Goal: Task Accomplishment & Management: Complete application form

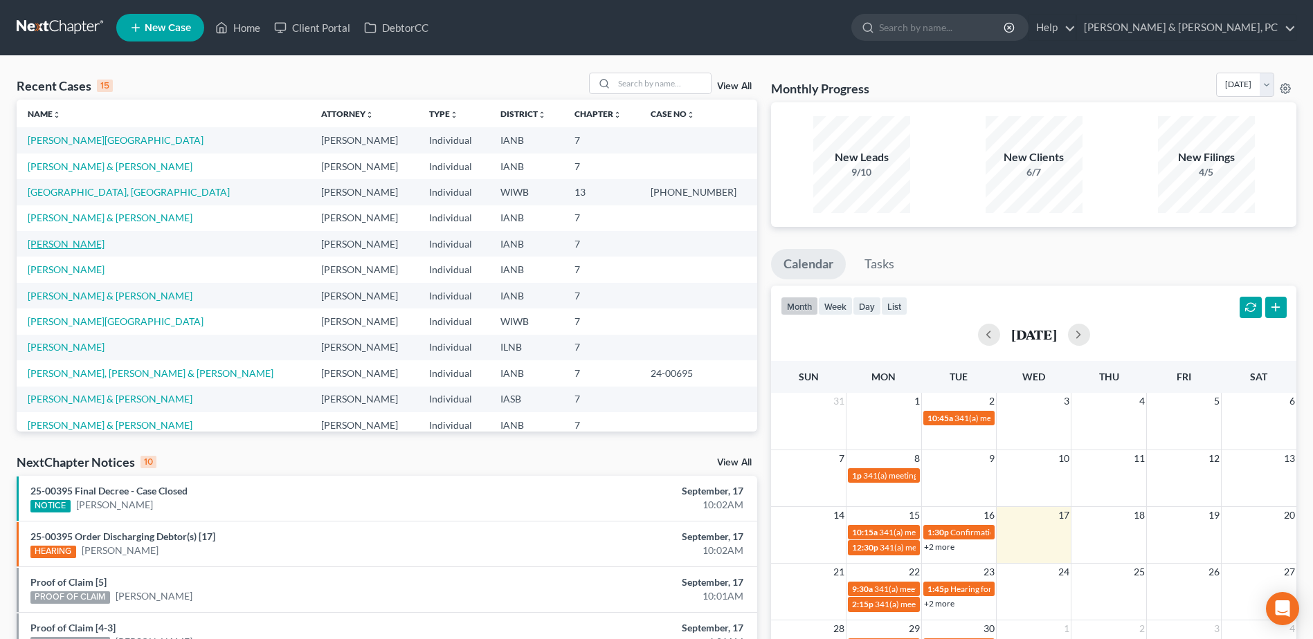
click at [37, 244] on link "[PERSON_NAME]" at bounding box center [66, 244] width 77 height 12
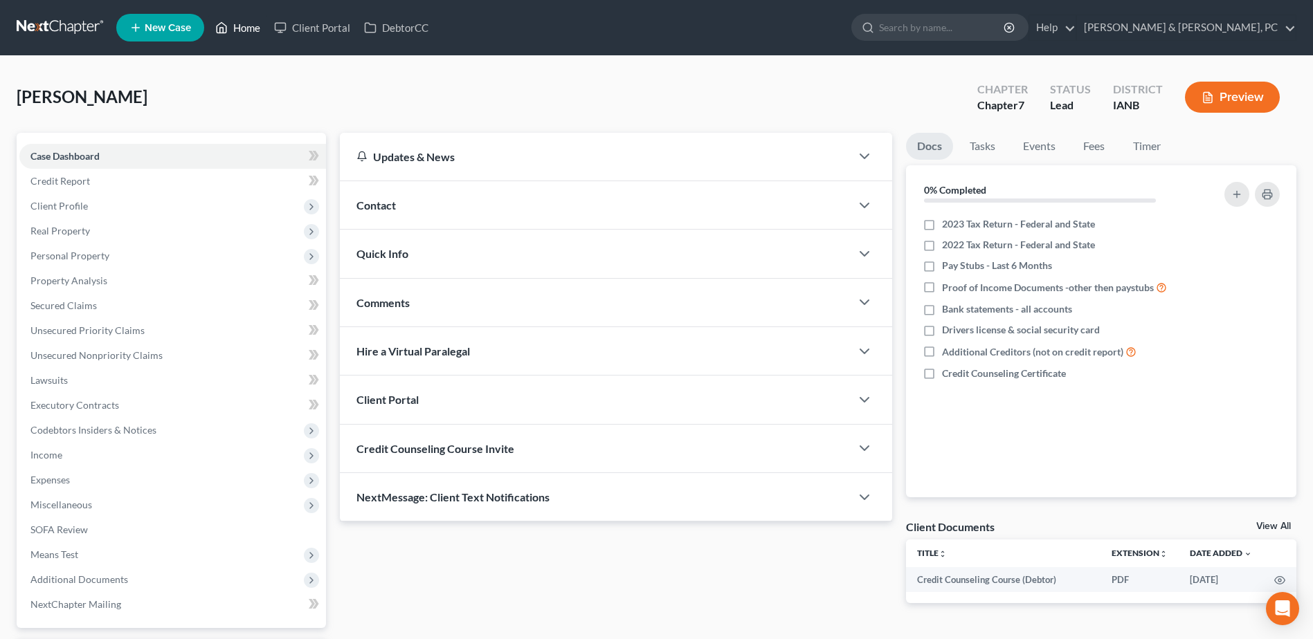
click at [248, 33] on link "Home" at bounding box center [237, 27] width 59 height 25
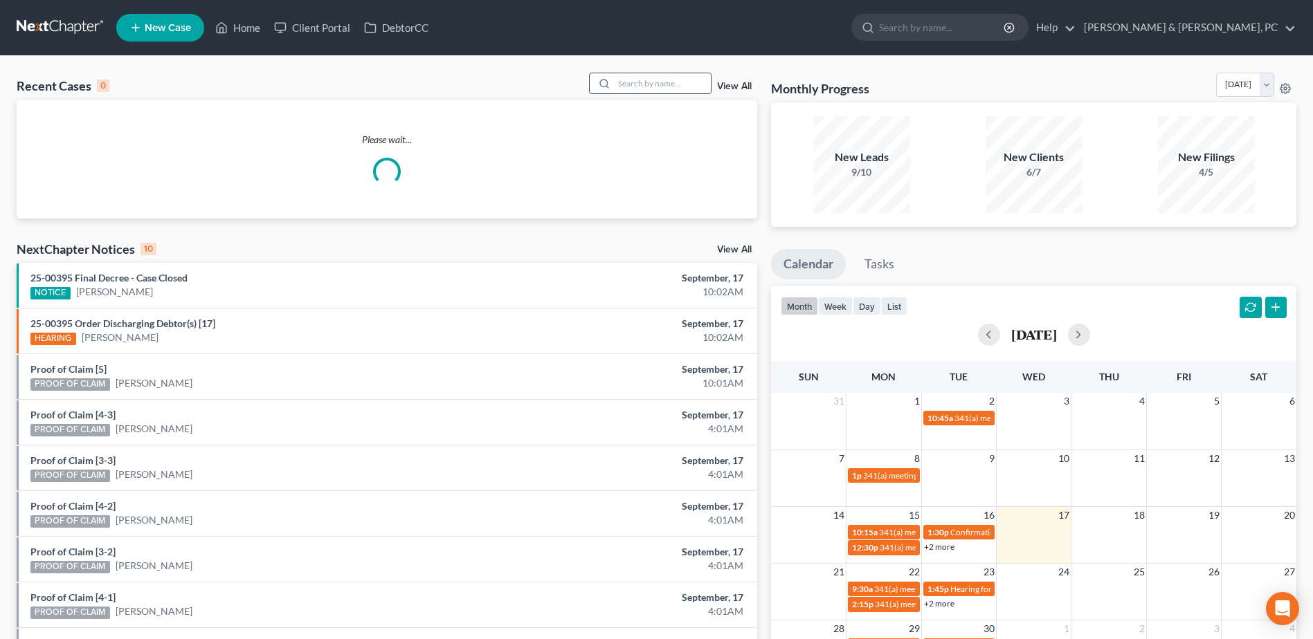
click at [661, 73] on div at bounding box center [650, 83] width 123 height 21
click at [667, 78] on input "search" at bounding box center [662, 83] width 97 height 20
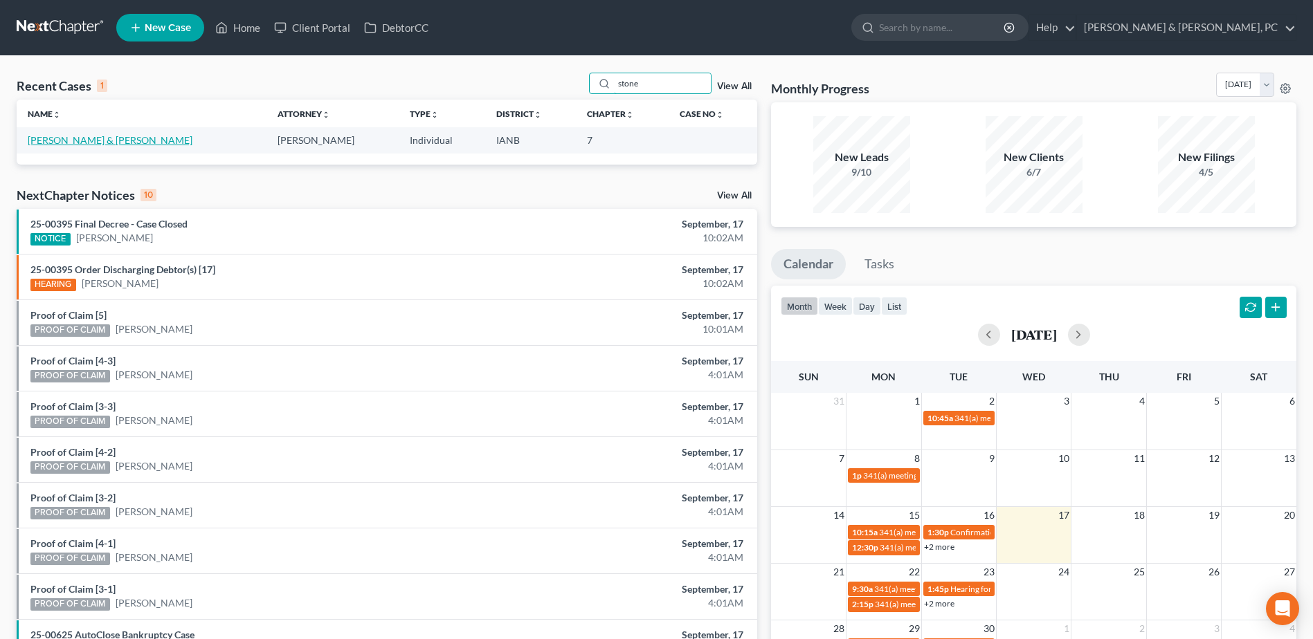
type input "stone"
click at [94, 137] on link "[PERSON_NAME] & [PERSON_NAME]" at bounding box center [110, 140] width 165 height 12
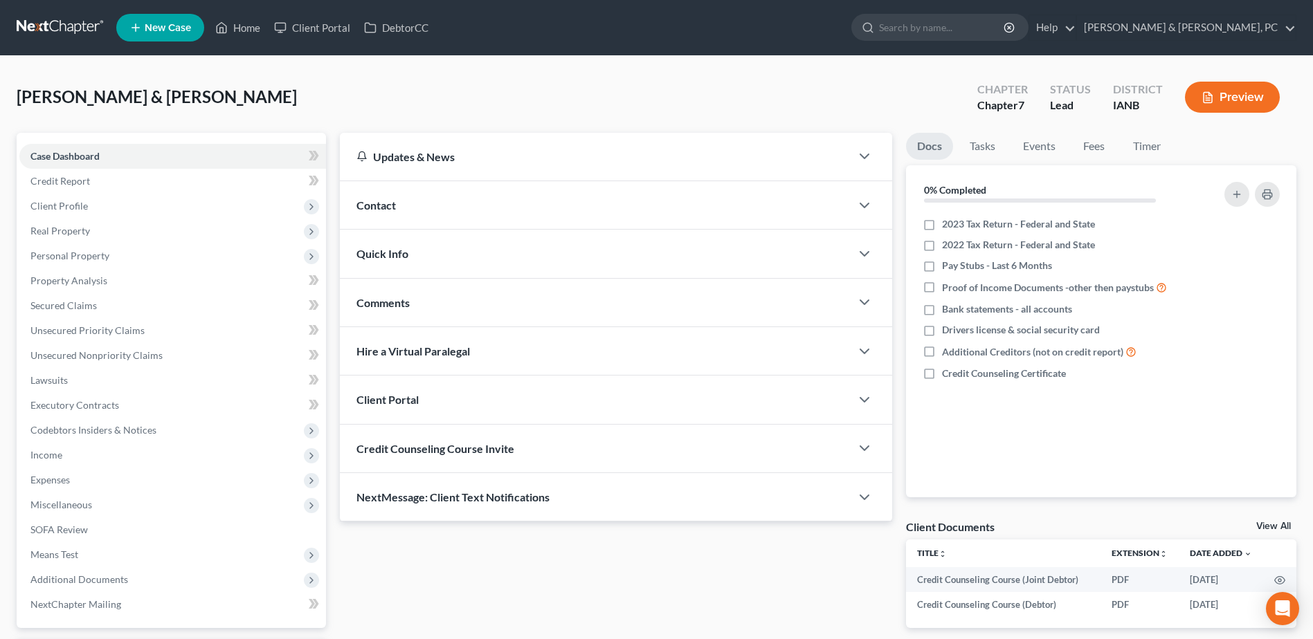
click at [233, 15] on ul "New Case Home Client Portal DebtorCC - No Result - See all results Or Press Ent…" at bounding box center [706, 28] width 1180 height 36
click at [239, 25] on link "Home" at bounding box center [237, 27] width 59 height 25
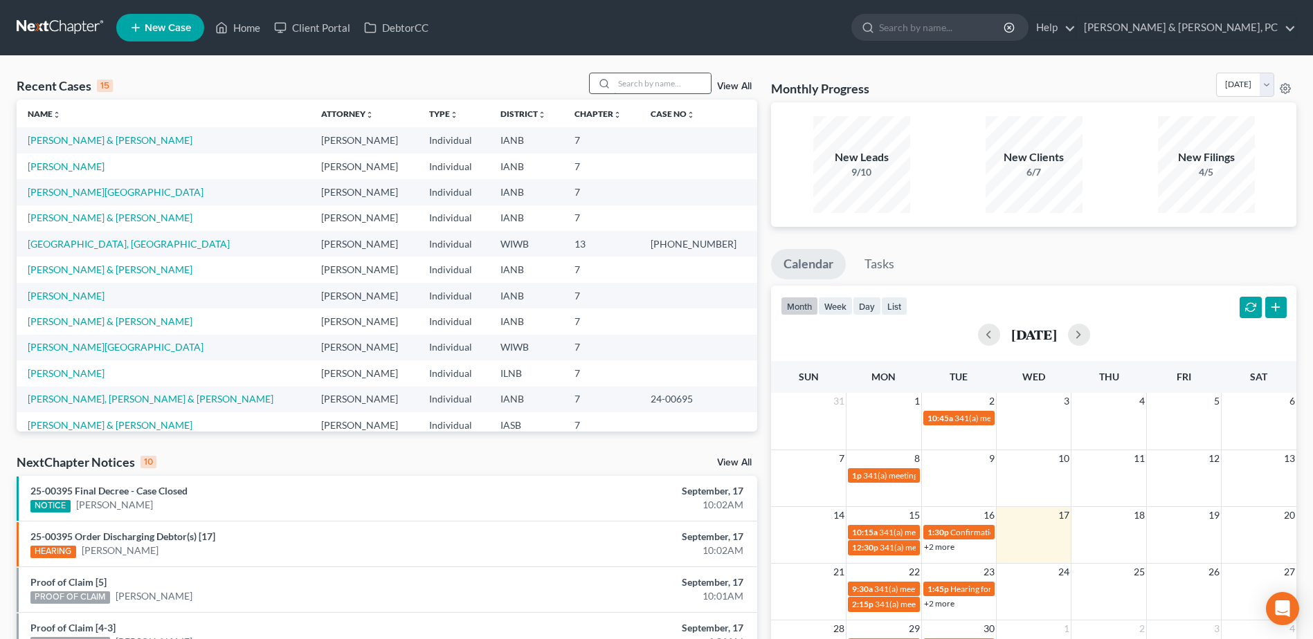
click at [628, 87] on input "search" at bounding box center [662, 83] width 97 height 20
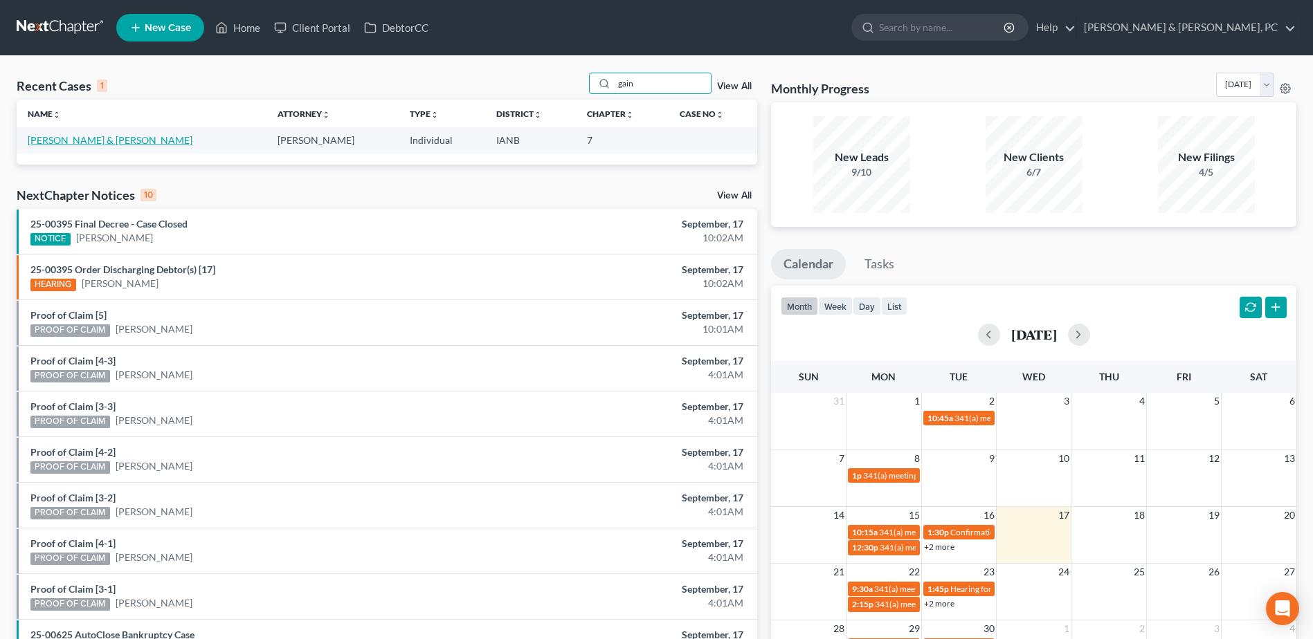
type input "gain"
click at [100, 137] on link "[PERSON_NAME] & [PERSON_NAME]" at bounding box center [110, 140] width 165 height 12
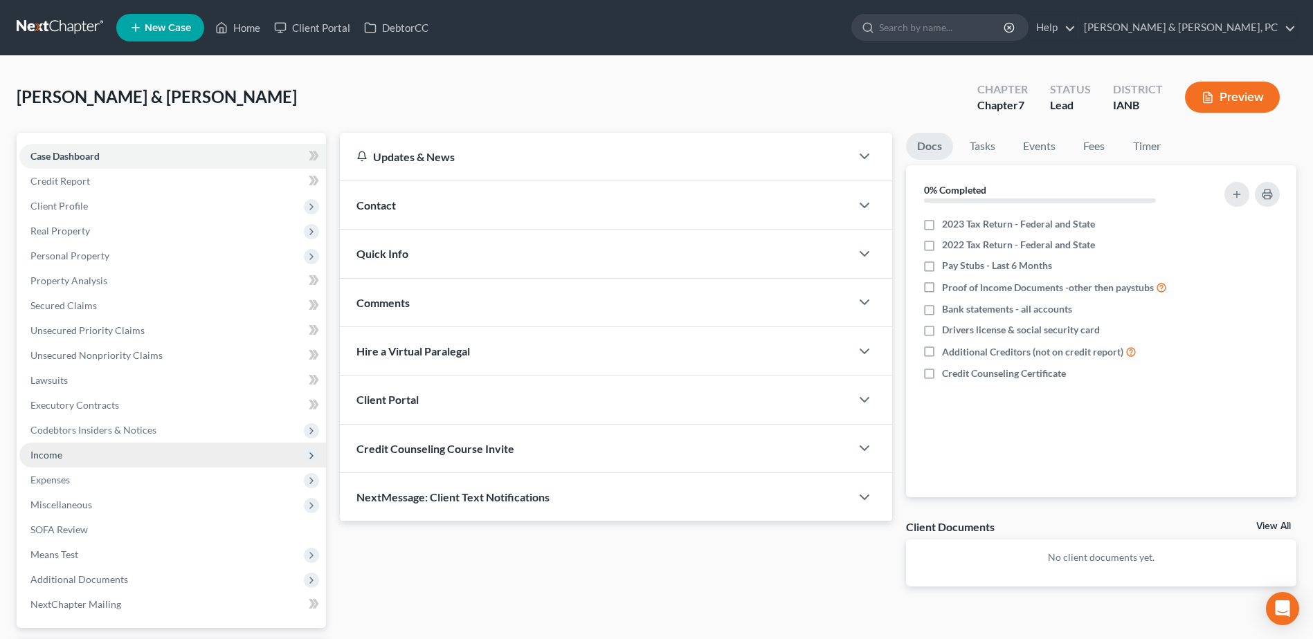
click at [84, 451] on span "Income" at bounding box center [172, 455] width 307 height 25
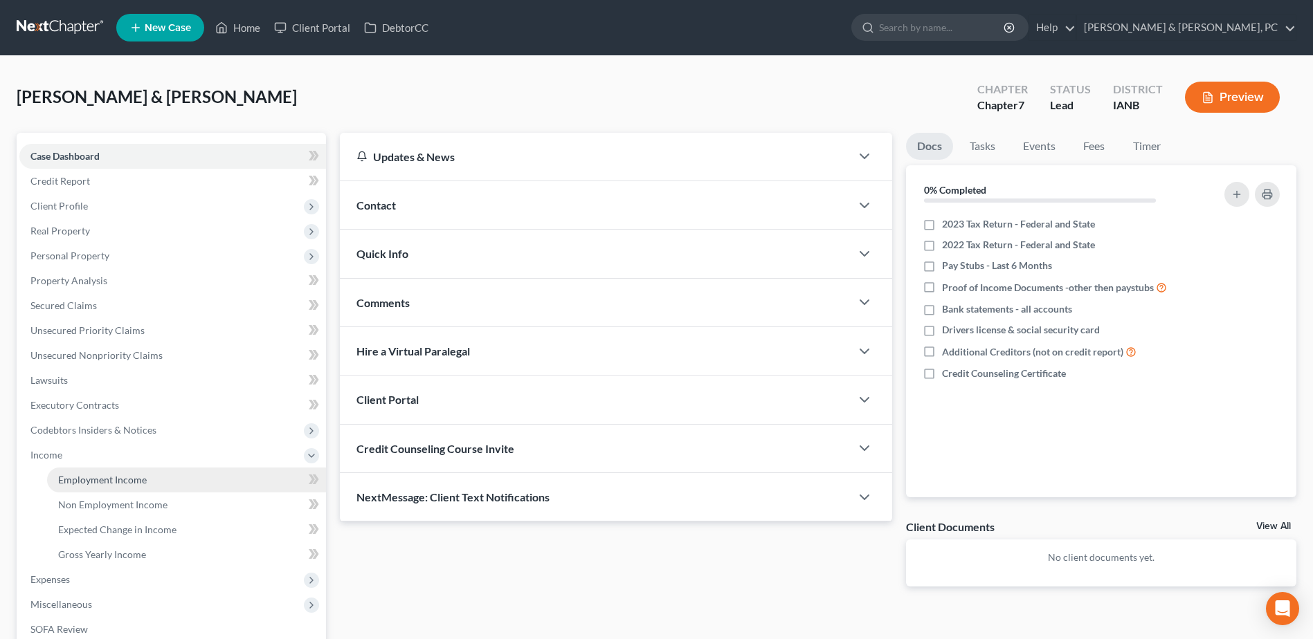
click at [78, 472] on link "Employment Income" at bounding box center [186, 480] width 279 height 25
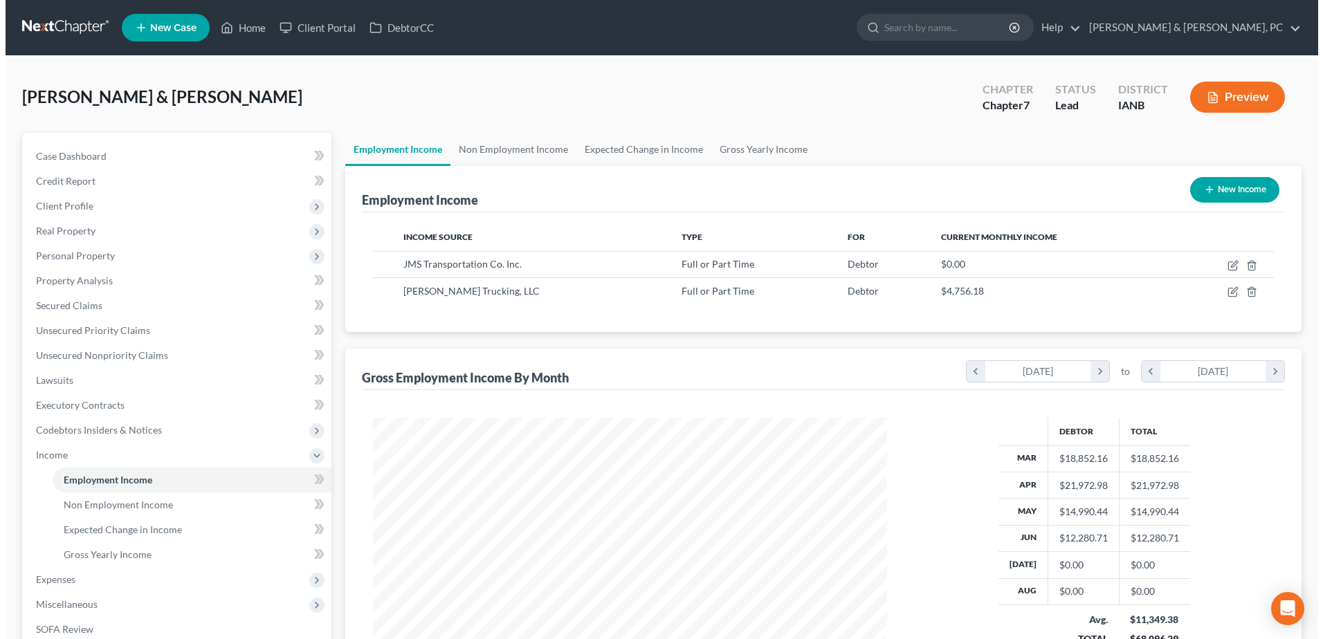
scroll to position [257, 541]
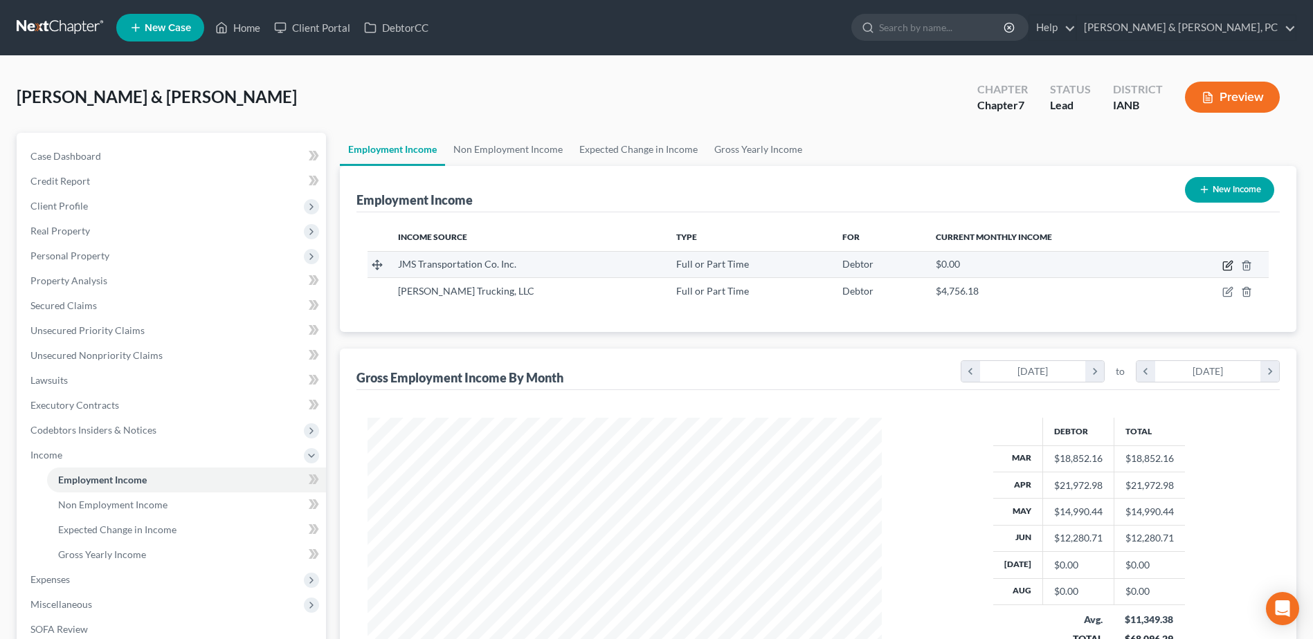
click at [1224, 266] on icon "button" at bounding box center [1227, 266] width 8 height 8
select select "0"
select select "16"
select select "3"
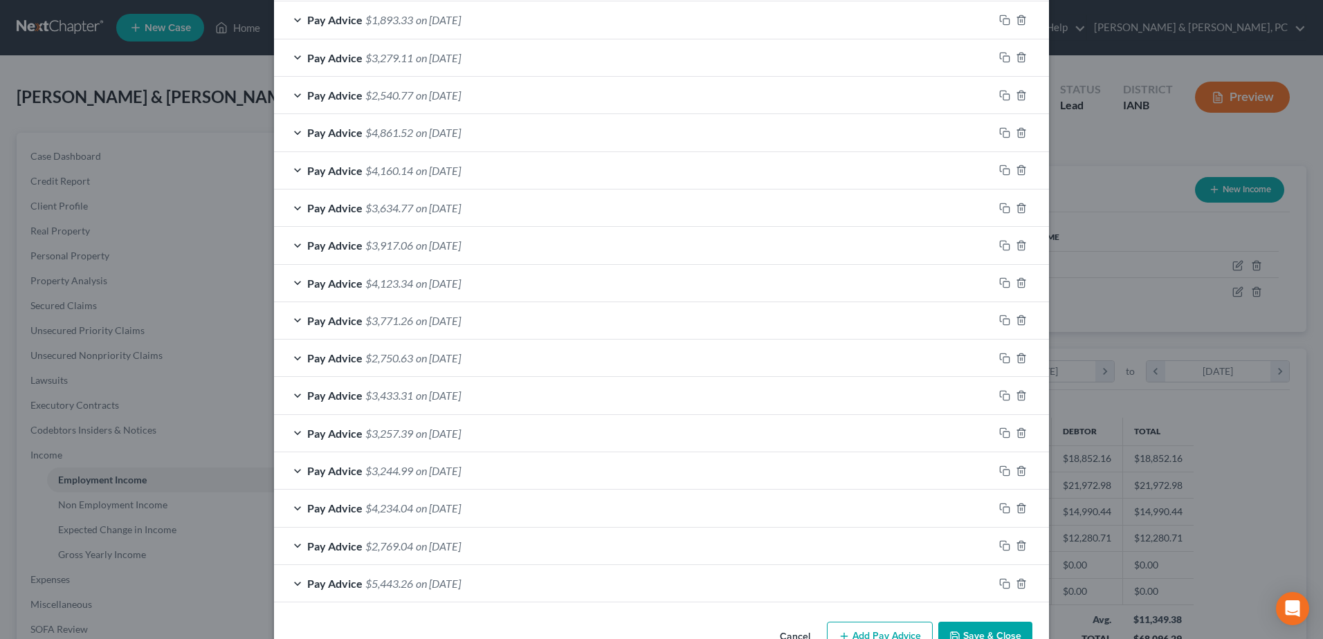
scroll to position [554, 0]
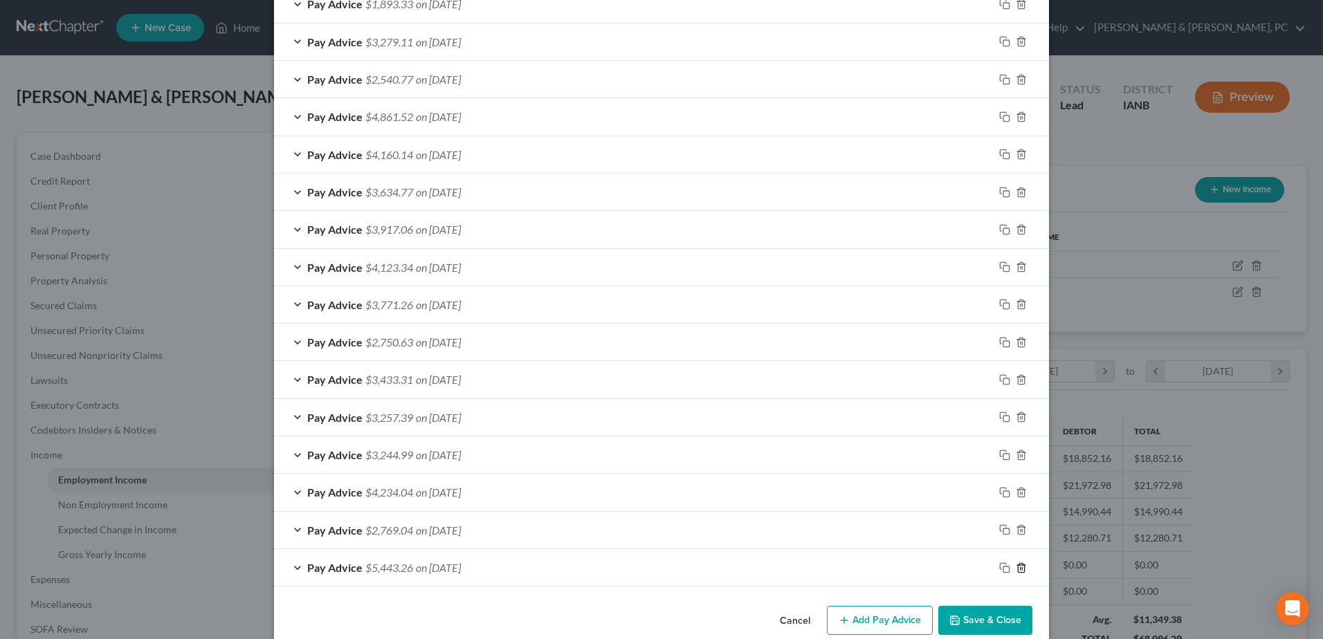
click at [1018, 565] on icon "button" at bounding box center [1021, 567] width 6 height 9
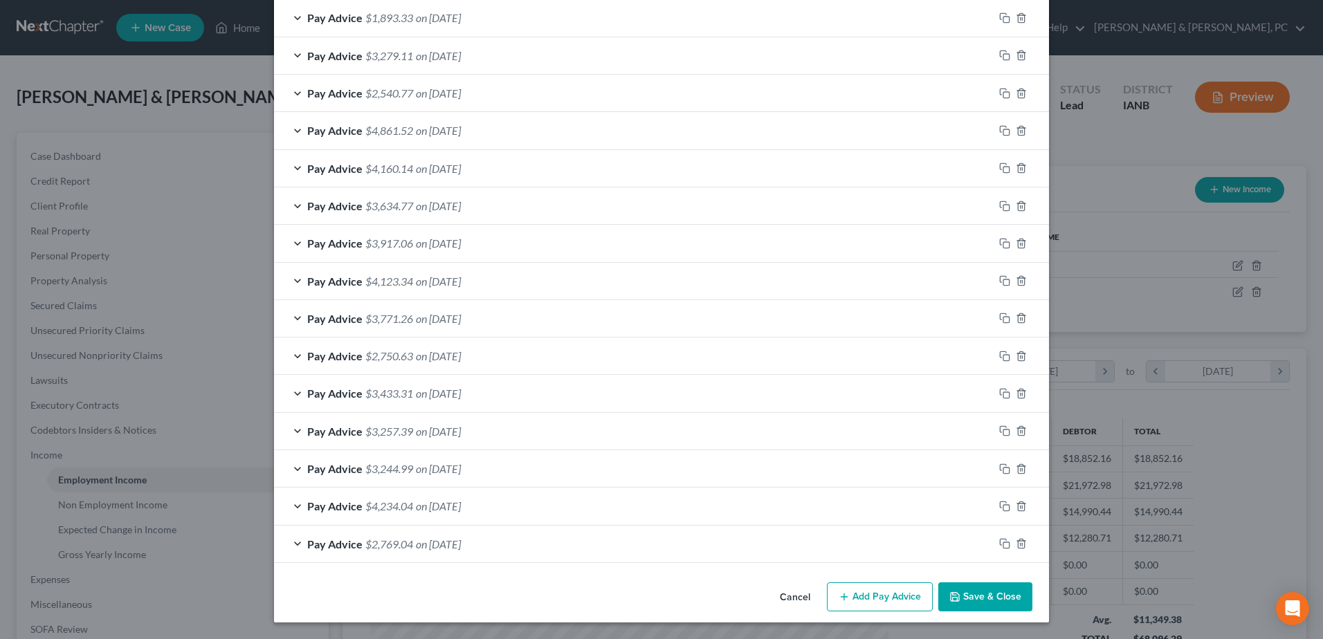
scroll to position [581, 0]
click at [1019, 544] on icon "button" at bounding box center [1021, 544] width 6 height 9
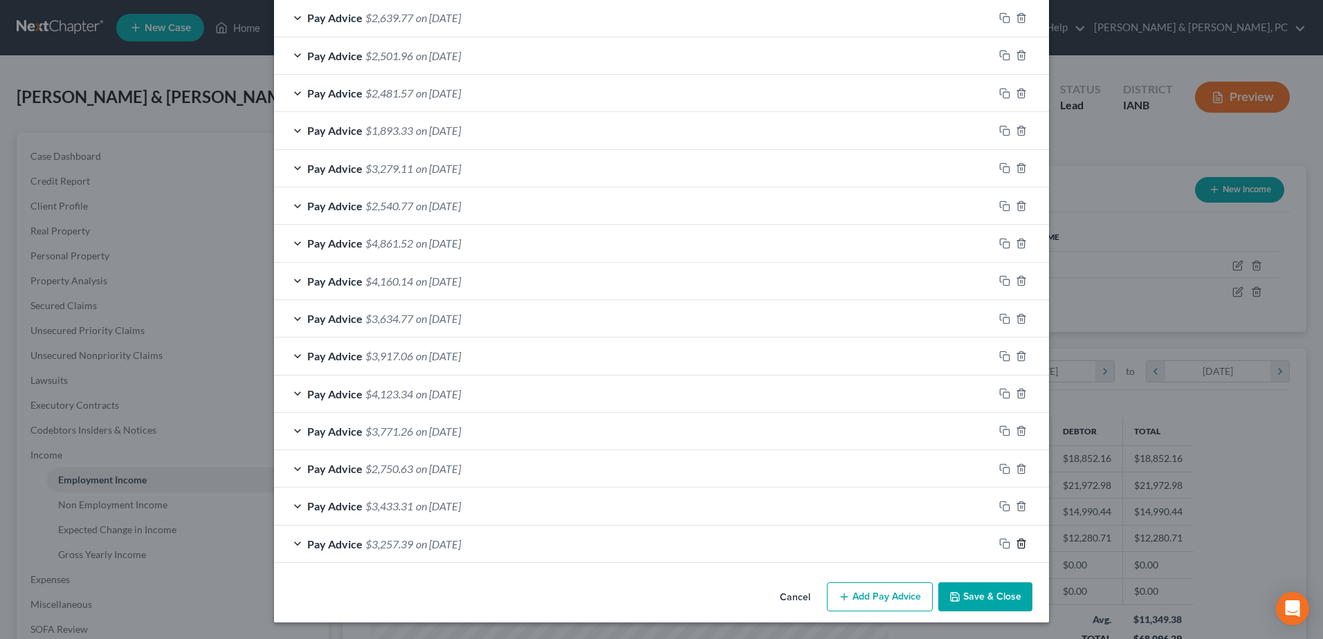
click at [1019, 544] on icon "button" at bounding box center [1021, 544] width 6 height 9
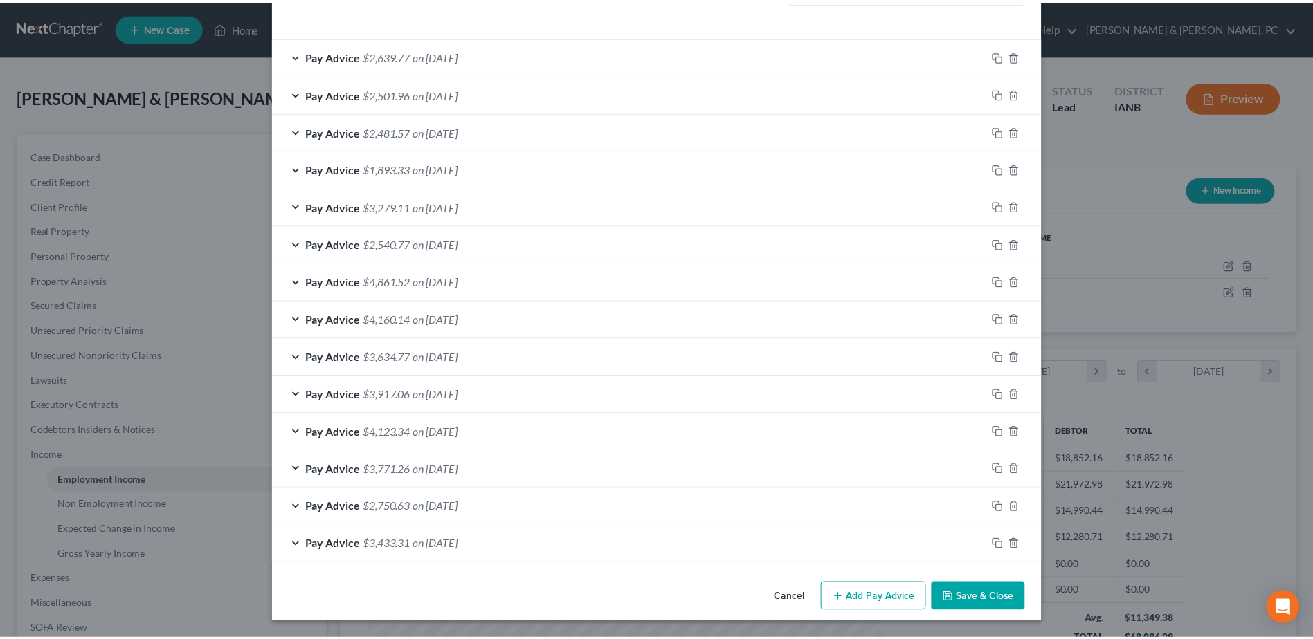
scroll to position [430, 0]
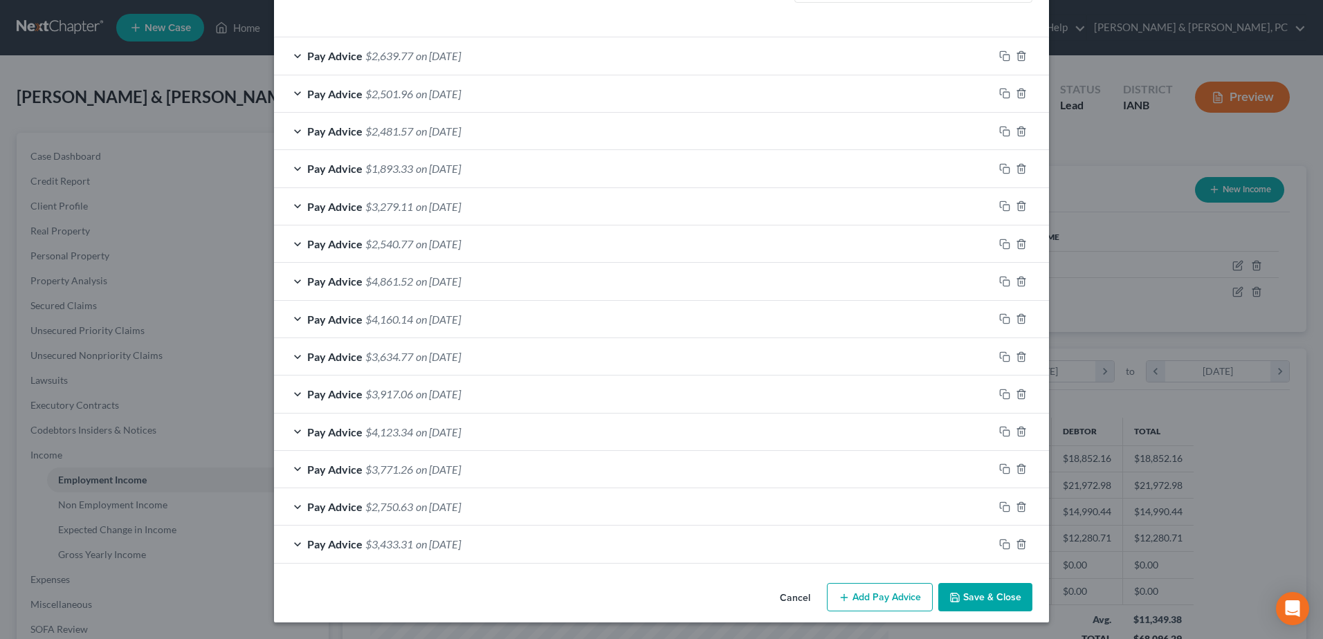
click at [985, 583] on button "Save & Close" at bounding box center [985, 597] width 94 height 29
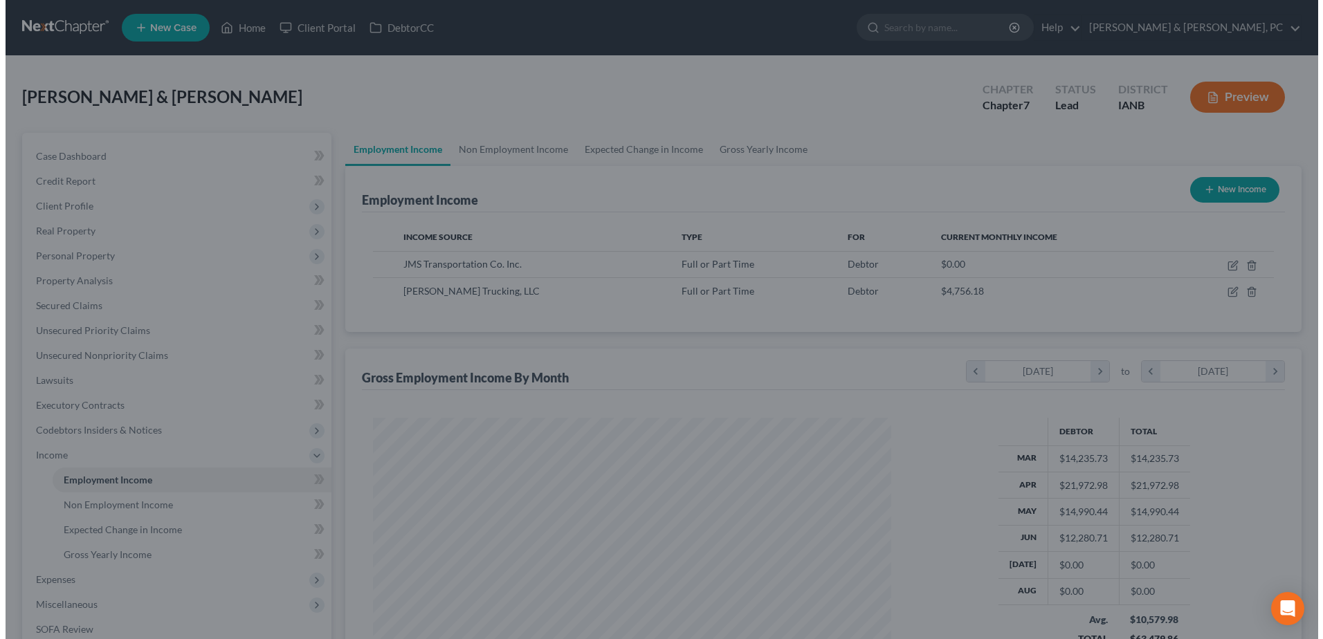
scroll to position [691789, 691503]
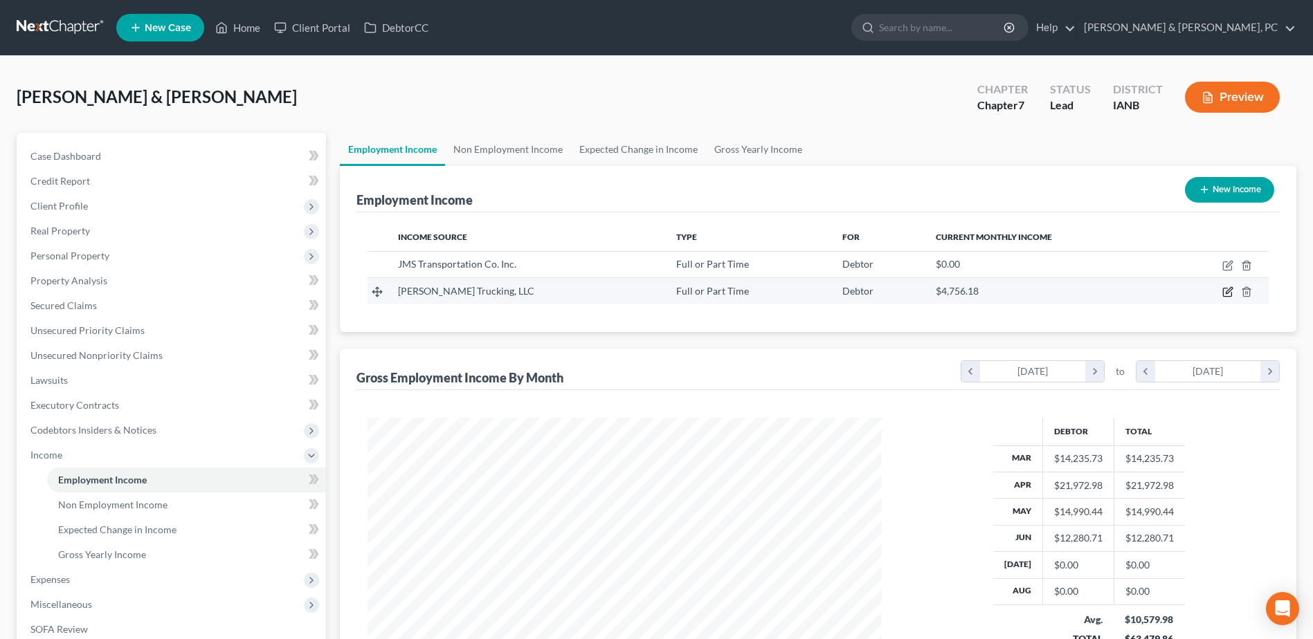
click at [1226, 293] on icon "button" at bounding box center [1229, 291] width 6 height 6
select select "0"
select select "16"
select select "3"
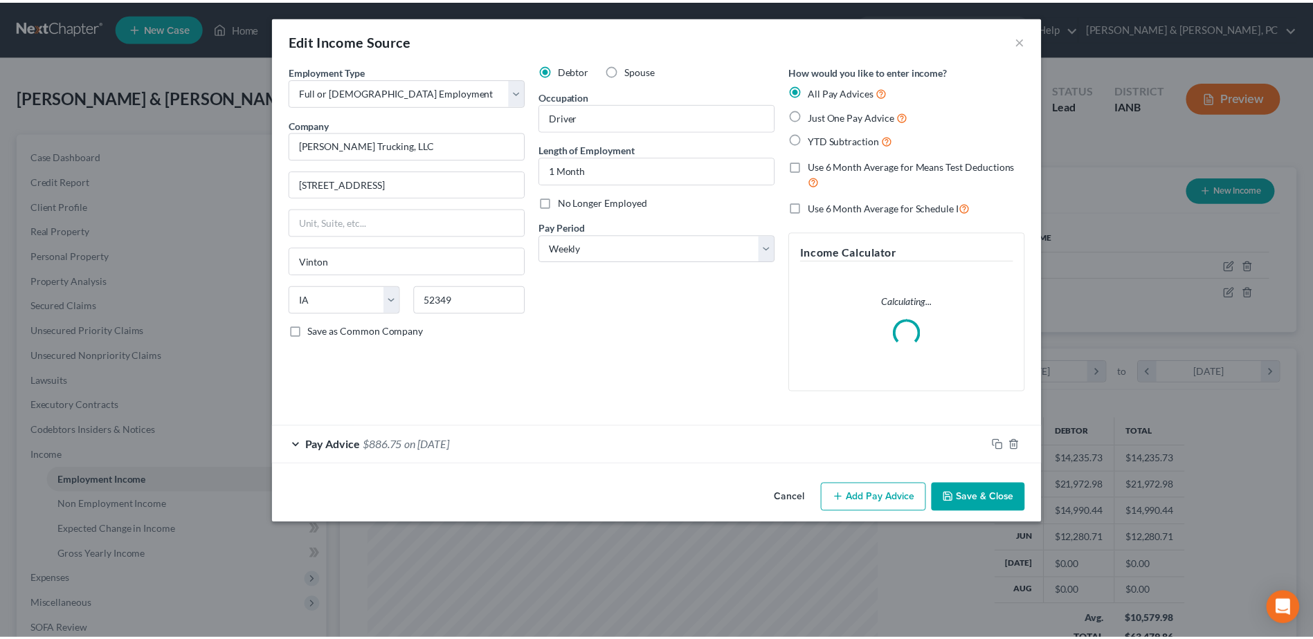
scroll to position [259, 547]
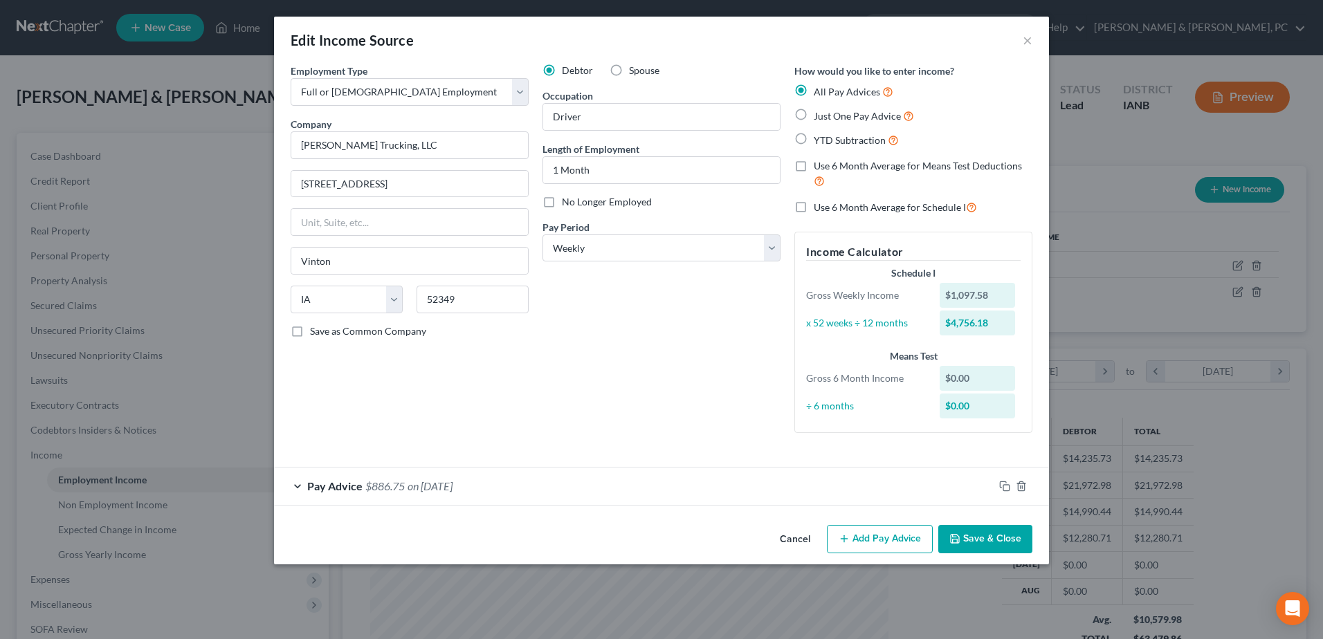
click at [796, 536] on button "Cancel" at bounding box center [795, 541] width 53 height 28
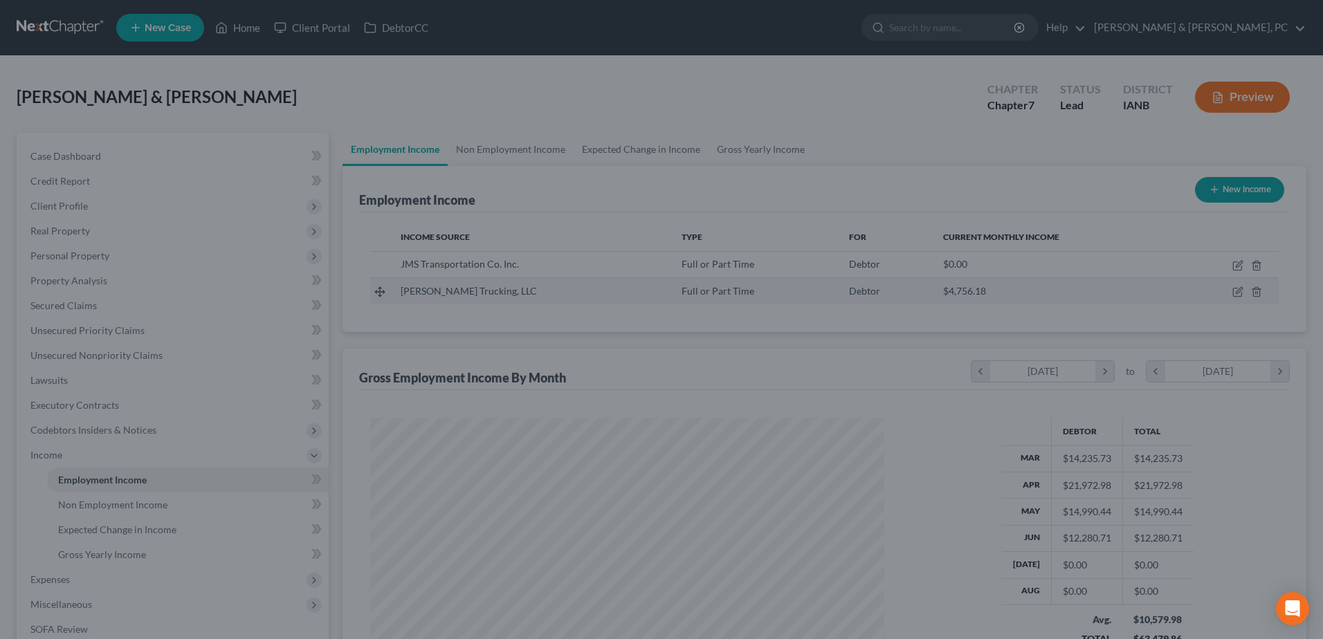
scroll to position [691789, 691503]
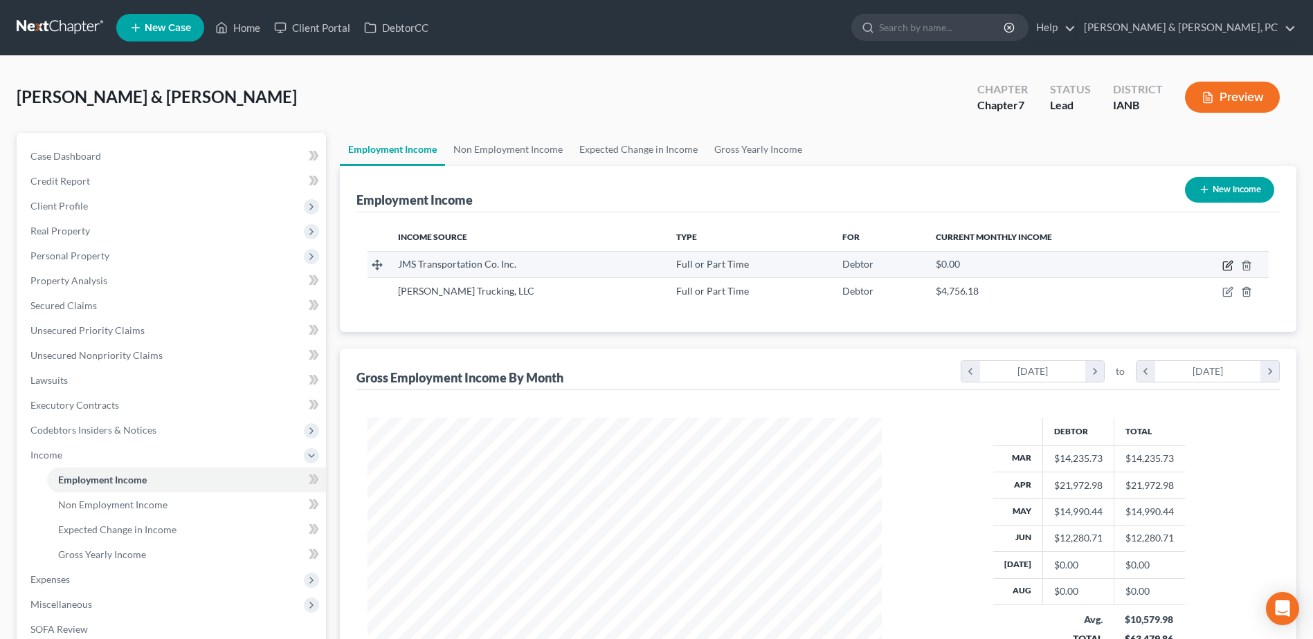
click at [1228, 265] on icon "button" at bounding box center [1227, 265] width 11 height 11
select select "0"
select select "16"
select select "3"
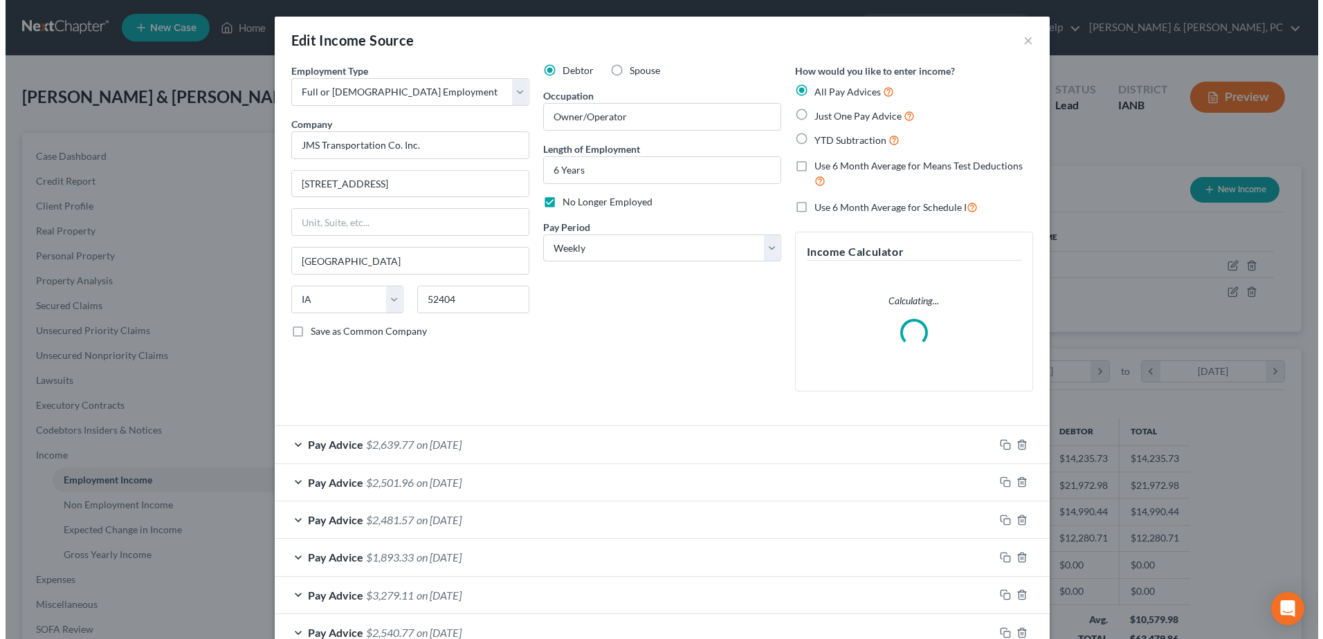
scroll to position [259, 547]
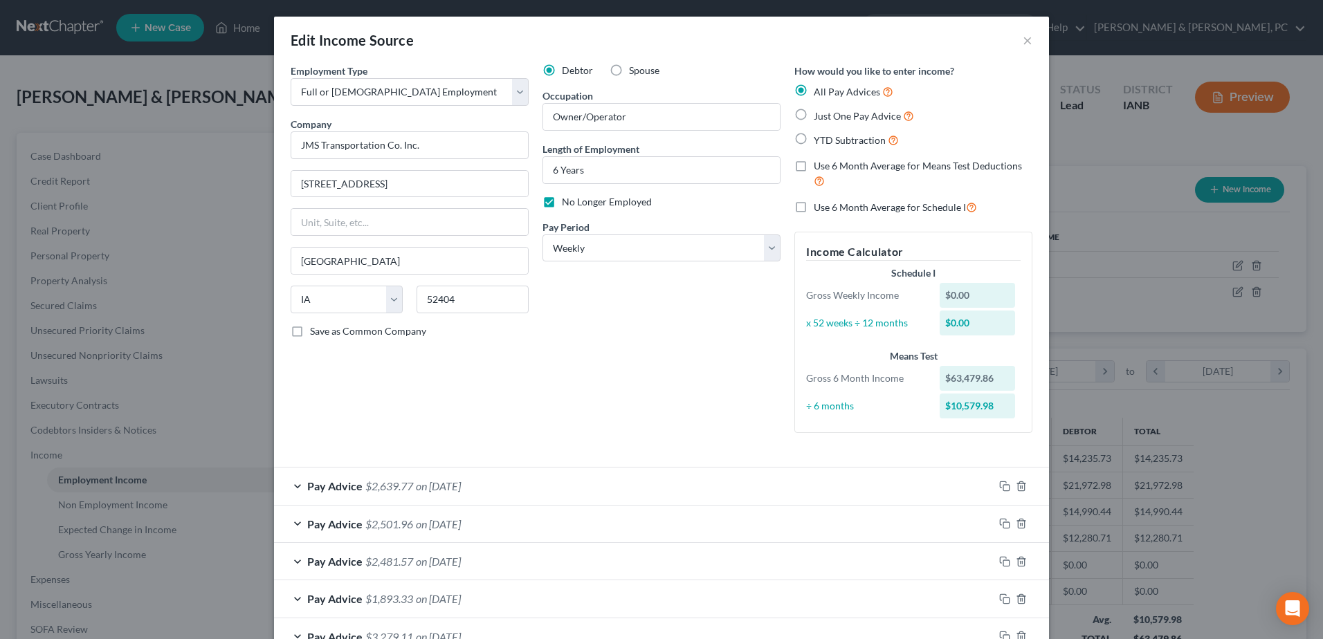
click at [544, 474] on div "Pay Advice $2,639.77 on [DATE]" at bounding box center [634, 486] width 720 height 37
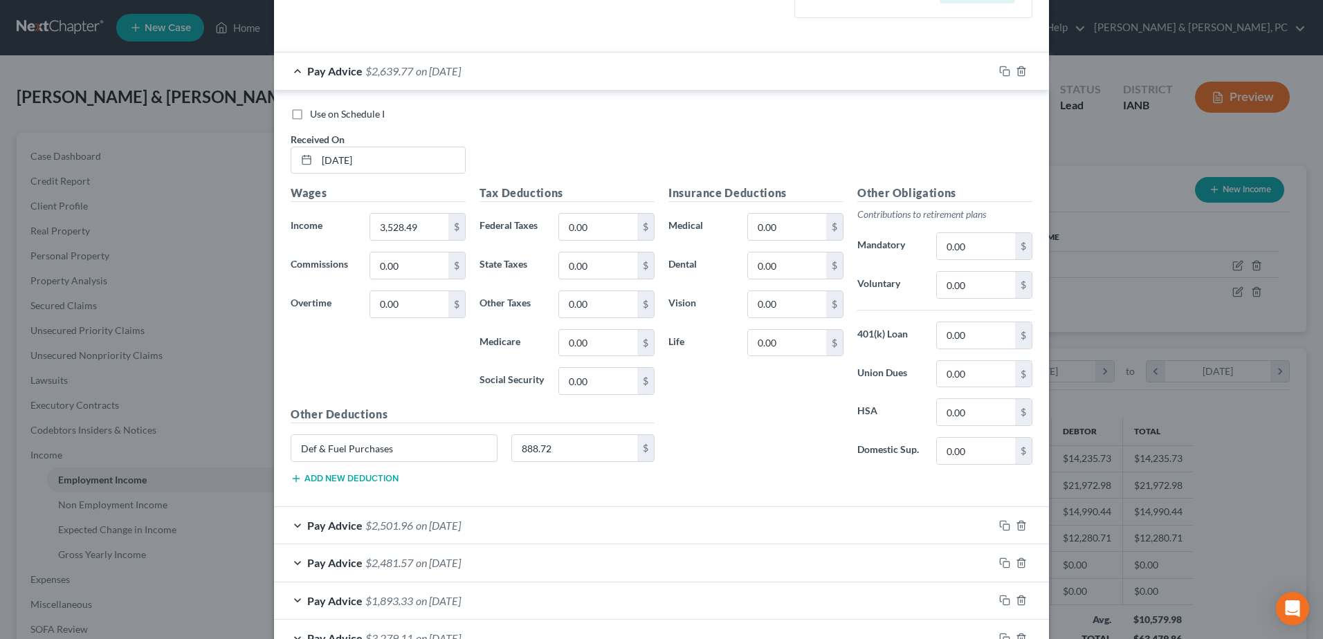
scroll to position [415, 0]
drag, startPoint x: 421, startPoint y: 453, endPoint x: 251, endPoint y: 444, distance: 171.2
click at [251, 444] on div "Edit Income Source × Employment Type * Select Full or [DEMOGRAPHIC_DATA] Employ…" at bounding box center [661, 319] width 1323 height 639
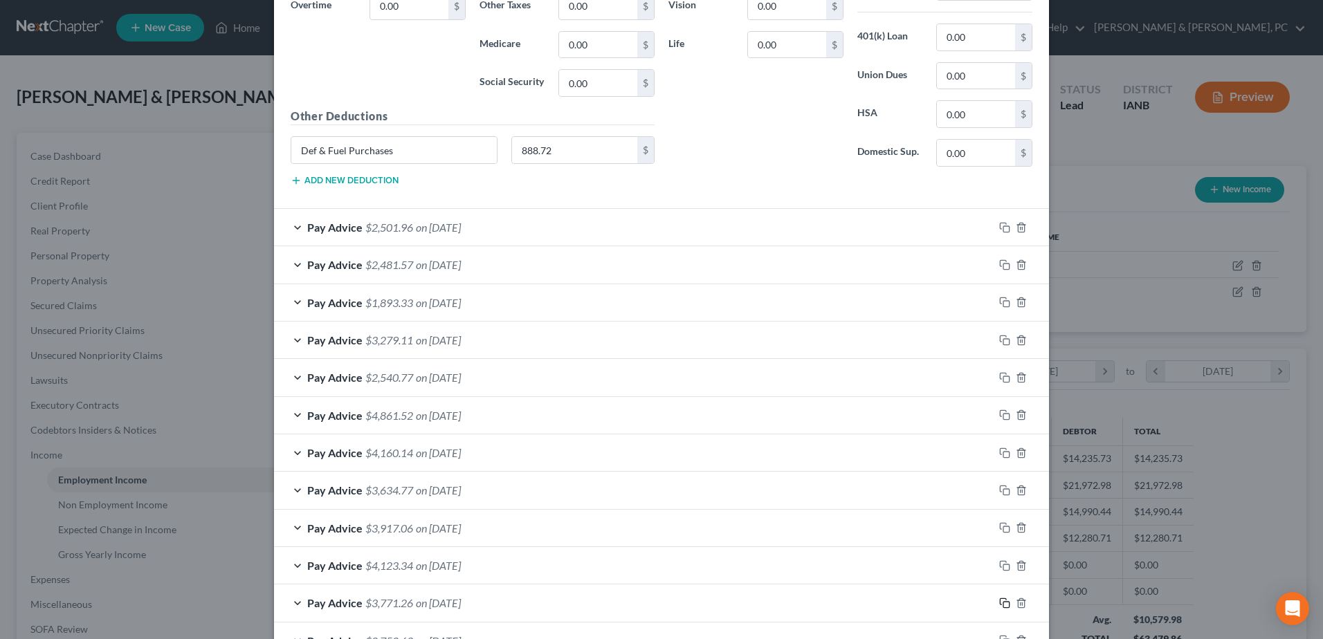
scroll to position [848, 0]
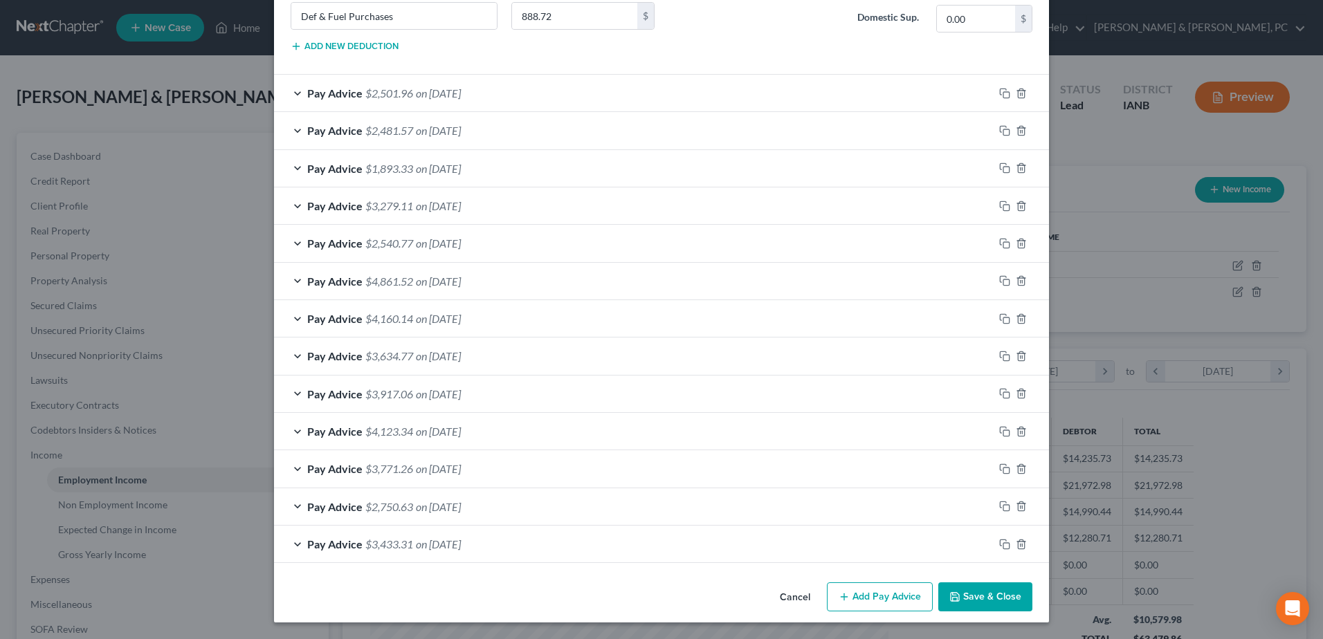
click at [887, 593] on button "Add Pay Advice" at bounding box center [880, 597] width 106 height 29
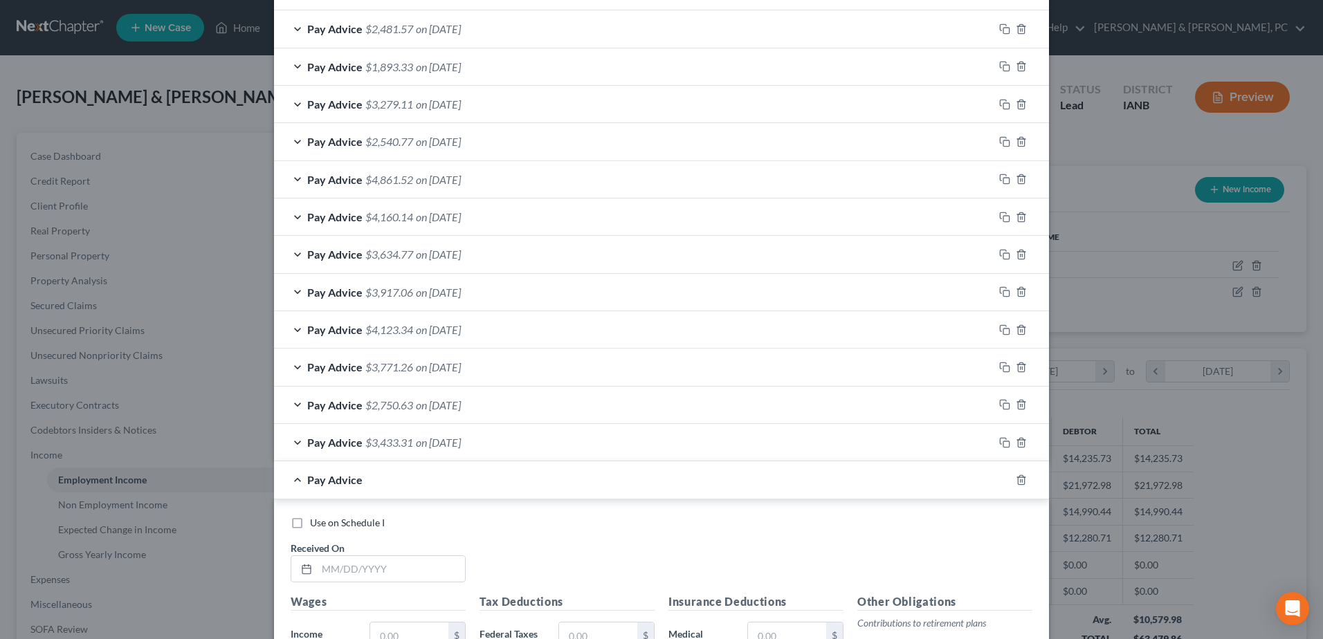
scroll to position [1125, 0]
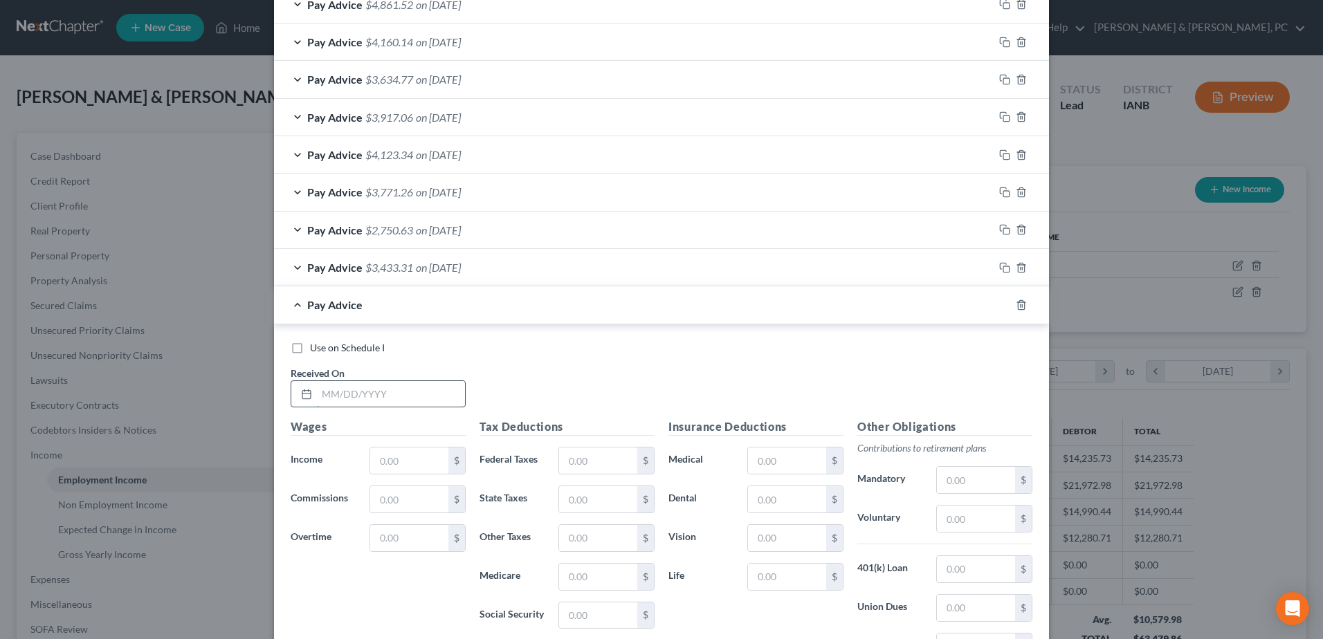
click at [403, 398] on input "text" at bounding box center [391, 394] width 148 height 26
type input "[DATE]"
type input "5,967.19"
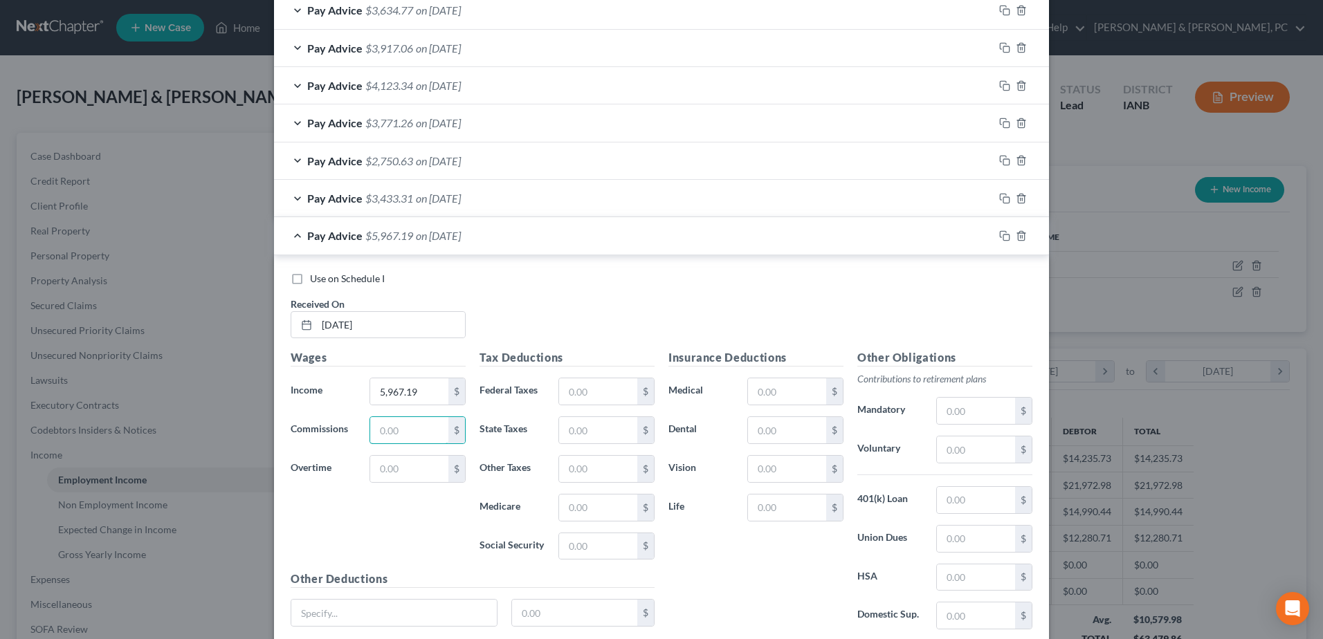
scroll to position [1302, 0]
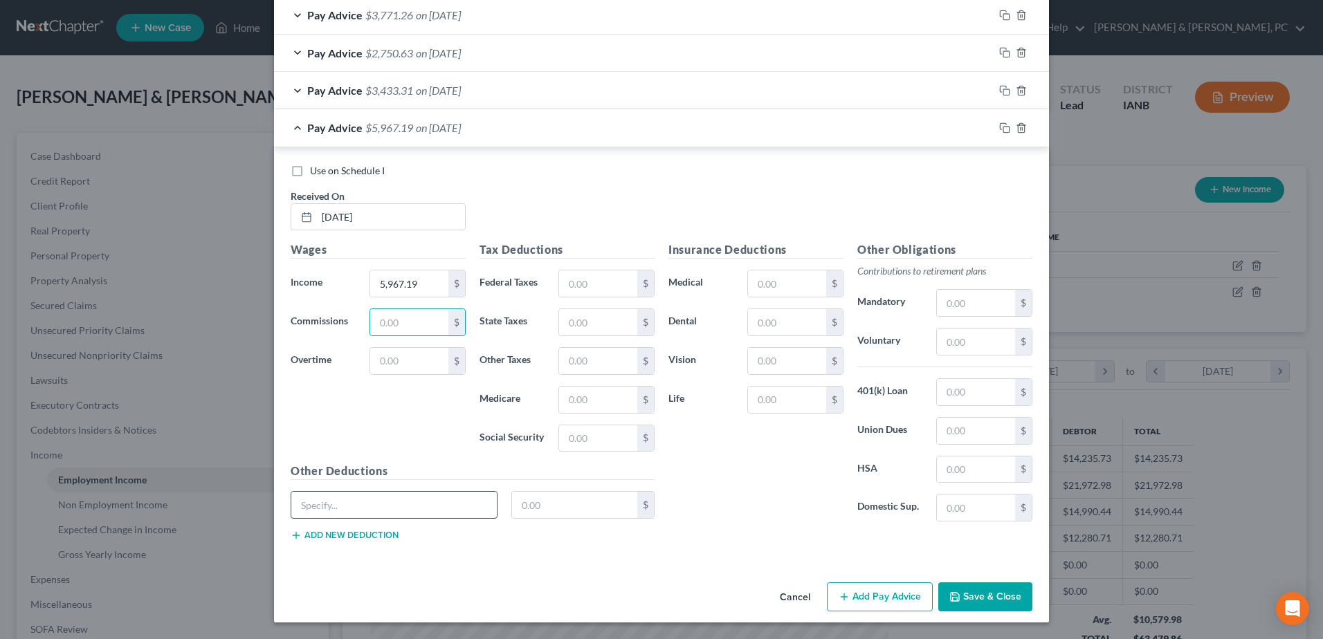
click at [358, 493] on input "text" at bounding box center [394, 505] width 206 height 26
paste input "Def & Fuel Purchases"
type input "Def & Fuel Purchases"
type input "4"
type input "987,318"
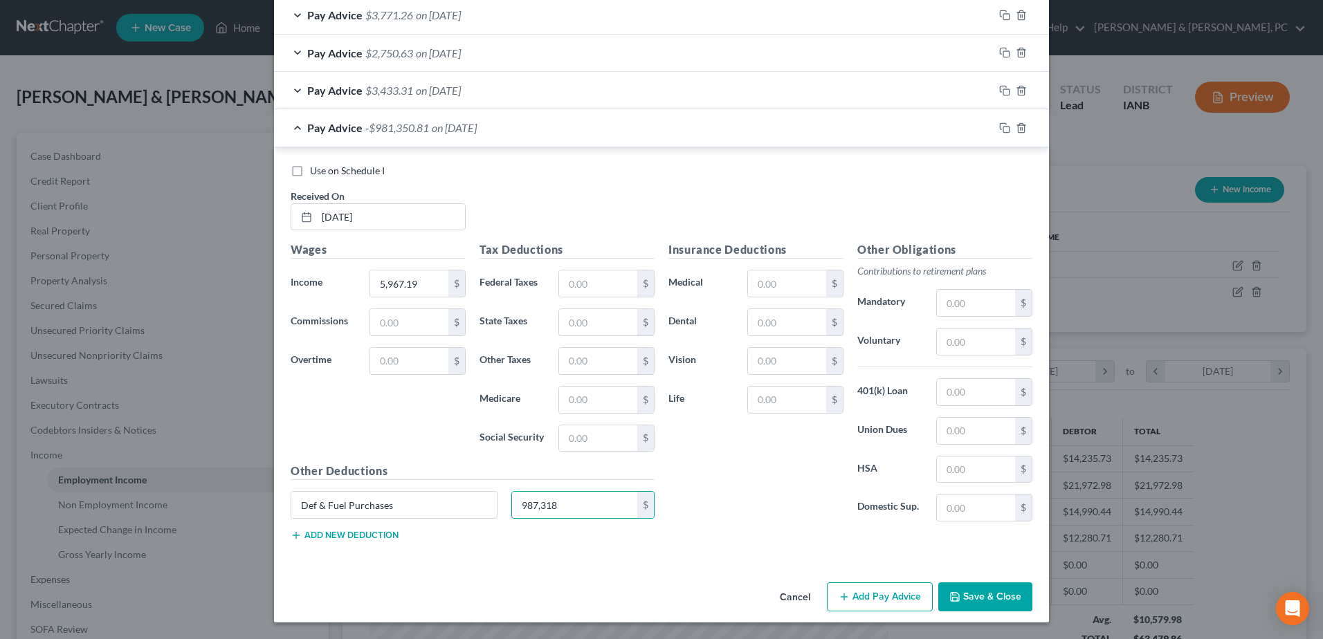
click at [735, 524] on div "Insurance Deductions Medical $ Dental $ Vision $ Life $" at bounding box center [756, 387] width 189 height 291
type input "Def & Fuel Purchases"
click at [584, 505] on input "text" at bounding box center [575, 505] width 126 height 26
type input "987.18"
click at [675, 500] on div "Insurance Deductions Medical $ Dental $ Vision $ Life $" at bounding box center [756, 387] width 189 height 291
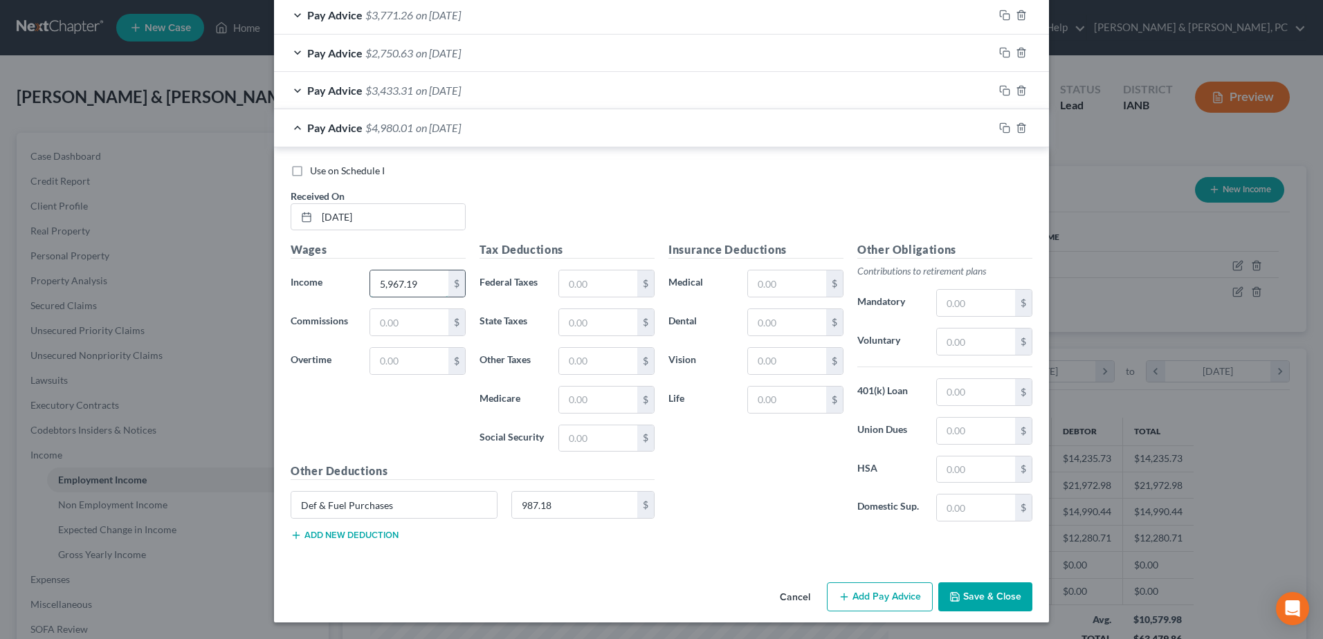
click at [423, 275] on input "5,967.19" at bounding box center [409, 284] width 78 height 26
type input "5,697.19"
click at [855, 585] on button "Add Pay Advice" at bounding box center [880, 597] width 106 height 29
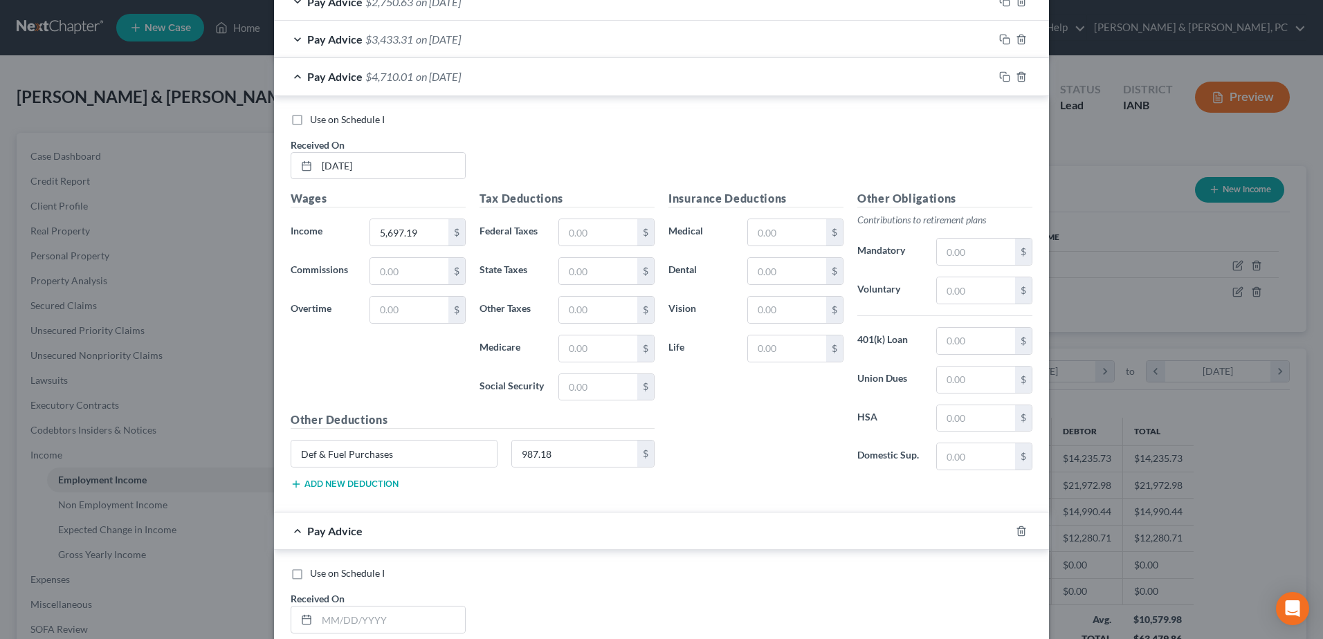
scroll to position [1509, 0]
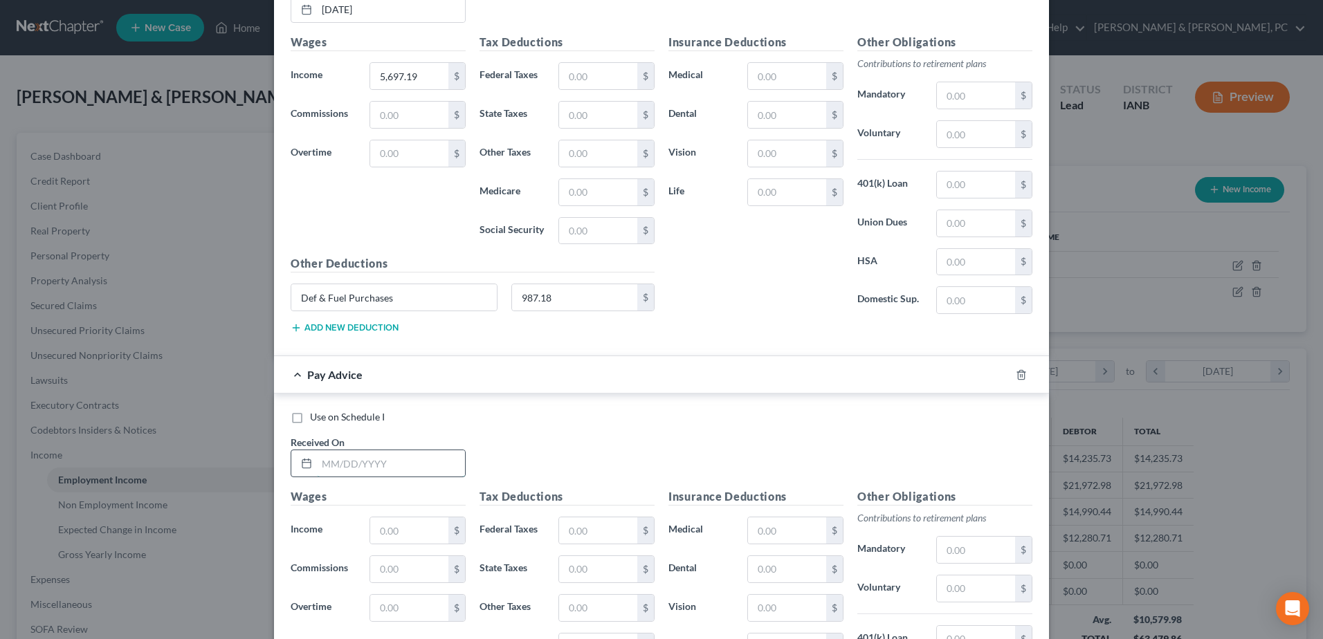
click at [405, 455] on input "text" at bounding box center [391, 464] width 148 height 26
type input "[DATE]"
click at [398, 565] on input "text" at bounding box center [409, 569] width 78 height 26
click at [372, 529] on input "text" at bounding box center [409, 531] width 78 height 26
type input "0.00"
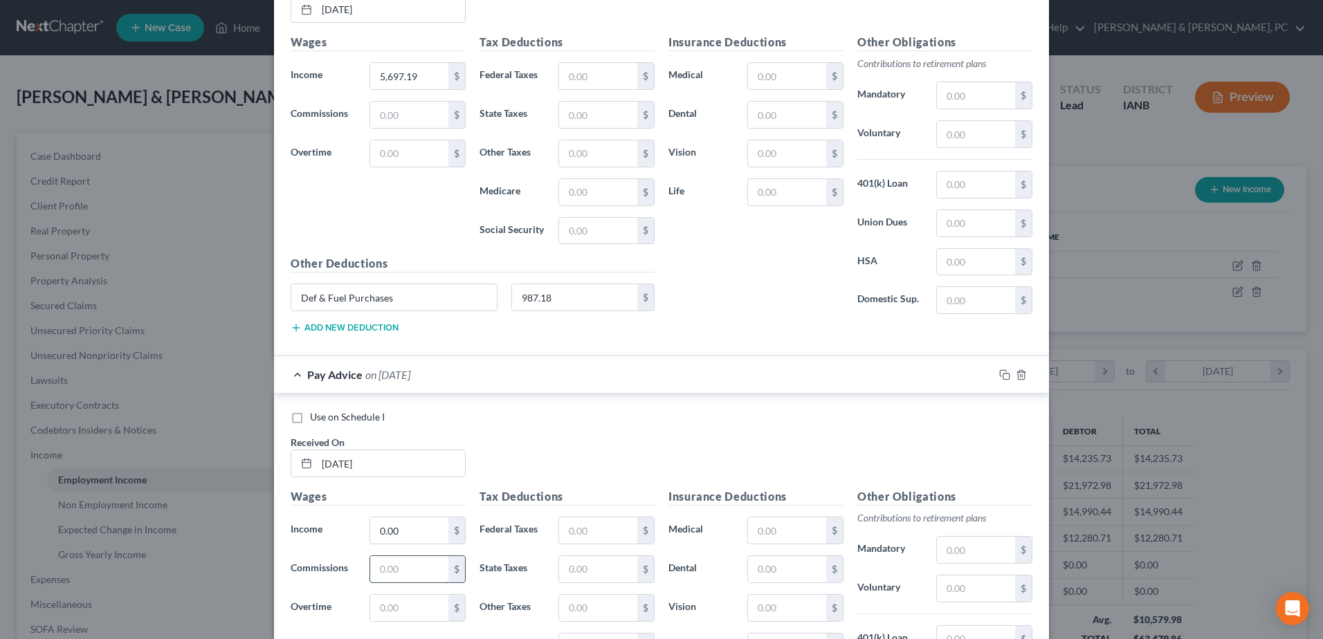
click at [403, 573] on input "text" at bounding box center [409, 569] width 78 height 26
type input "357.50"
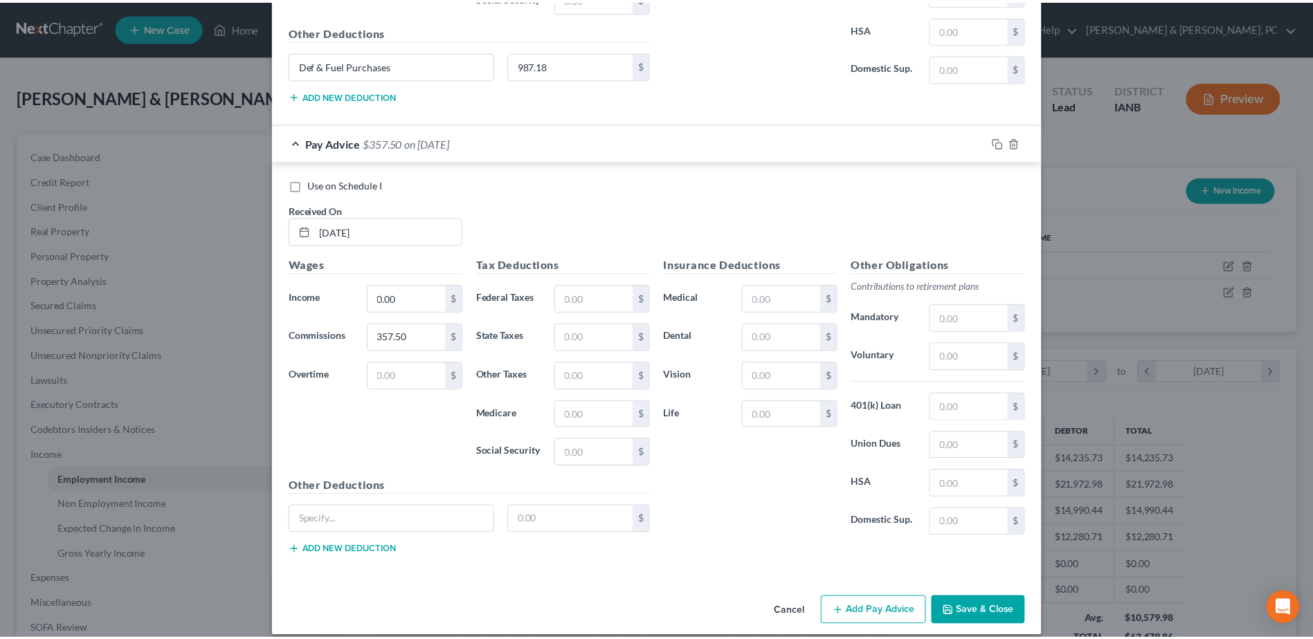
scroll to position [1756, 0]
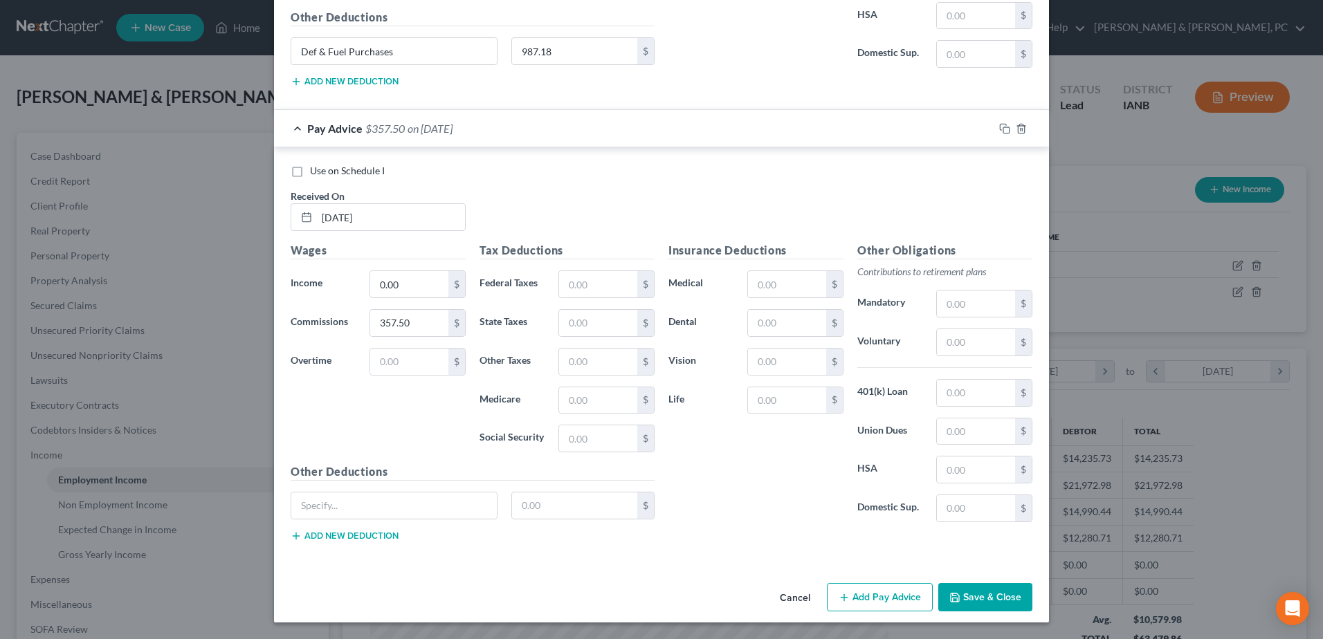
click at [970, 590] on button "Save & Close" at bounding box center [985, 597] width 94 height 29
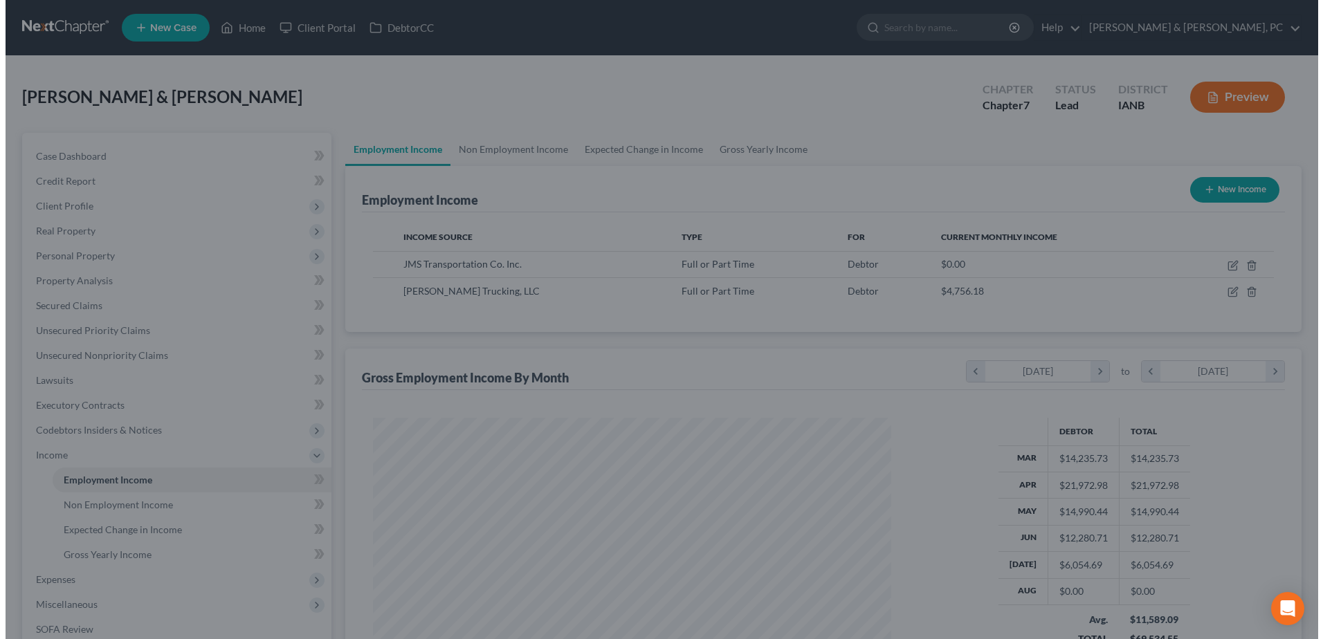
scroll to position [691789, 691503]
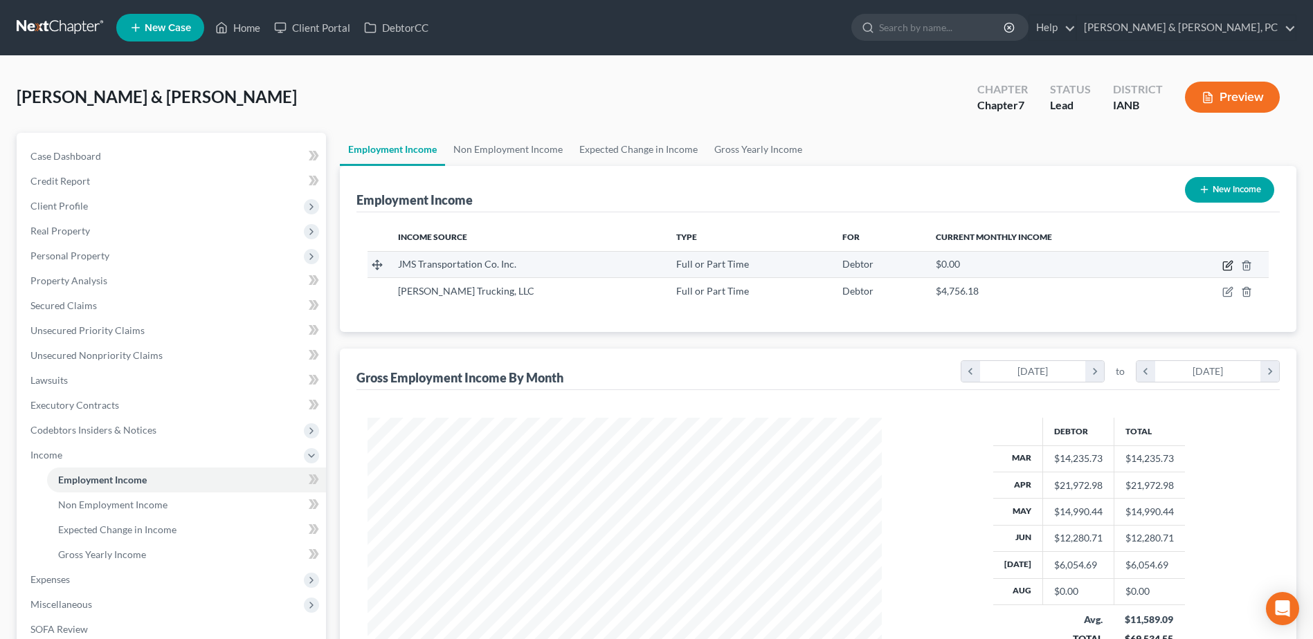
click at [1228, 266] on icon "button" at bounding box center [1227, 265] width 11 height 11
select select "0"
select select "16"
select select "3"
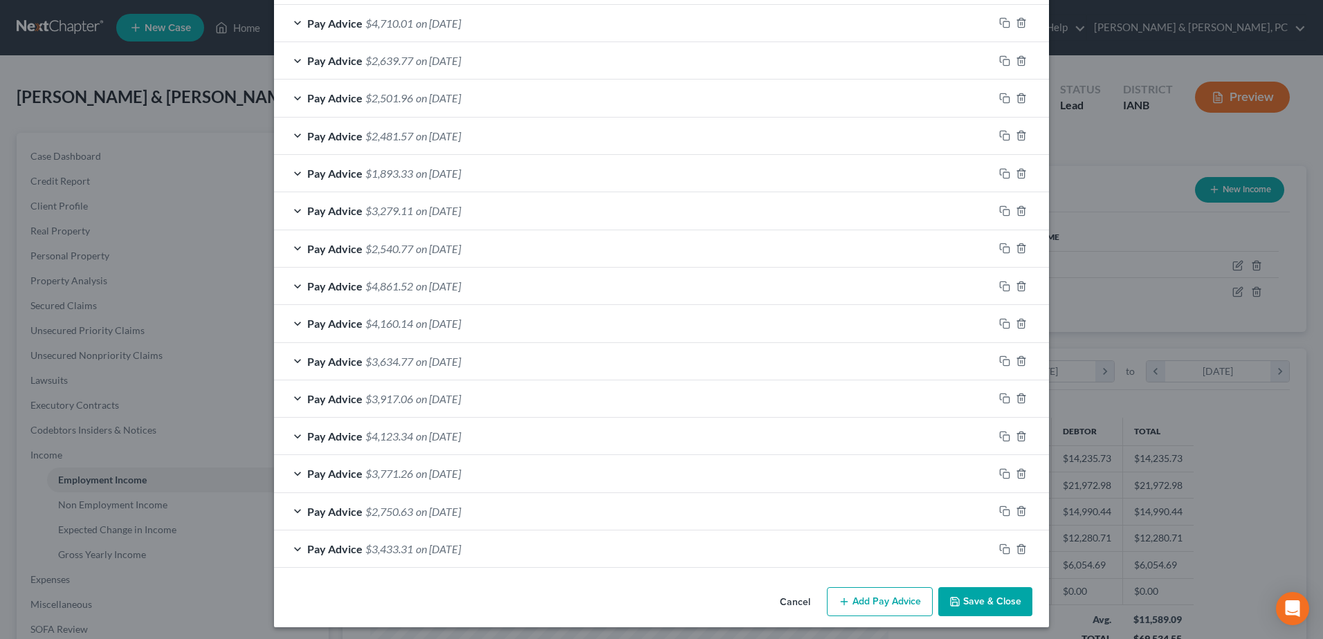
scroll to position [506, 0]
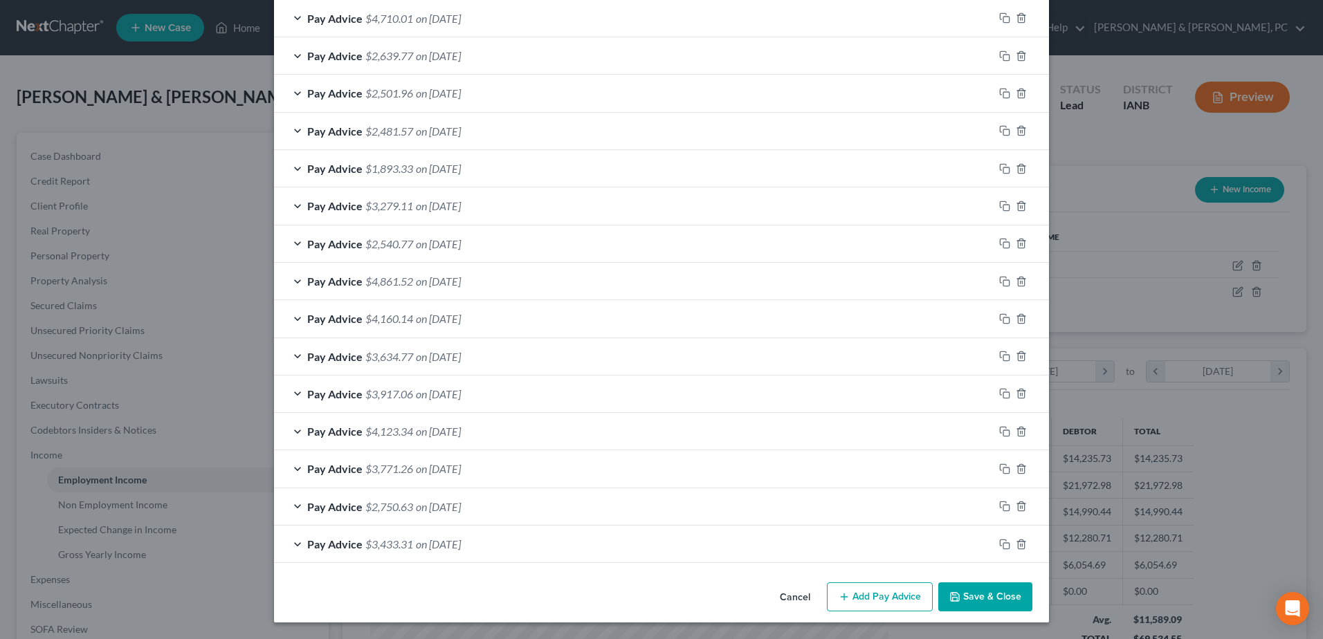
click at [862, 588] on button "Add Pay Advice" at bounding box center [880, 597] width 106 height 29
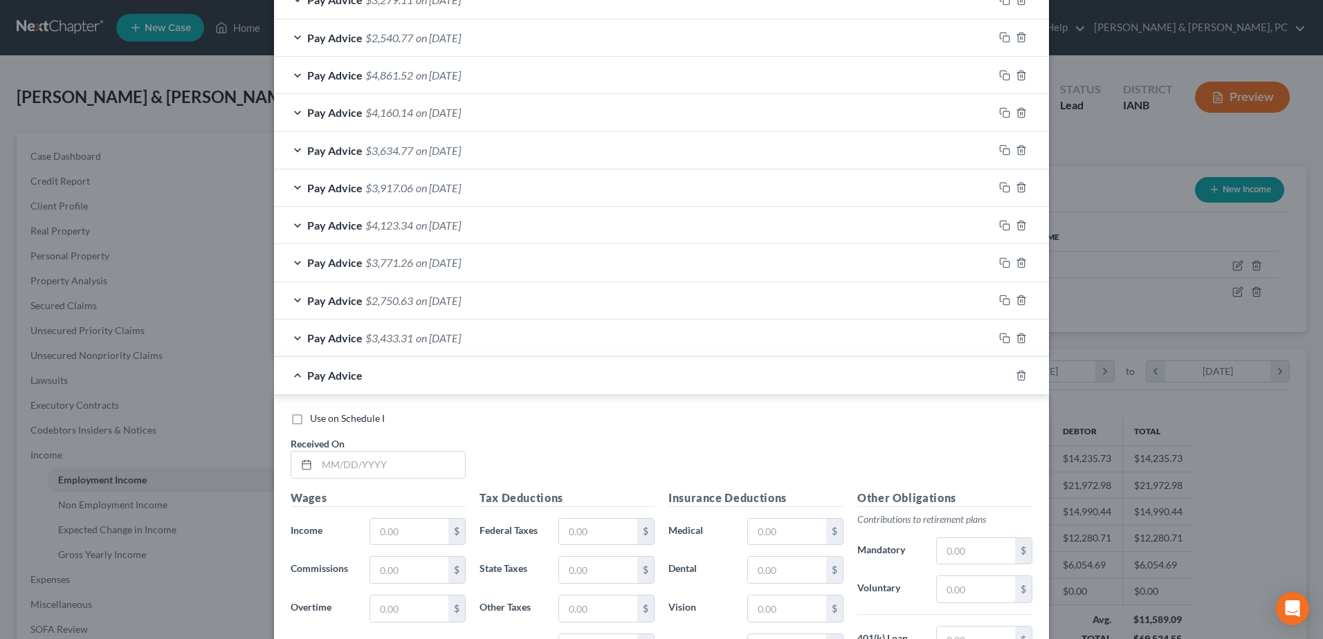
scroll to position [713, 0]
click at [418, 471] on input "text" at bounding box center [391, 464] width 148 height 26
type input "[DATE]"
click at [413, 530] on input "text" at bounding box center [409, 531] width 78 height 26
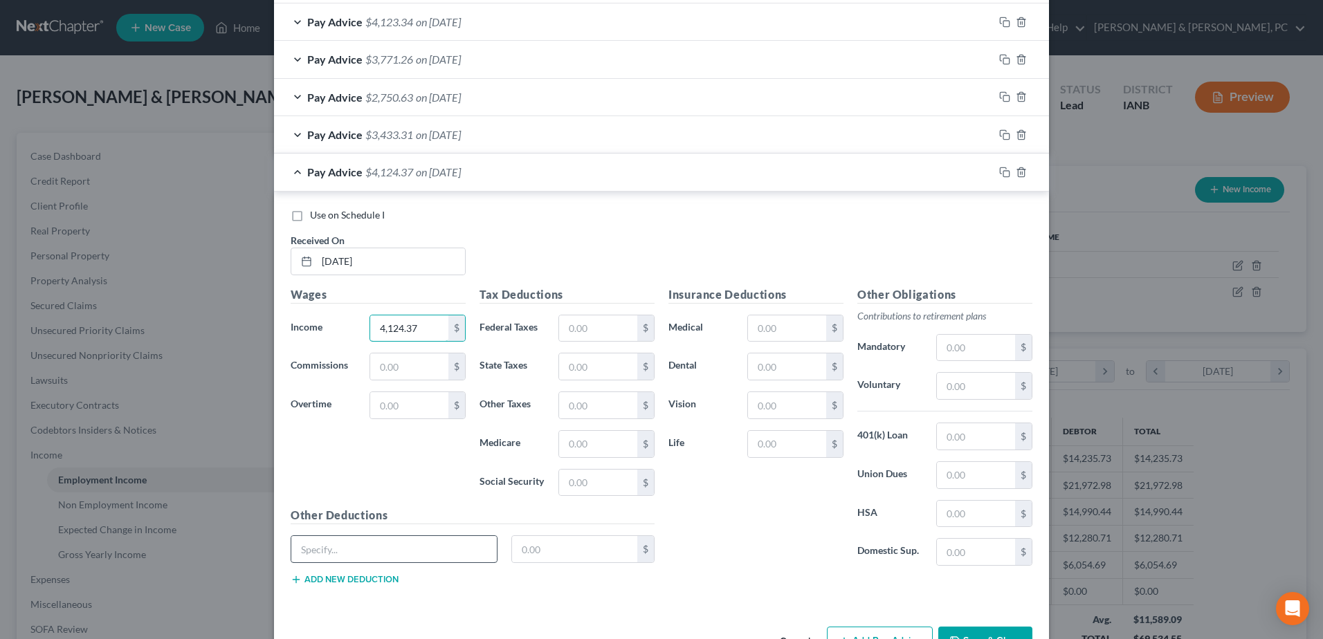
scroll to position [921, 0]
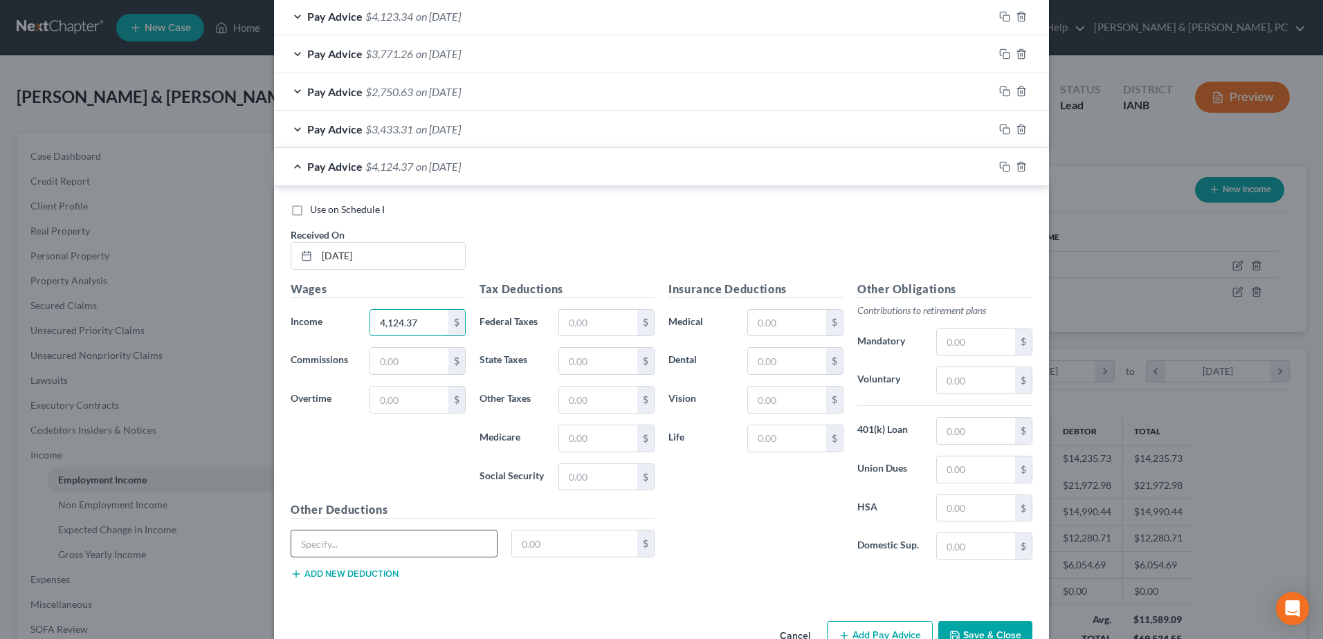
type input "4,124.37"
click at [397, 541] on input "text" at bounding box center [394, 544] width 206 height 26
paste input "Def & Fuel Purchases"
type input "Def & Fuel Purchases"
click at [528, 550] on input "text" at bounding box center [575, 544] width 126 height 26
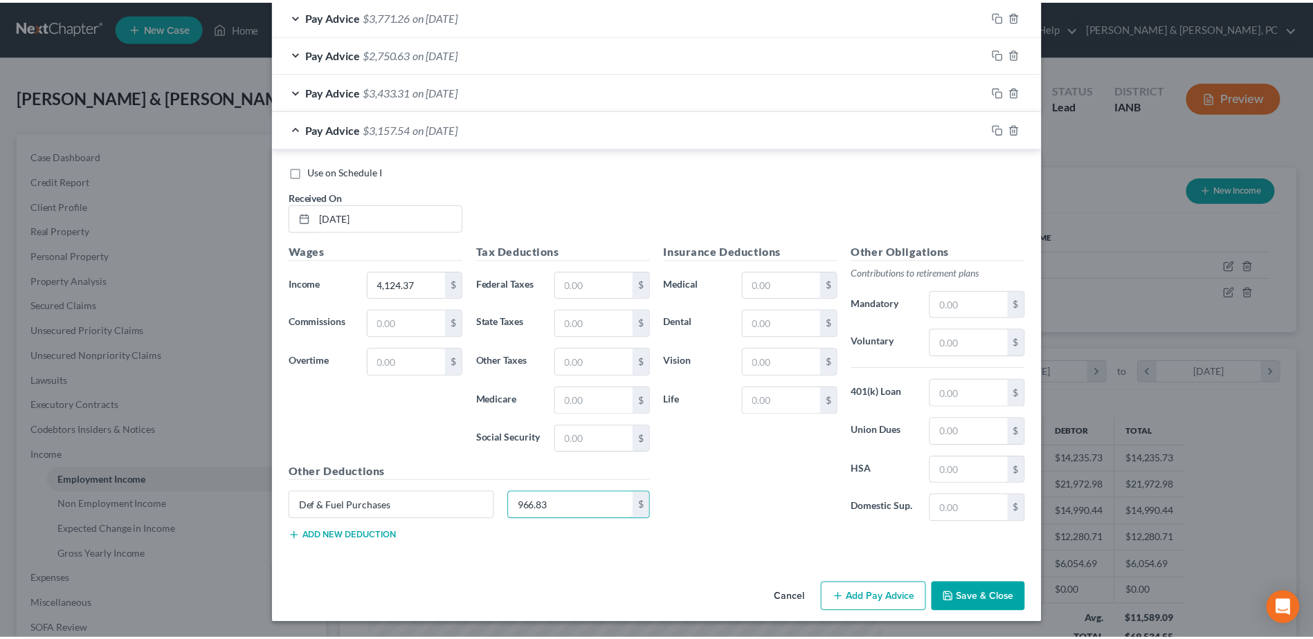
scroll to position [960, 0]
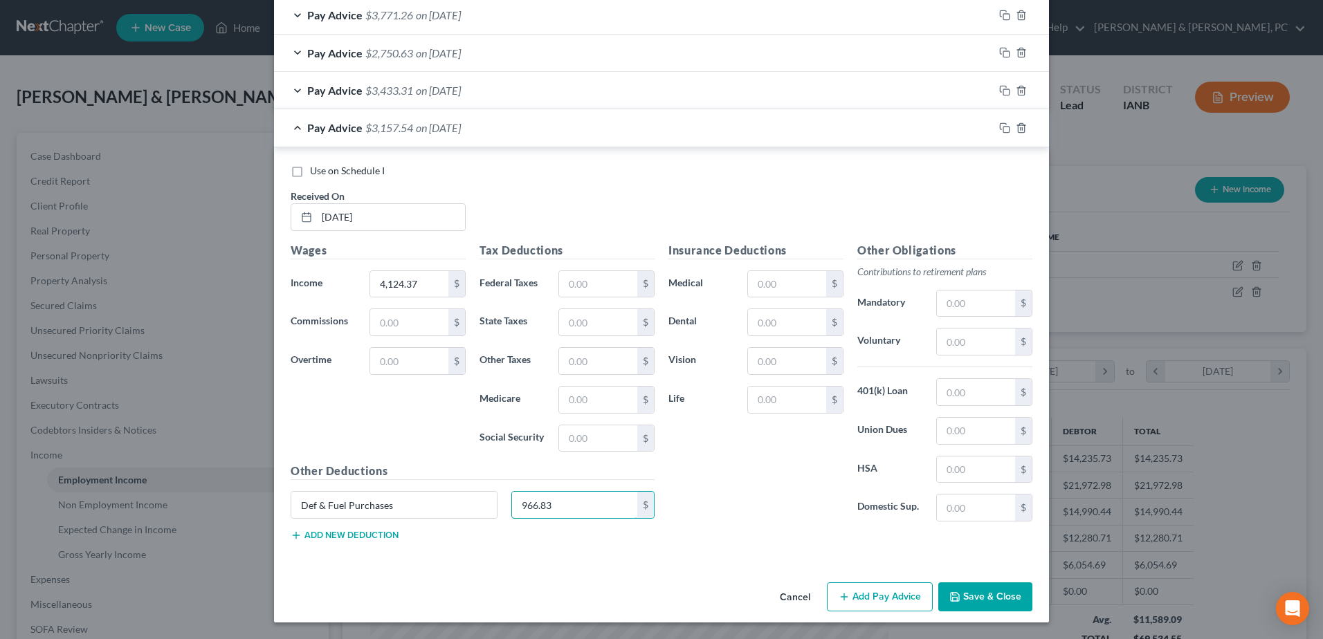
type input "966.83"
click at [971, 591] on button "Save & Close" at bounding box center [985, 597] width 94 height 29
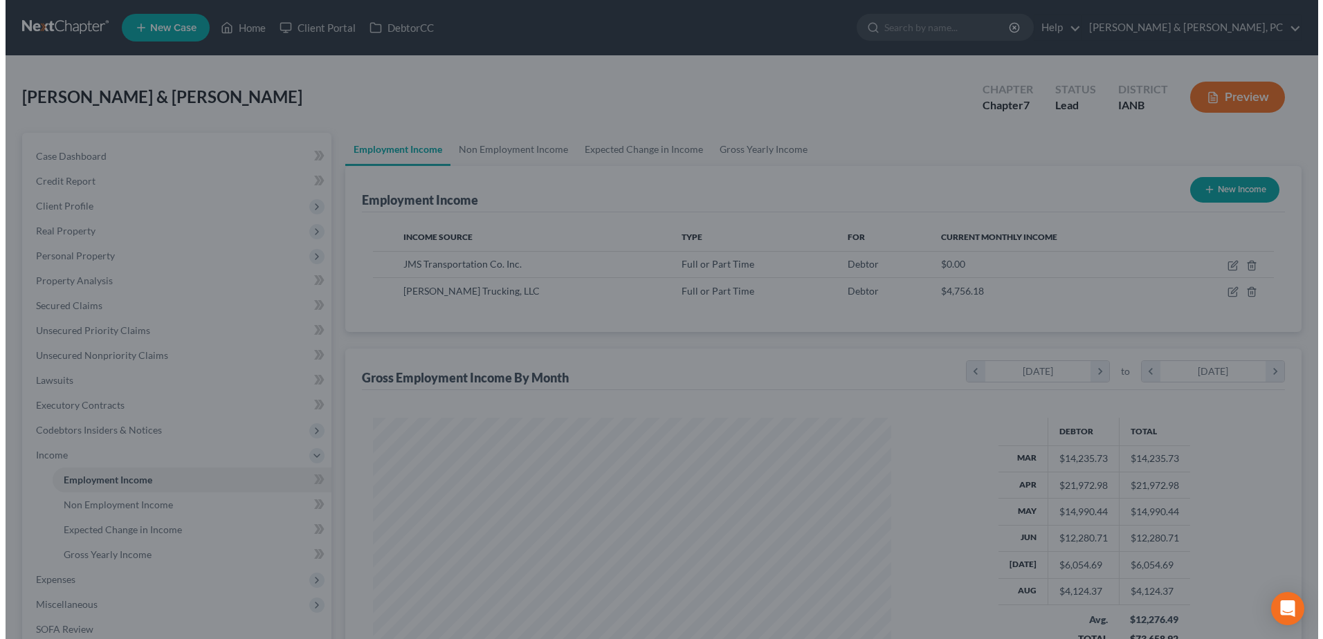
scroll to position [691789, 691503]
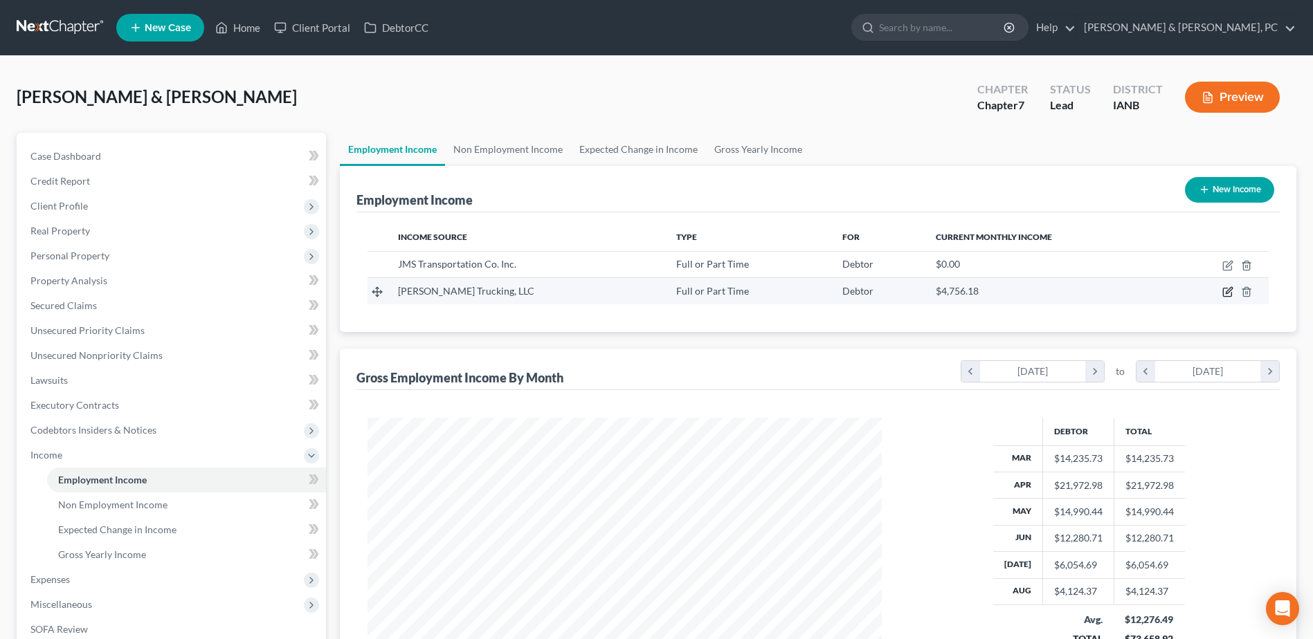
click at [1227, 293] on icon "button" at bounding box center [1227, 292] width 11 height 11
select select "0"
select select "16"
select select "3"
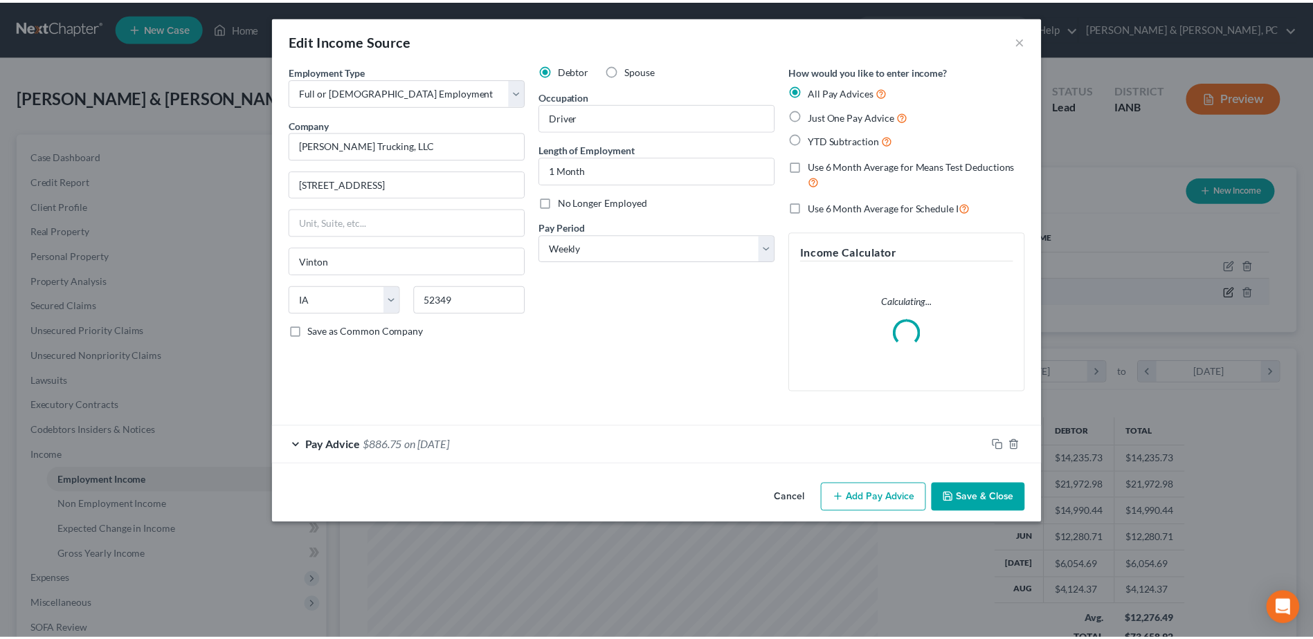
scroll to position [259, 547]
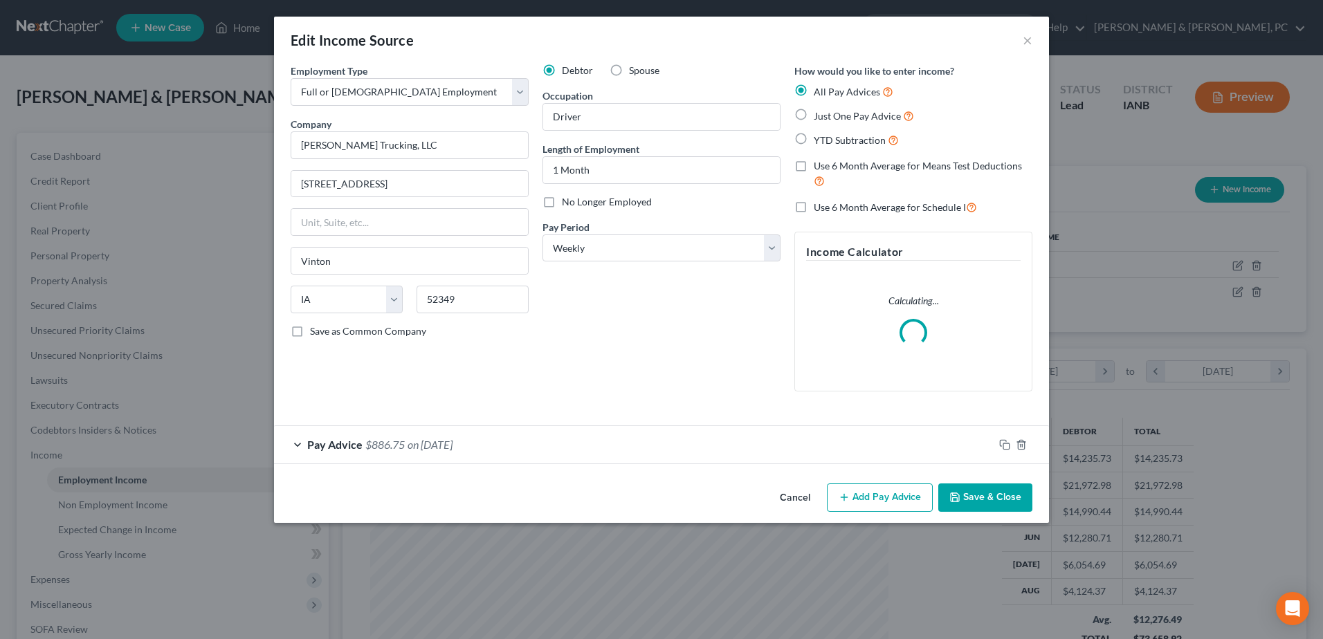
click at [792, 502] on button "Cancel" at bounding box center [795, 499] width 53 height 28
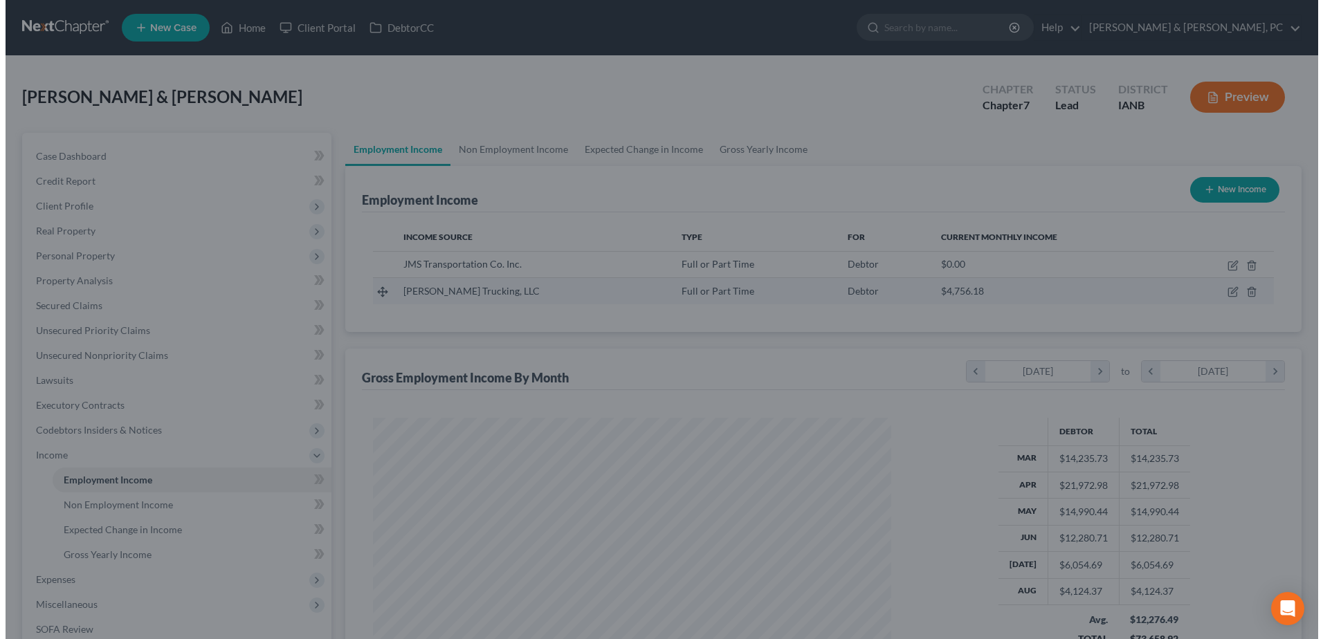
scroll to position [691789, 691503]
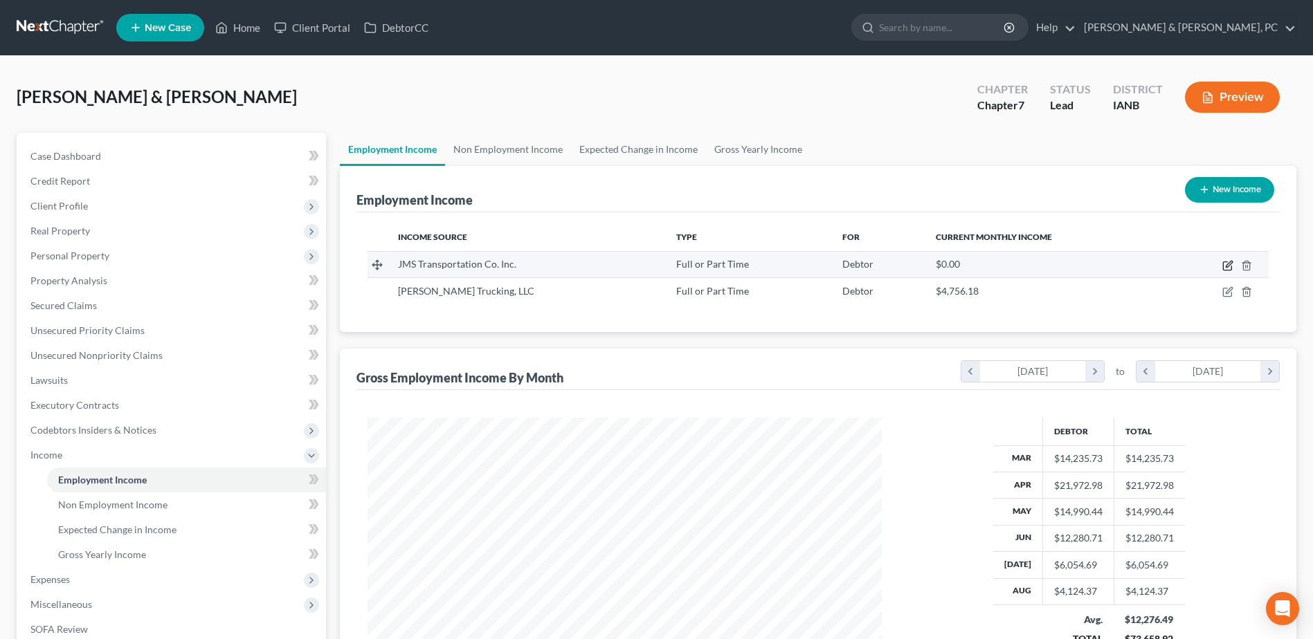
click at [1229, 266] on icon "button" at bounding box center [1229, 264] width 6 height 6
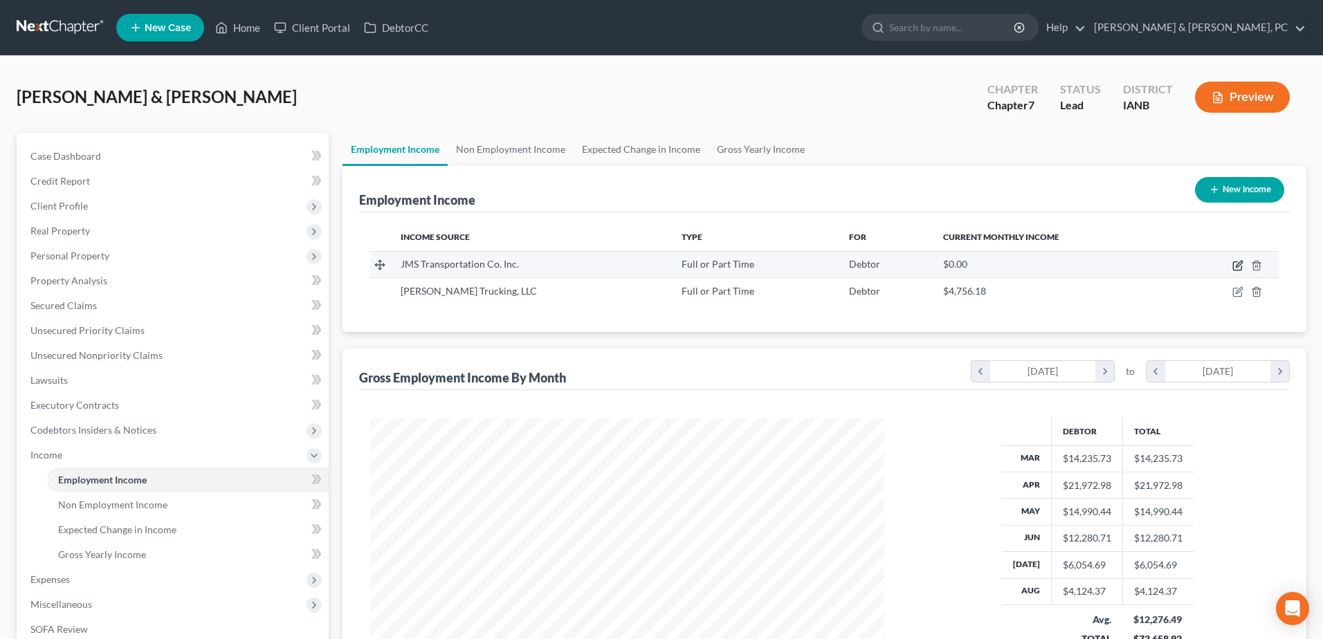
select select "0"
select select "16"
select select "3"
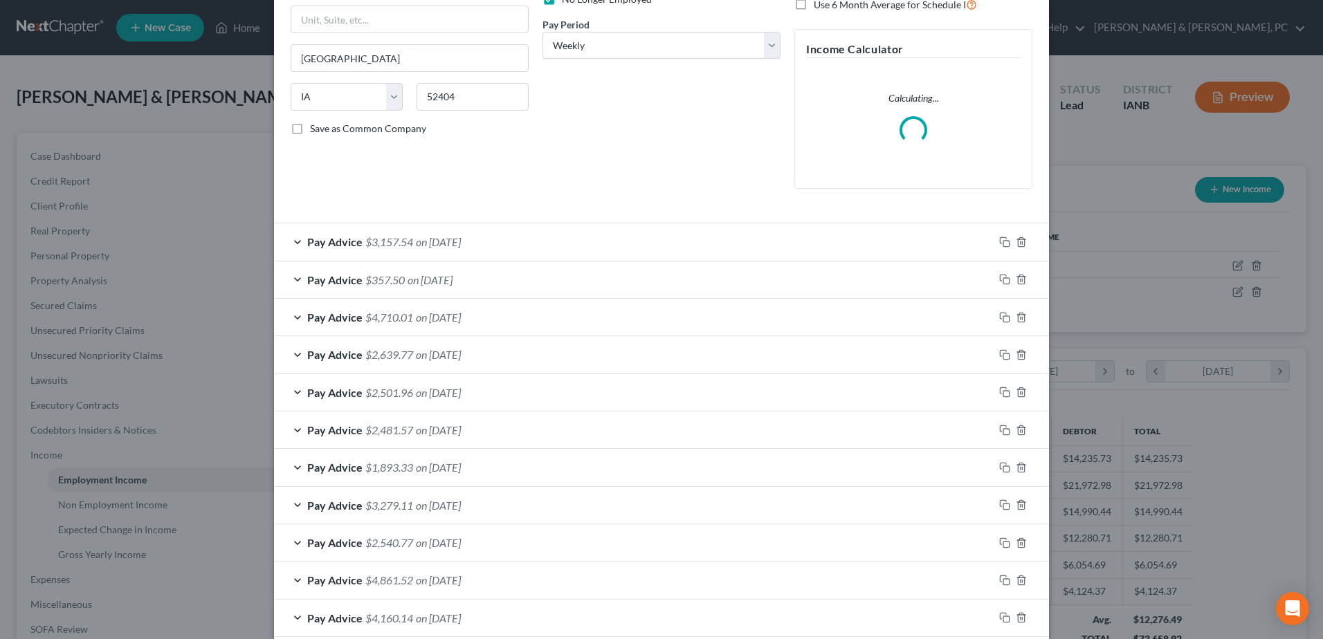
scroll to position [502, 0]
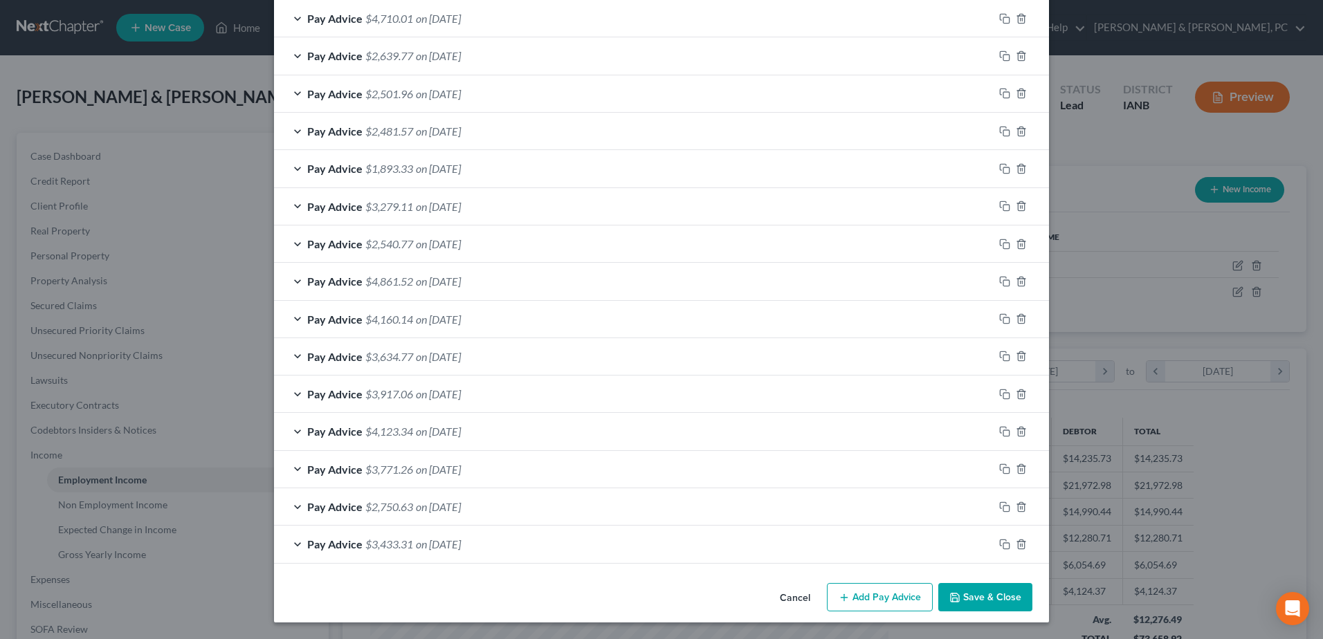
click at [852, 581] on div "Cancel Add Pay Advice Save & Close" at bounding box center [661, 601] width 775 height 46
click at [860, 601] on button "Add Pay Advice" at bounding box center [880, 597] width 106 height 29
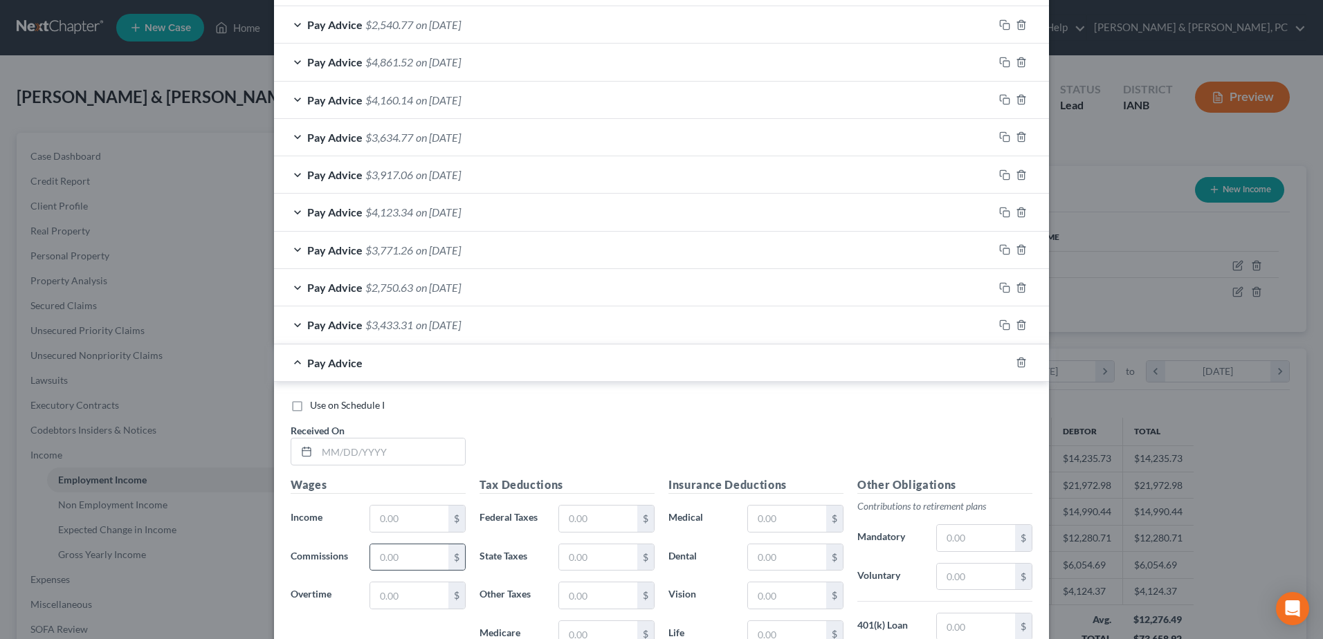
scroll to position [820, 0]
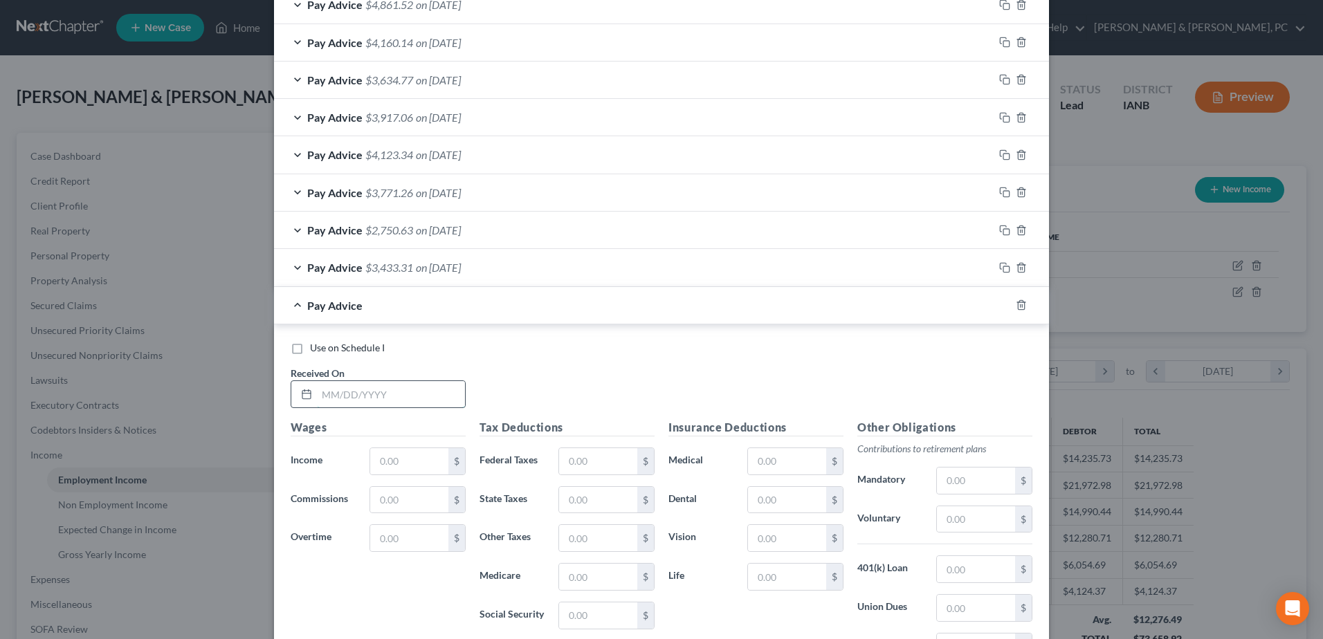
click at [412, 407] on input "text" at bounding box center [391, 394] width 148 height 26
type input "[DATE]"
click at [384, 461] on input "text" at bounding box center [409, 461] width 78 height 26
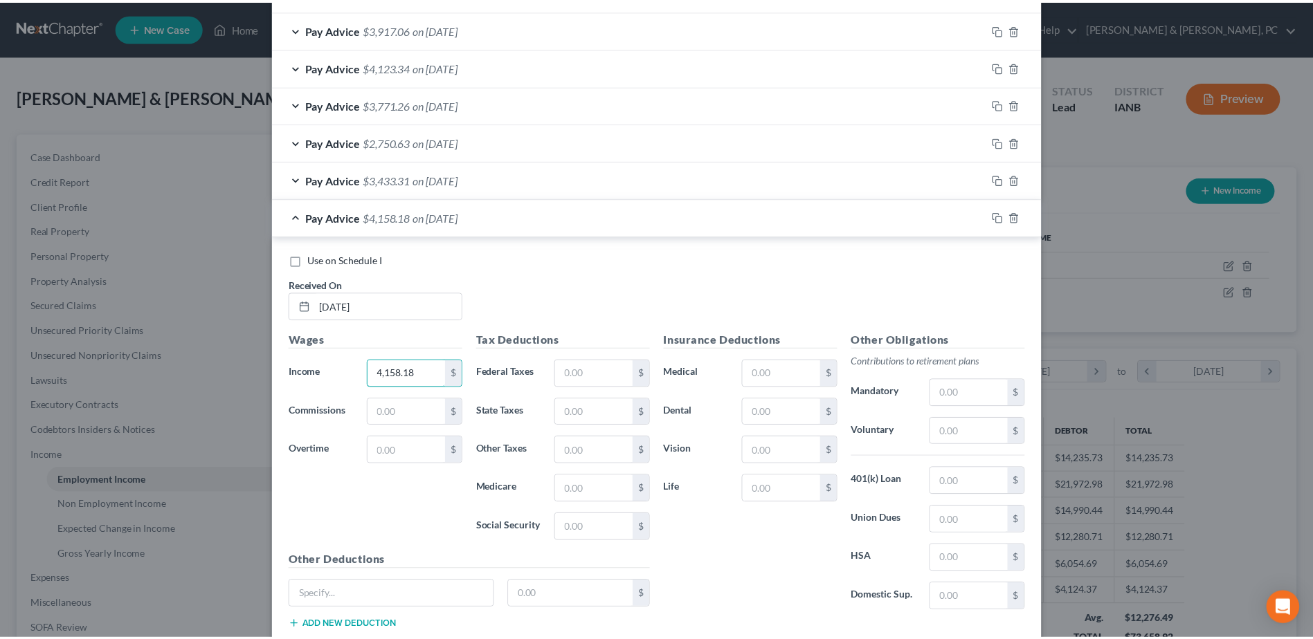
scroll to position [997, 0]
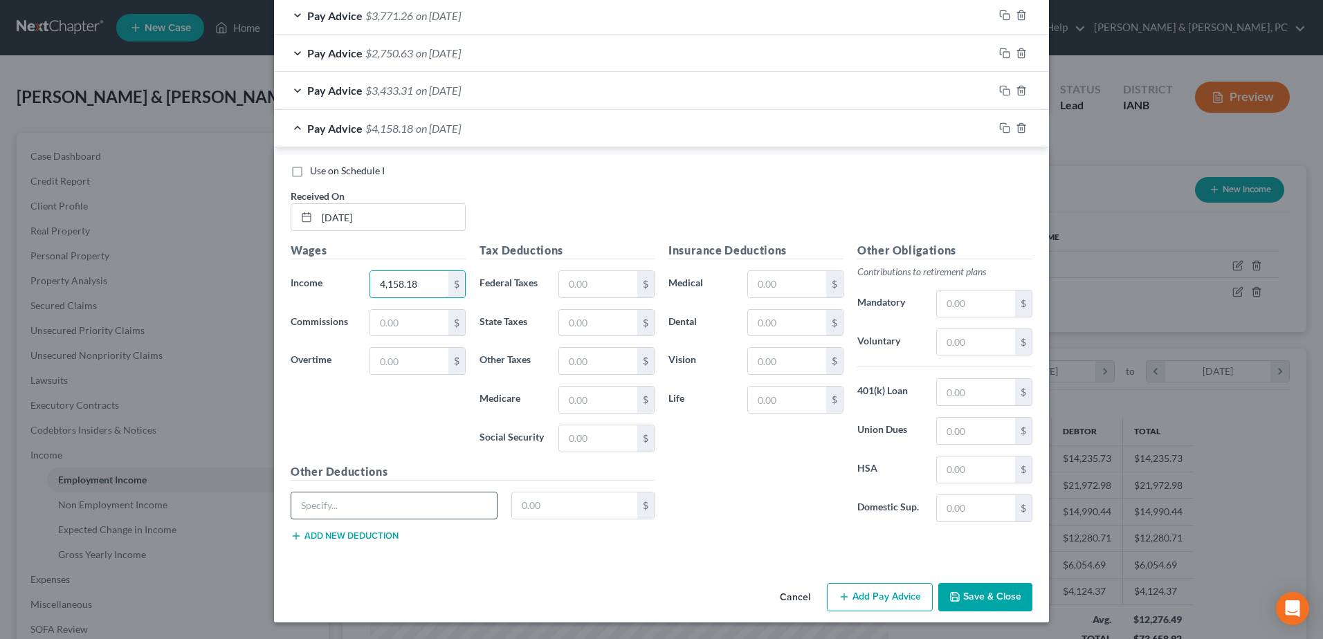
type input "4,158.18"
click at [385, 500] on input "text" at bounding box center [394, 506] width 206 height 26
paste input "Def & Fuel Purchases"
type input "Def & Fuel Purchases"
click at [516, 503] on input "text" at bounding box center [575, 506] width 126 height 26
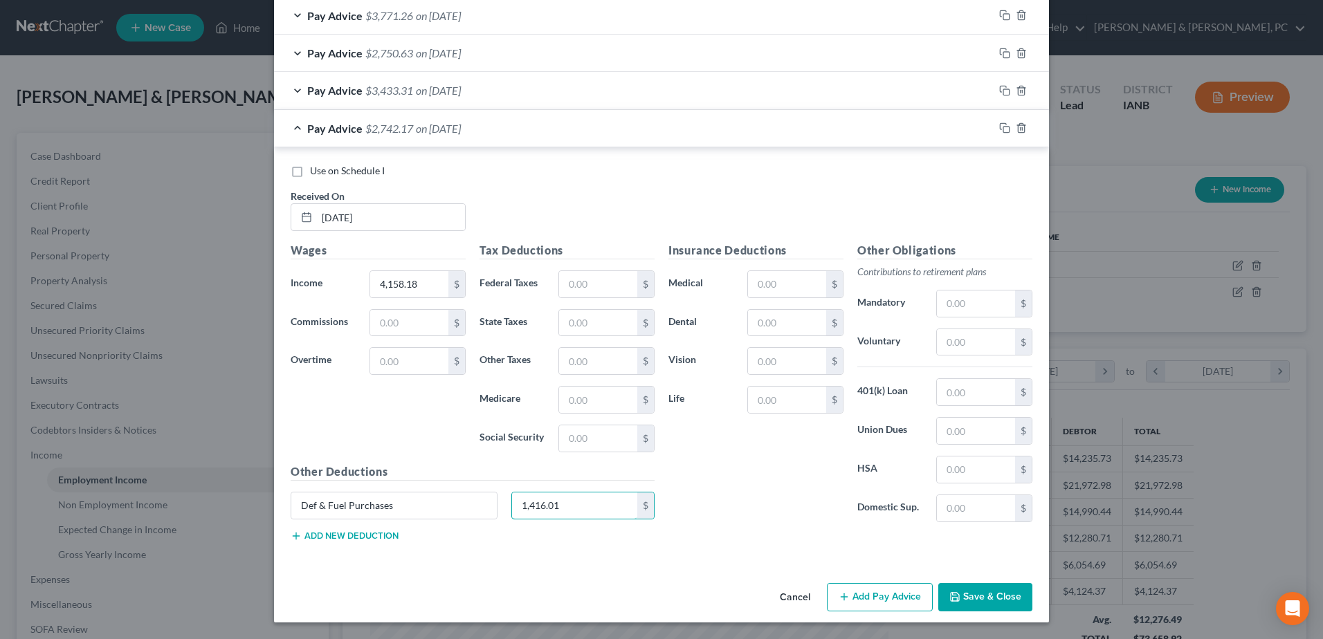
type input "1,416.01"
click at [1020, 599] on button "Save & Close" at bounding box center [985, 597] width 94 height 29
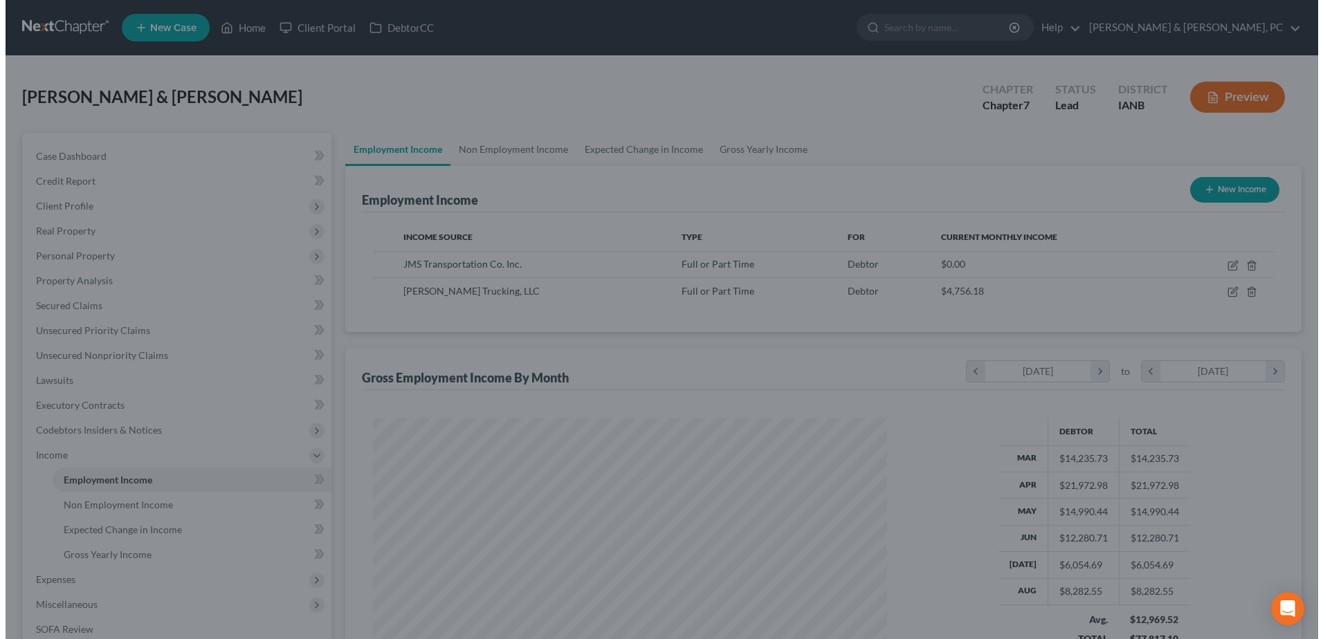
scroll to position [691789, 691503]
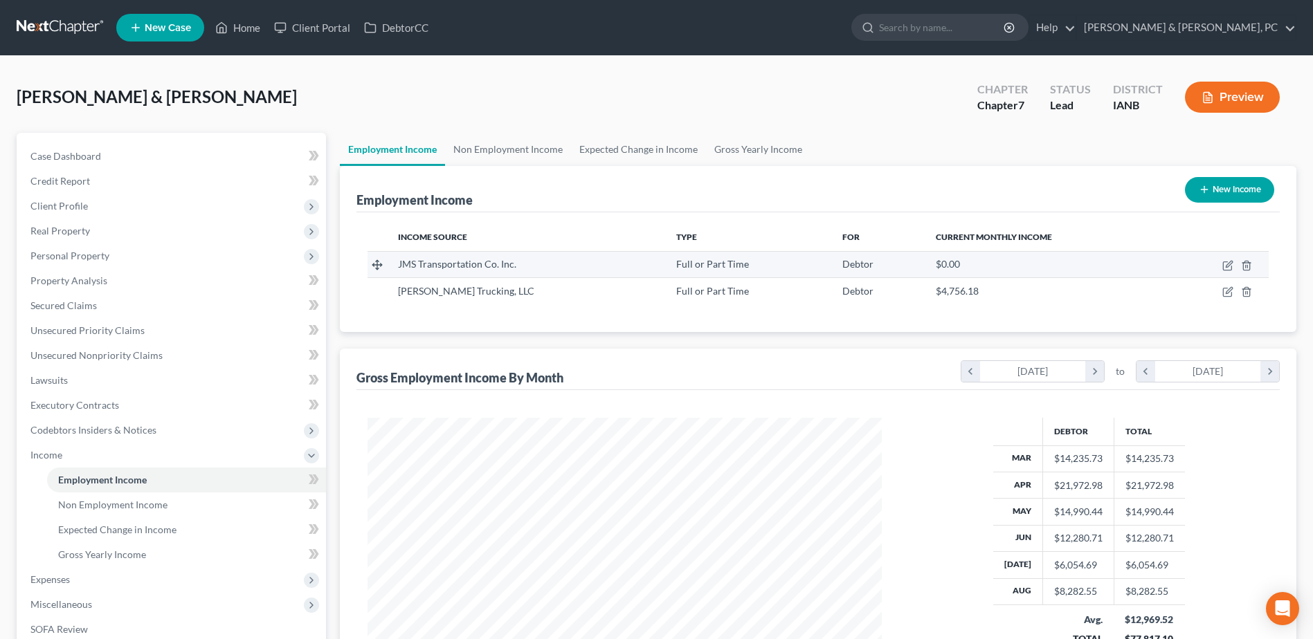
click at [1226, 255] on td at bounding box center [1217, 264] width 101 height 26
click at [1226, 262] on icon "button" at bounding box center [1227, 266] width 8 height 8
select select "0"
select select "16"
select select "3"
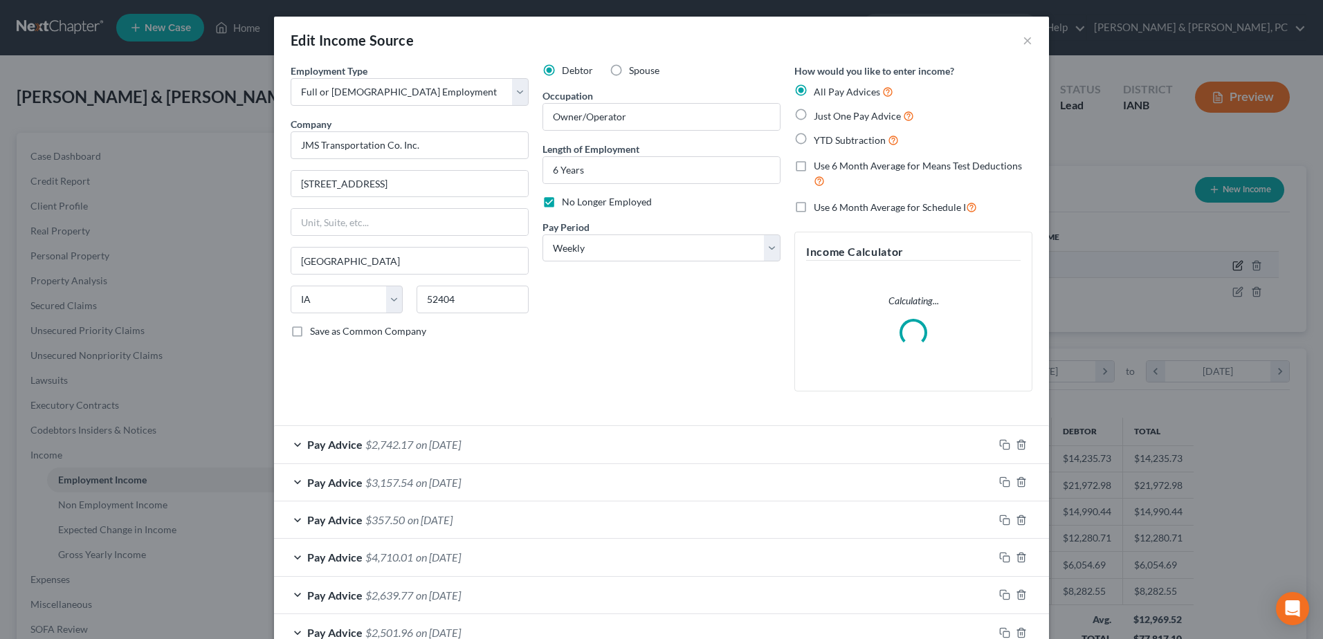
scroll to position [259, 547]
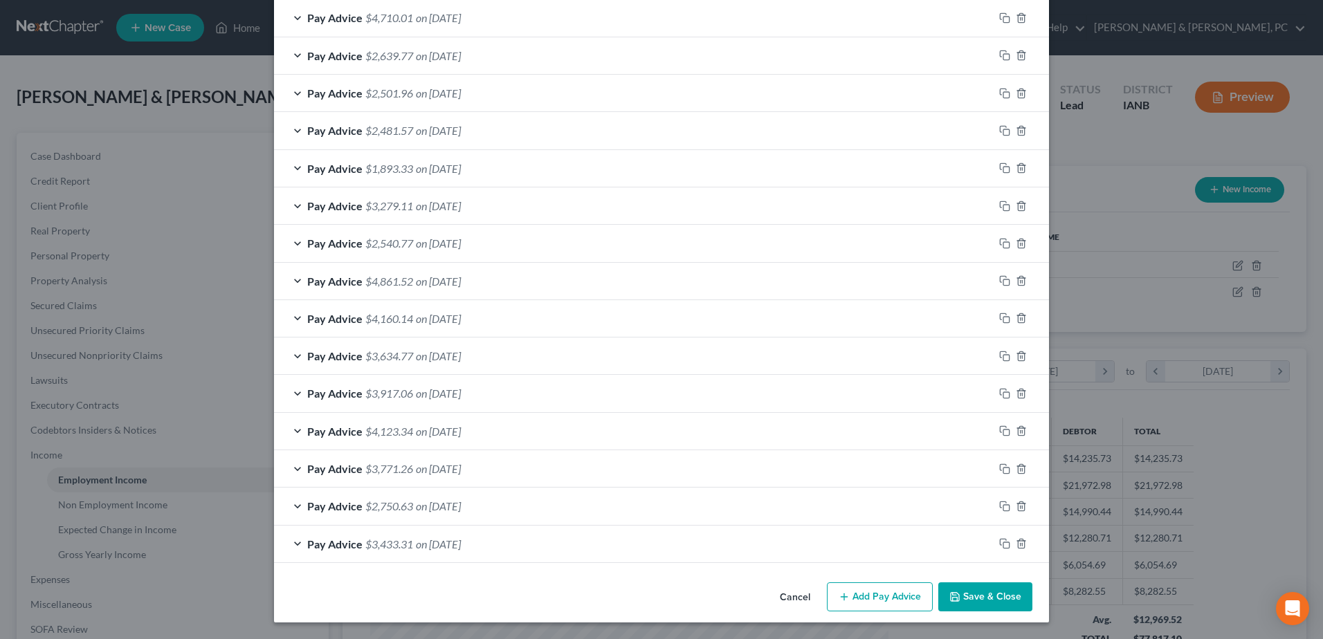
click at [892, 603] on button "Add Pay Advice" at bounding box center [880, 597] width 106 height 29
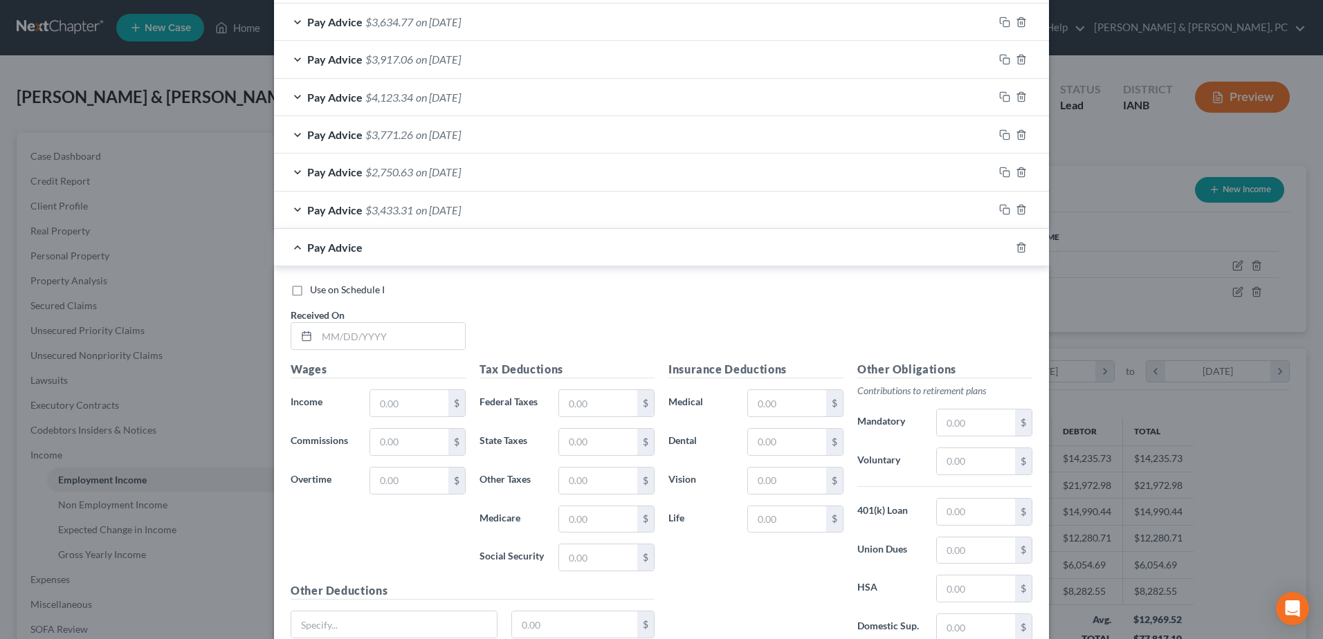
scroll to position [955, 0]
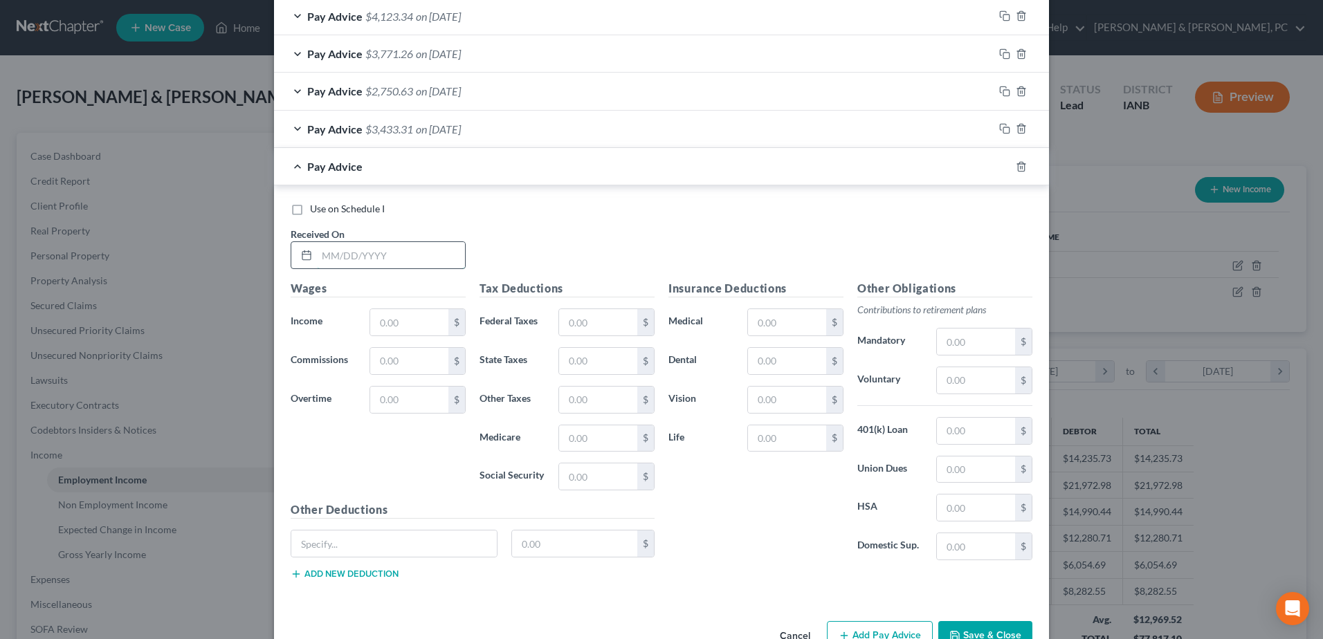
click at [415, 264] on input "text" at bounding box center [391, 255] width 148 height 26
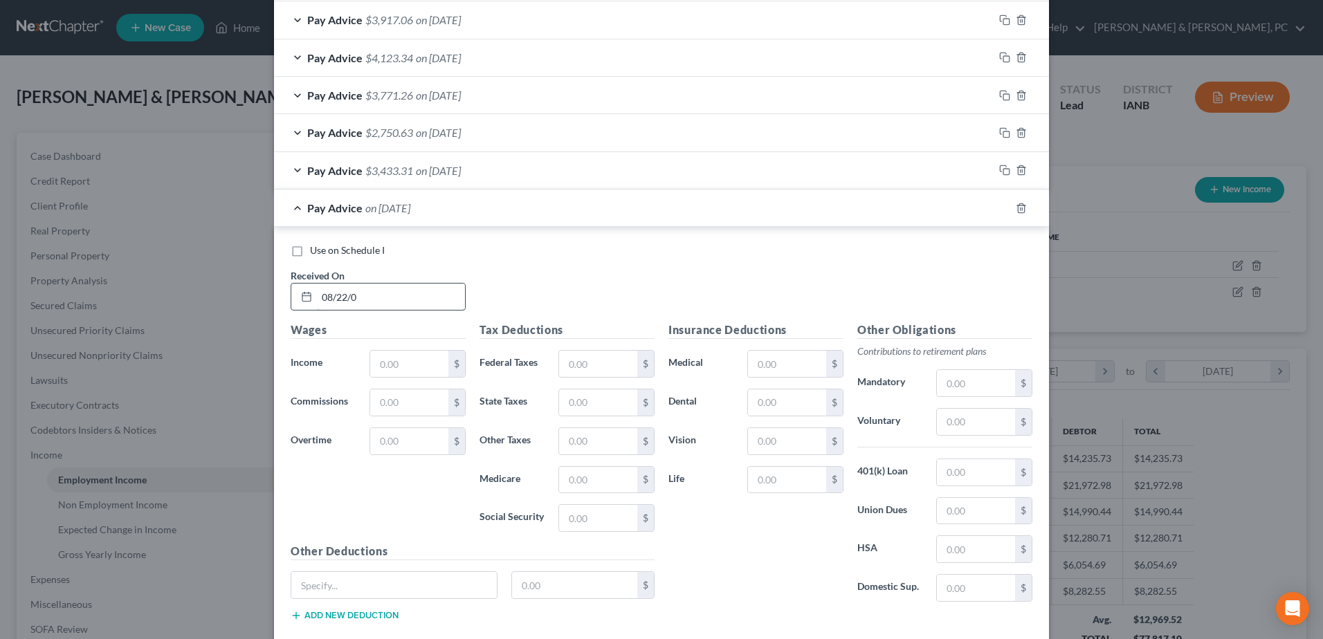
scroll to position [997, 0]
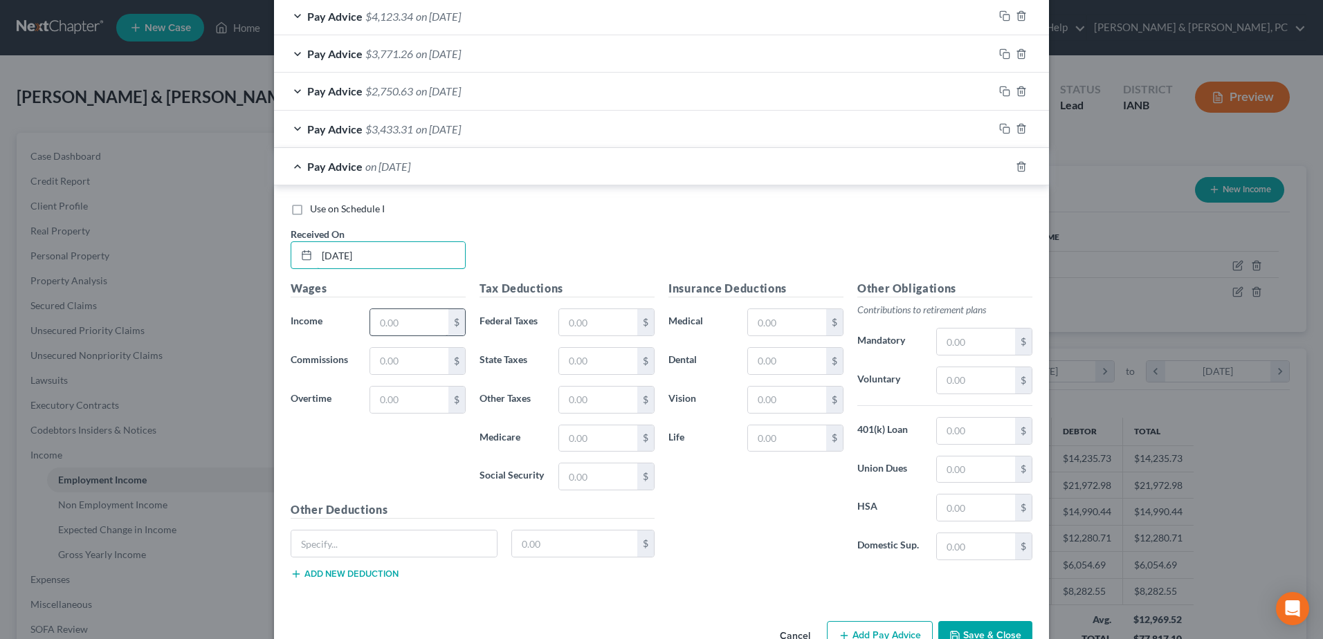
type input "[DATE]"
click at [427, 325] on input "text" at bounding box center [409, 322] width 78 height 26
type input "4,824.71"
click at [451, 551] on input "text" at bounding box center [394, 544] width 206 height 26
paste input "Def & Fuel Purchases"
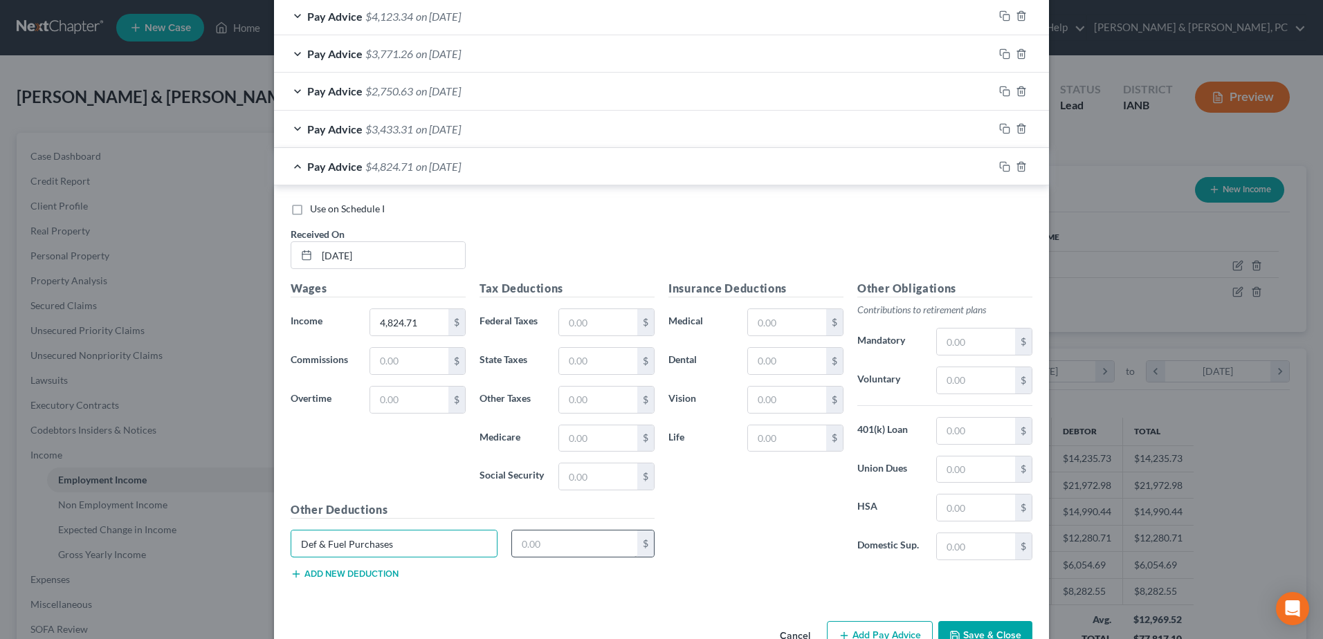
type input "Def & Fuel Purchases"
click at [570, 549] on input "text" at bounding box center [575, 544] width 126 height 26
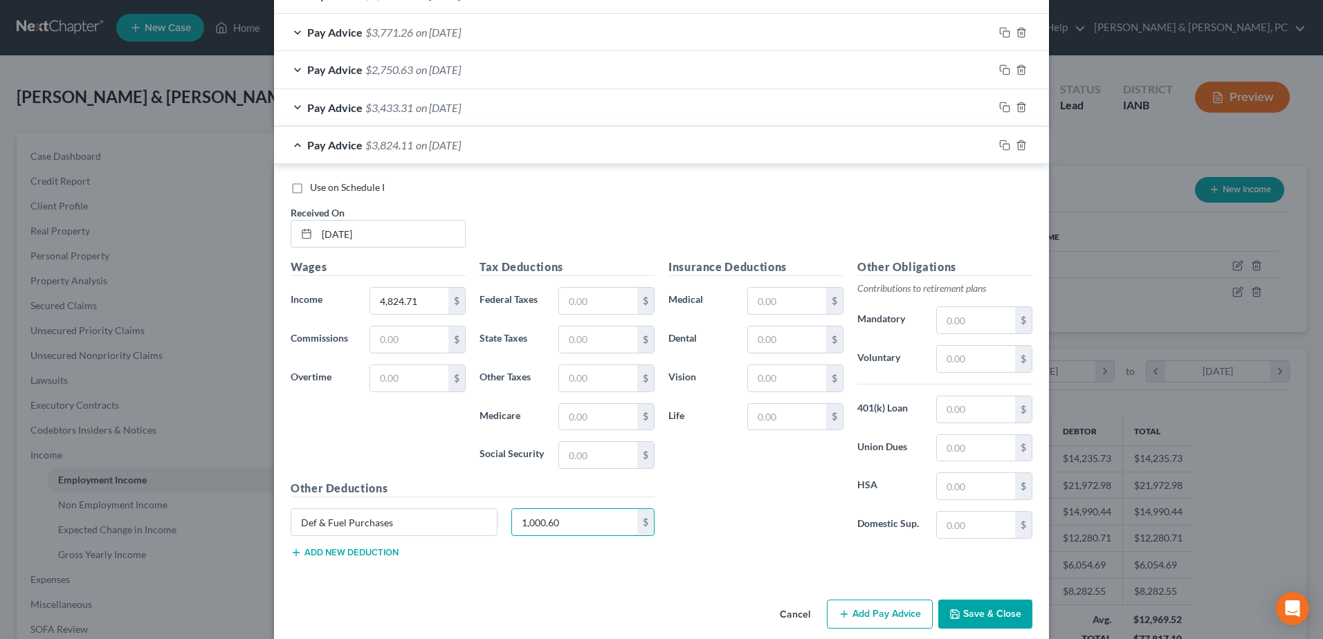
scroll to position [1035, 0]
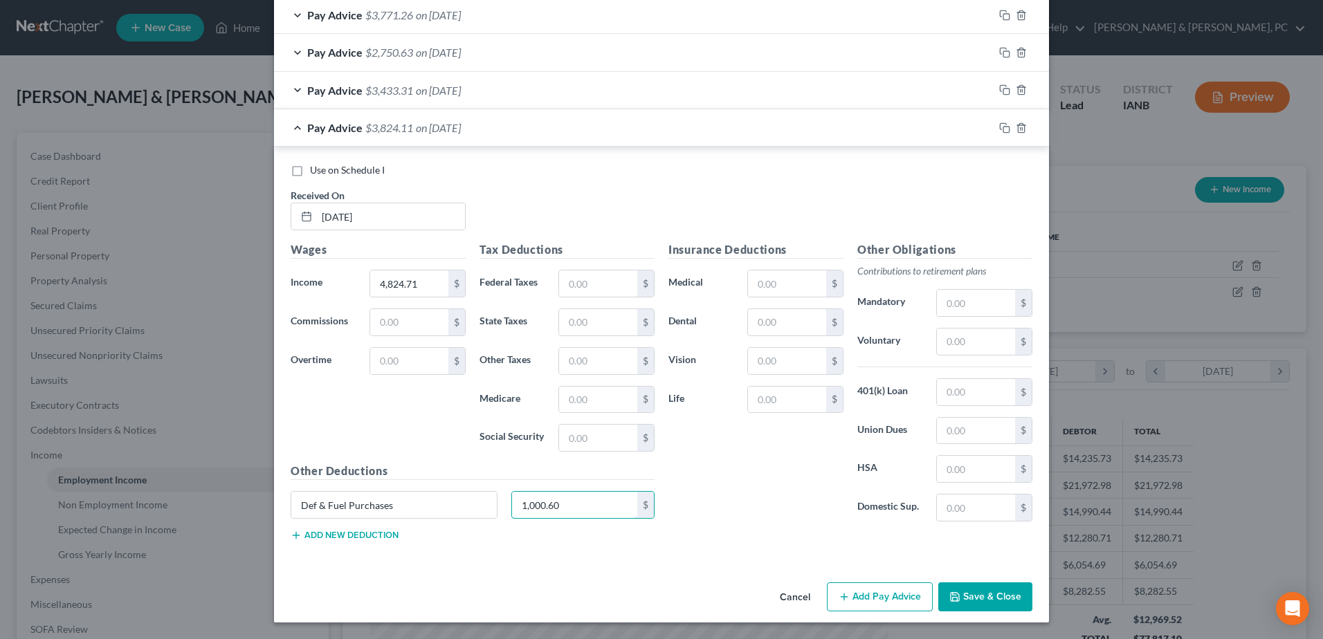
type input "1,000.60"
click at [870, 603] on button "Add Pay Advice" at bounding box center [880, 597] width 106 height 29
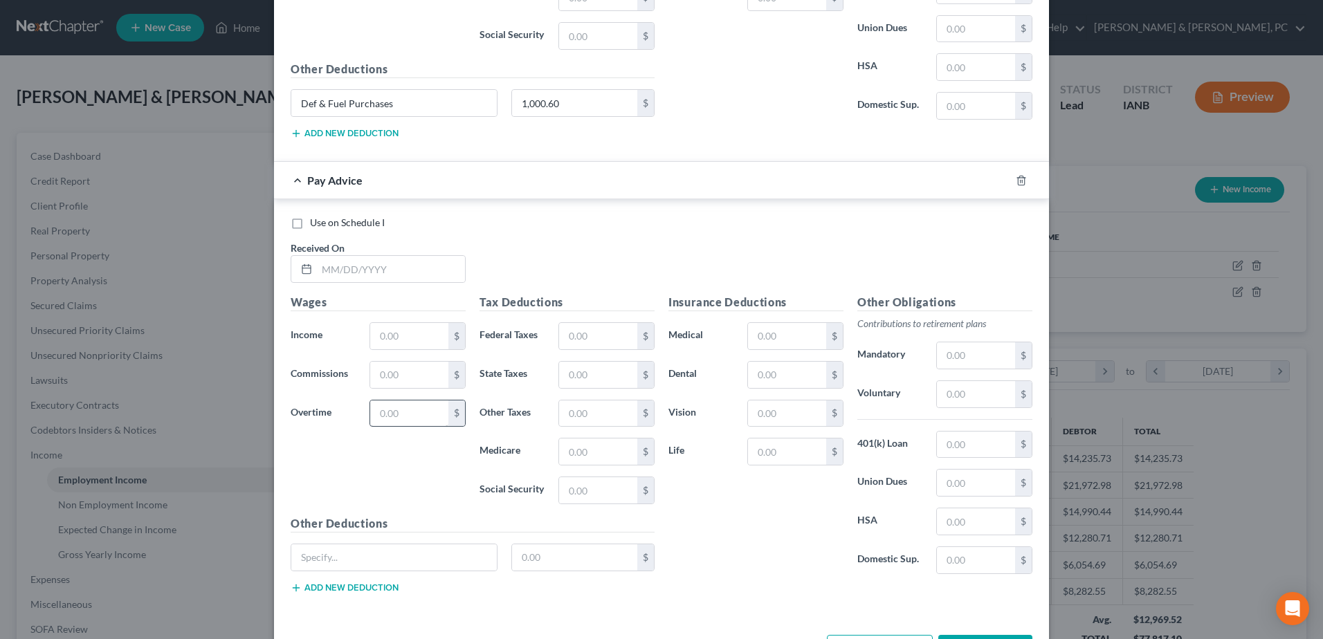
scroll to position [1451, 0]
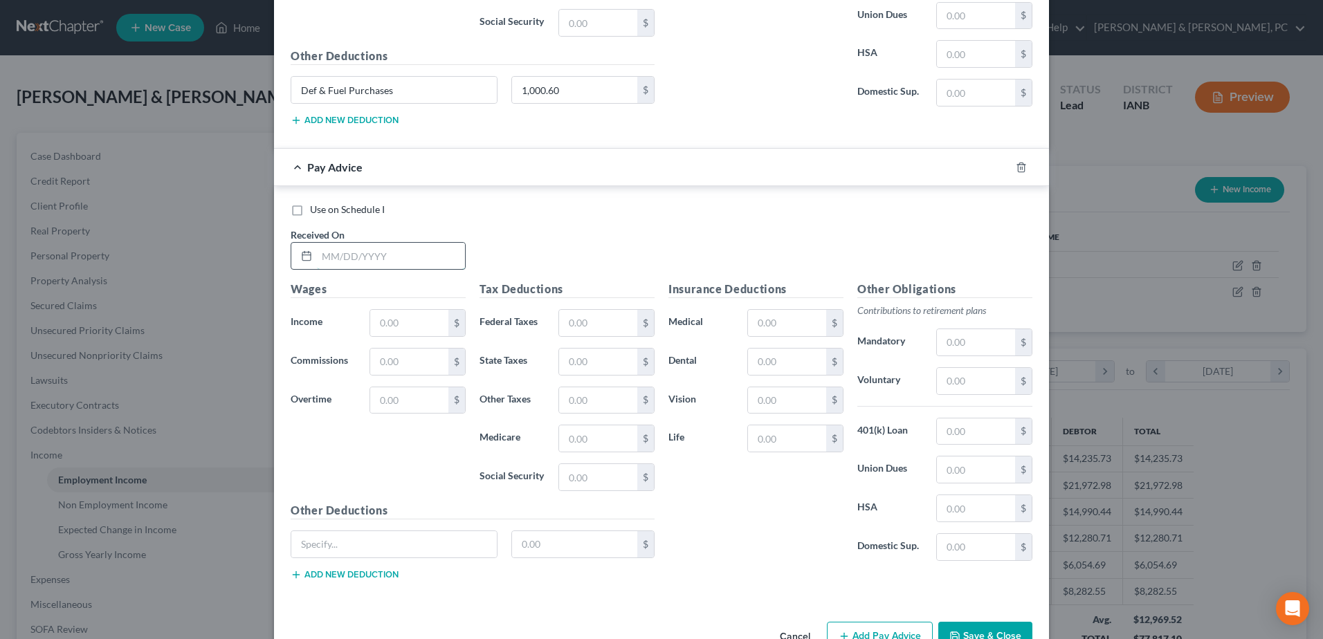
click at [397, 260] on input "text" at bounding box center [391, 256] width 148 height 26
type input "[DATE]"
click at [385, 326] on input "text" at bounding box center [409, 323] width 78 height 26
type input "3,749.12"
click at [372, 543] on input "text" at bounding box center [394, 544] width 206 height 26
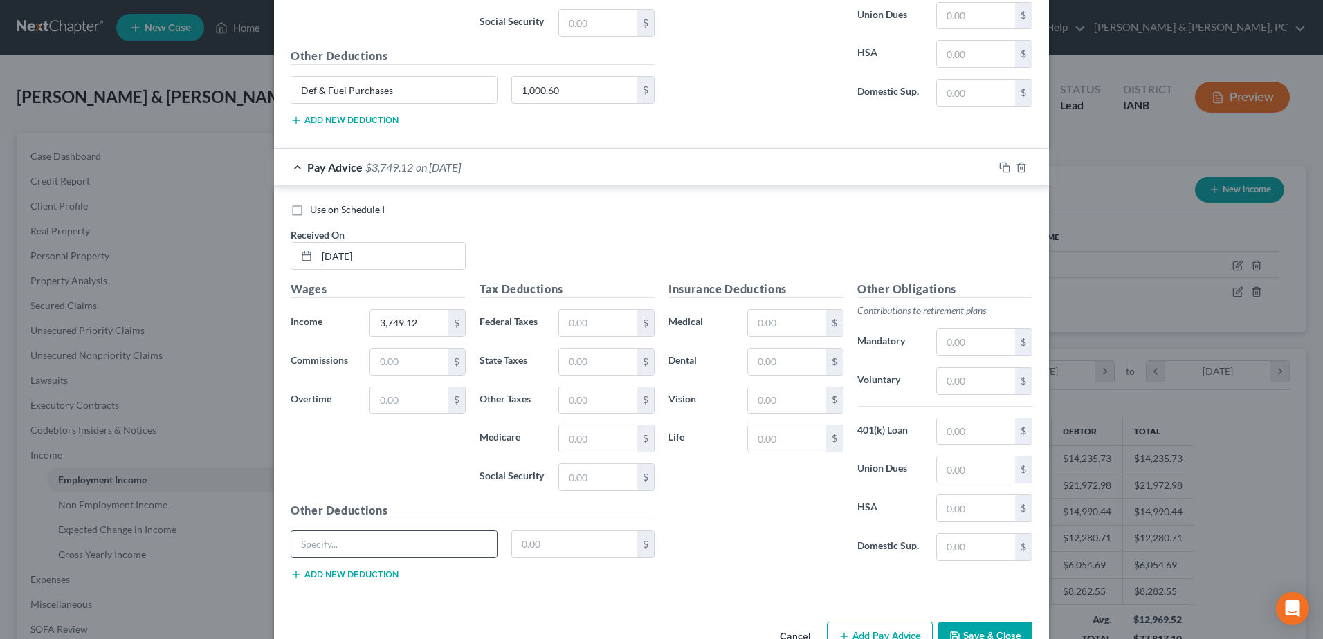
paste input "Def & Fuel Purchases"
type input "Def & Fuel Purchases"
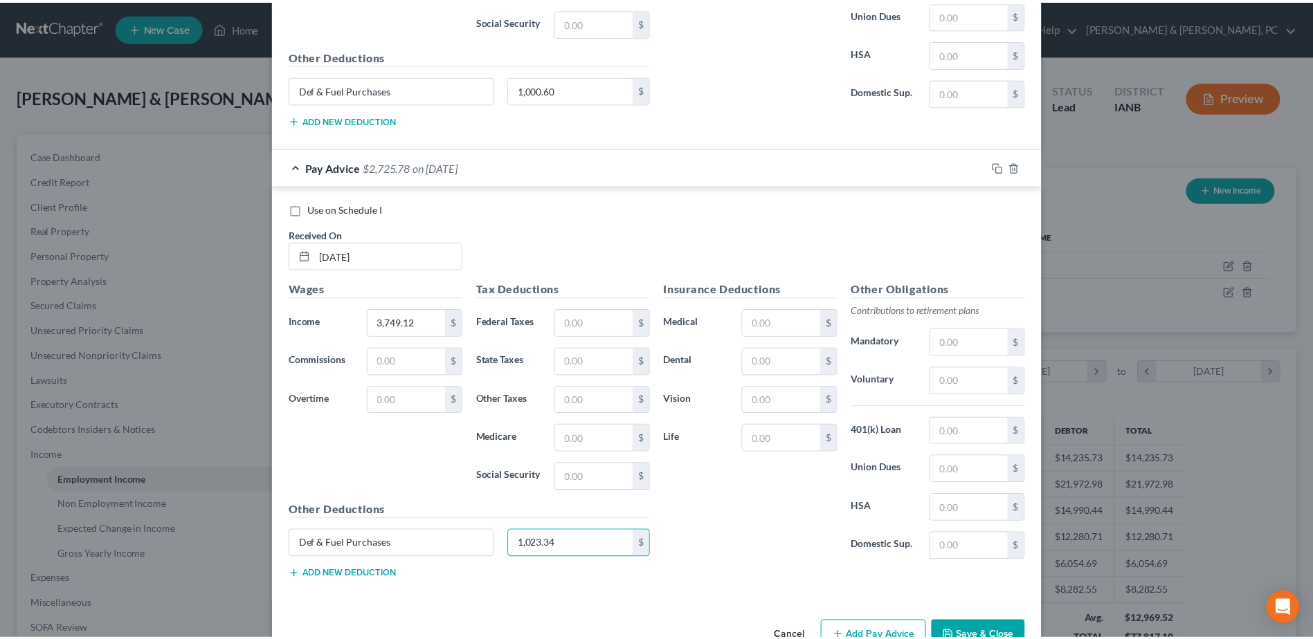
scroll to position [1489, 0]
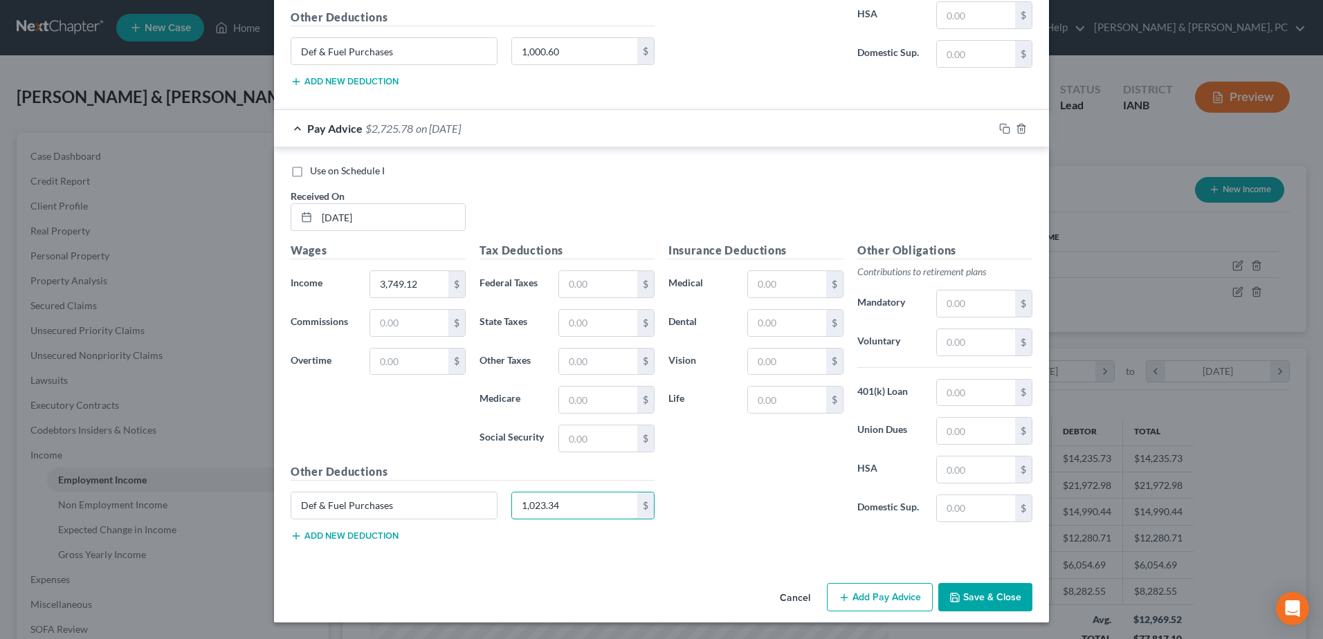
type input "1,023.34"
click at [985, 591] on button "Save & Close" at bounding box center [985, 597] width 94 height 29
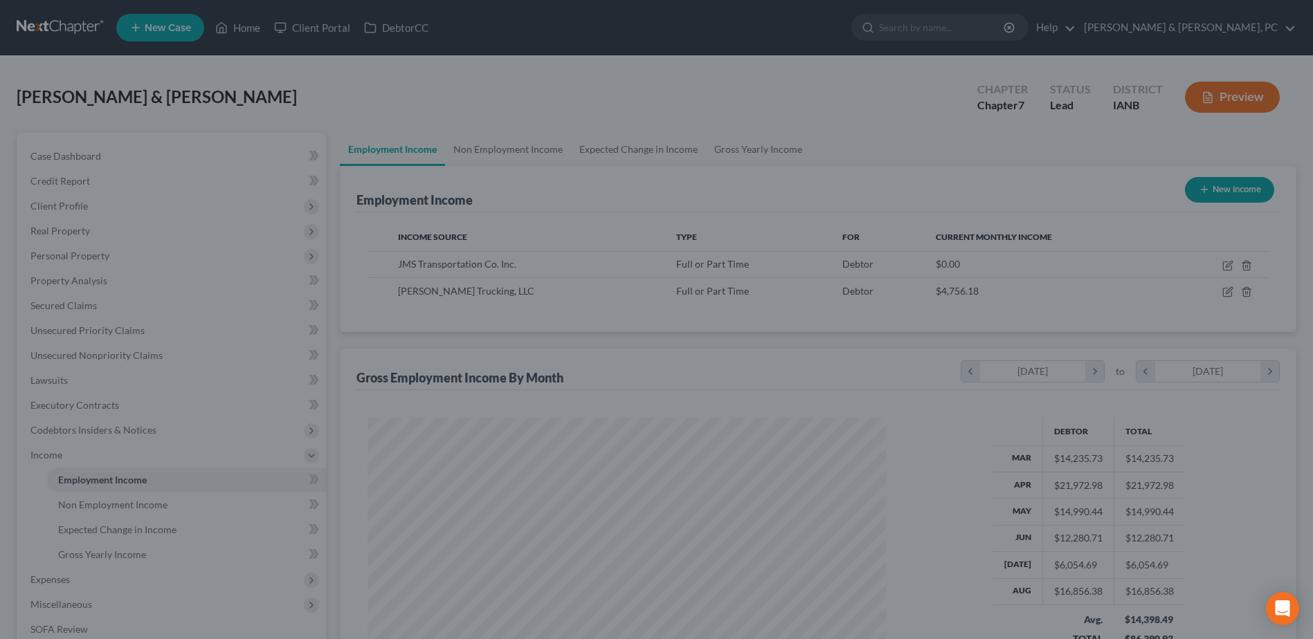
scroll to position [691789, 691503]
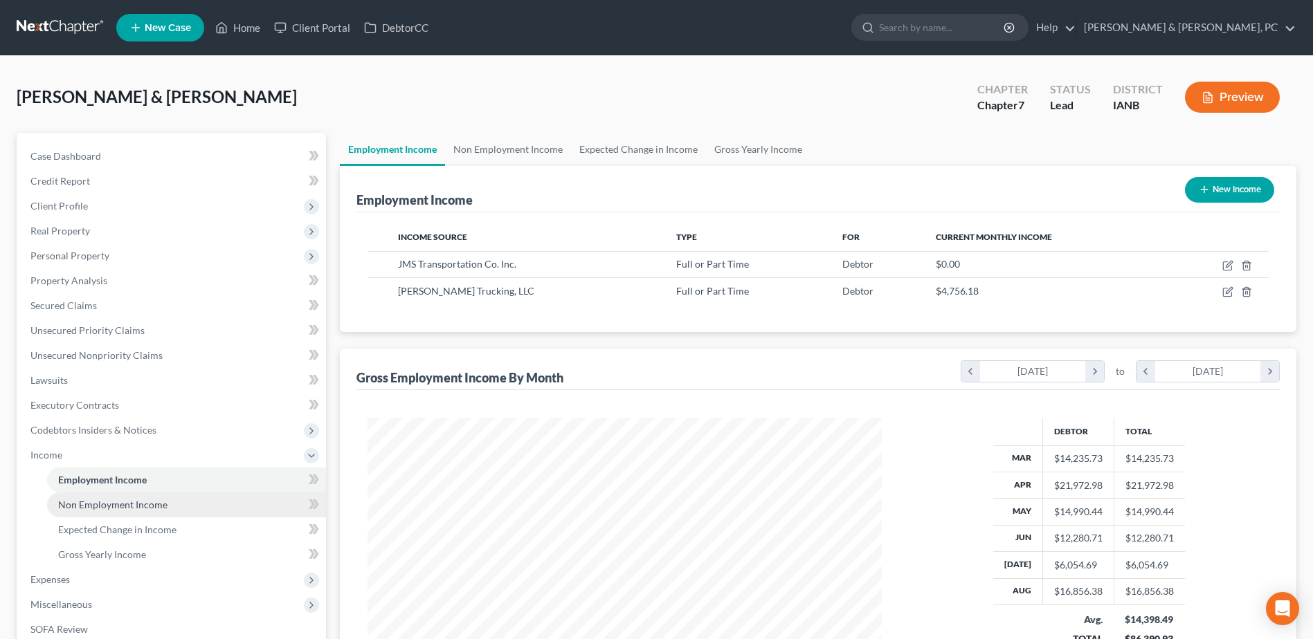
click at [145, 505] on span "Non Employment Income" at bounding box center [112, 505] width 109 height 12
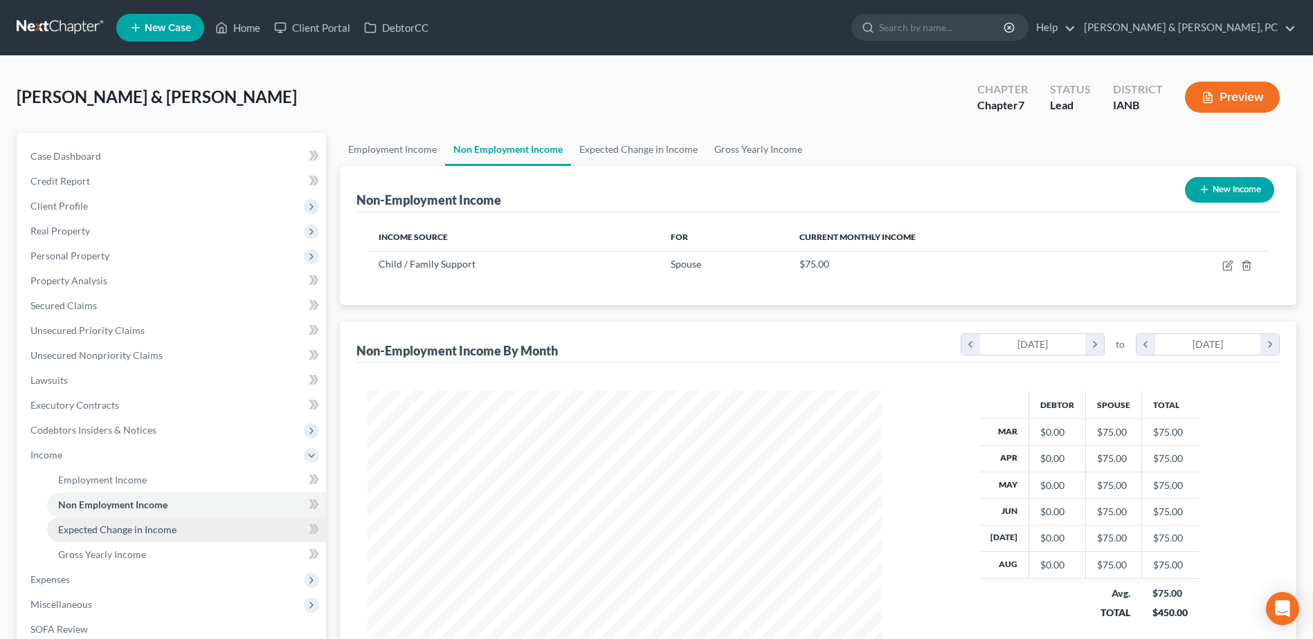
scroll to position [257, 541]
click at [149, 529] on span "Expected Change in Income" at bounding box center [117, 530] width 118 height 12
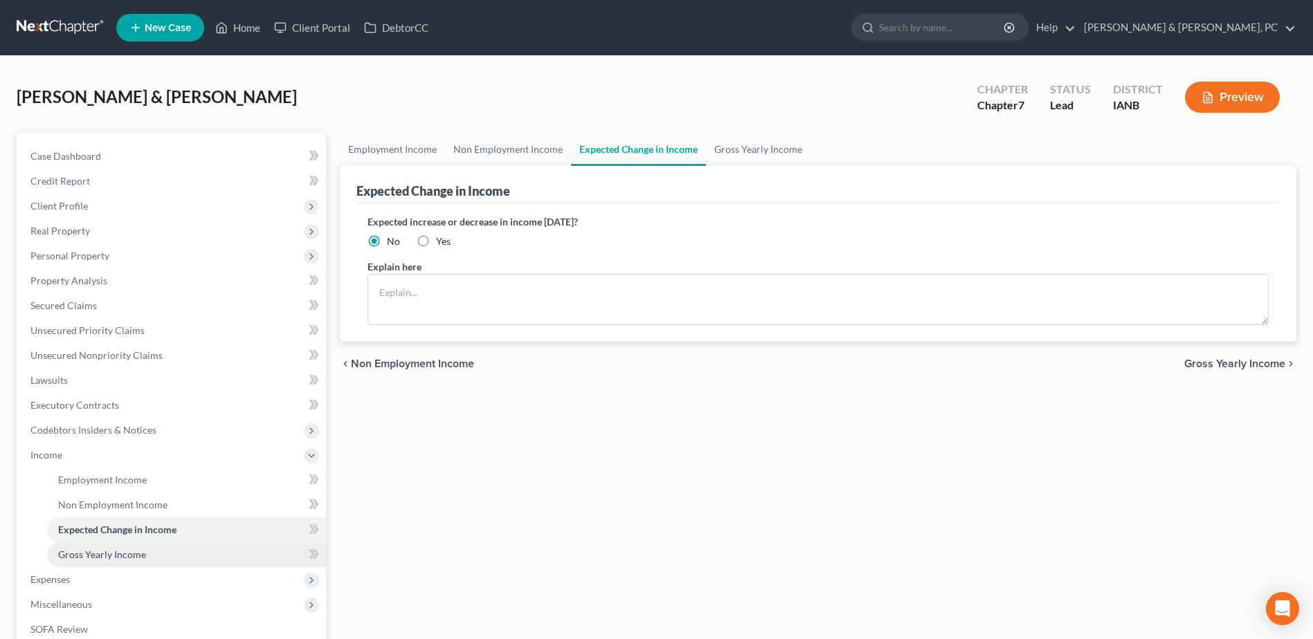
click at [142, 549] on span "Gross Yearly Income" at bounding box center [102, 555] width 88 height 12
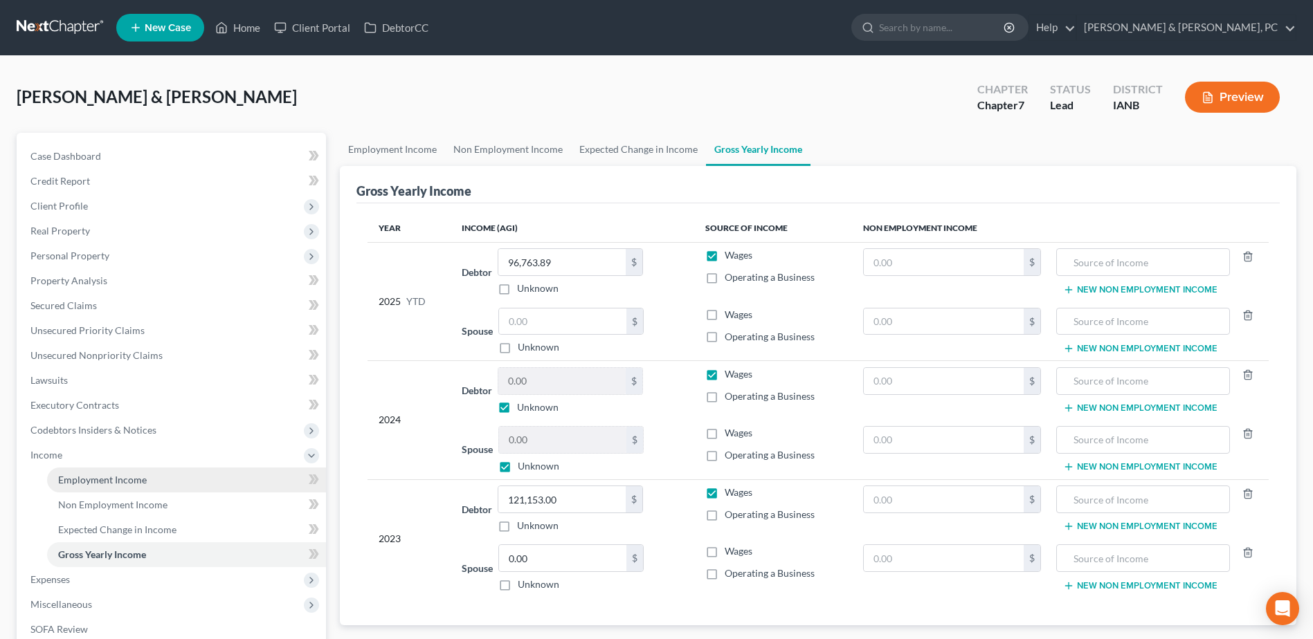
click at [138, 479] on span "Employment Income" at bounding box center [102, 480] width 89 height 12
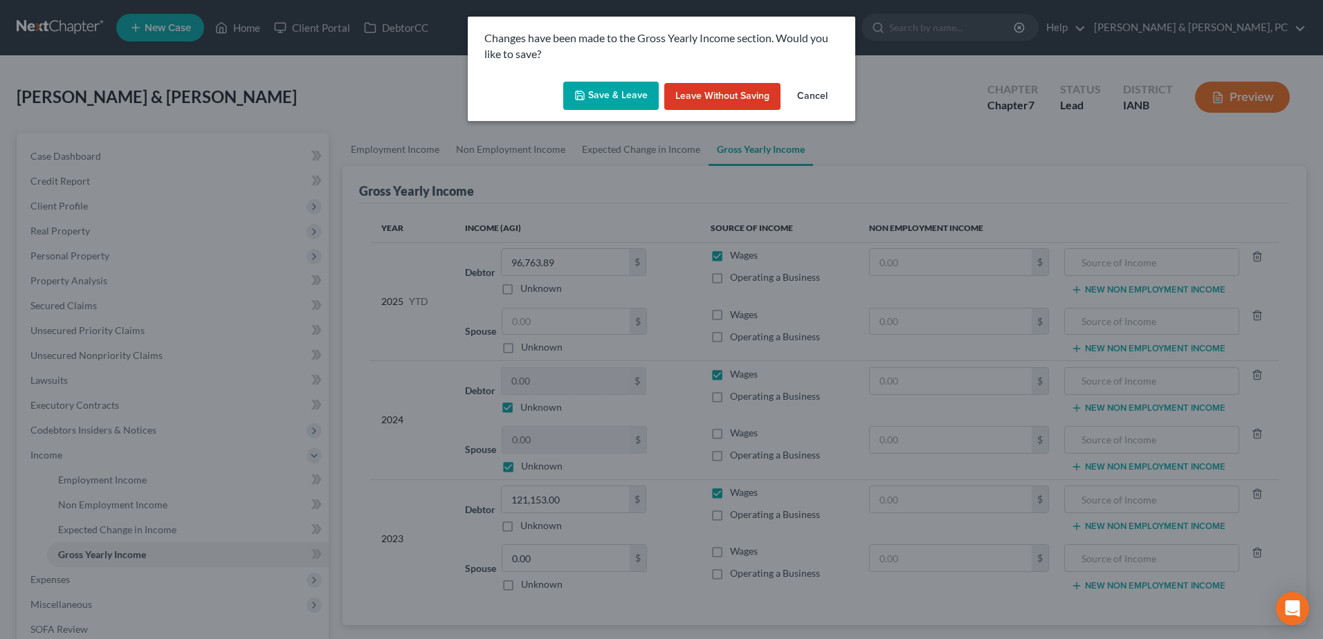
click at [646, 79] on div "Save & Leave Leave without Saving Cancel" at bounding box center [662, 99] width 388 height 46
click at [639, 87] on button "Save & Leave" at bounding box center [611, 96] width 96 height 29
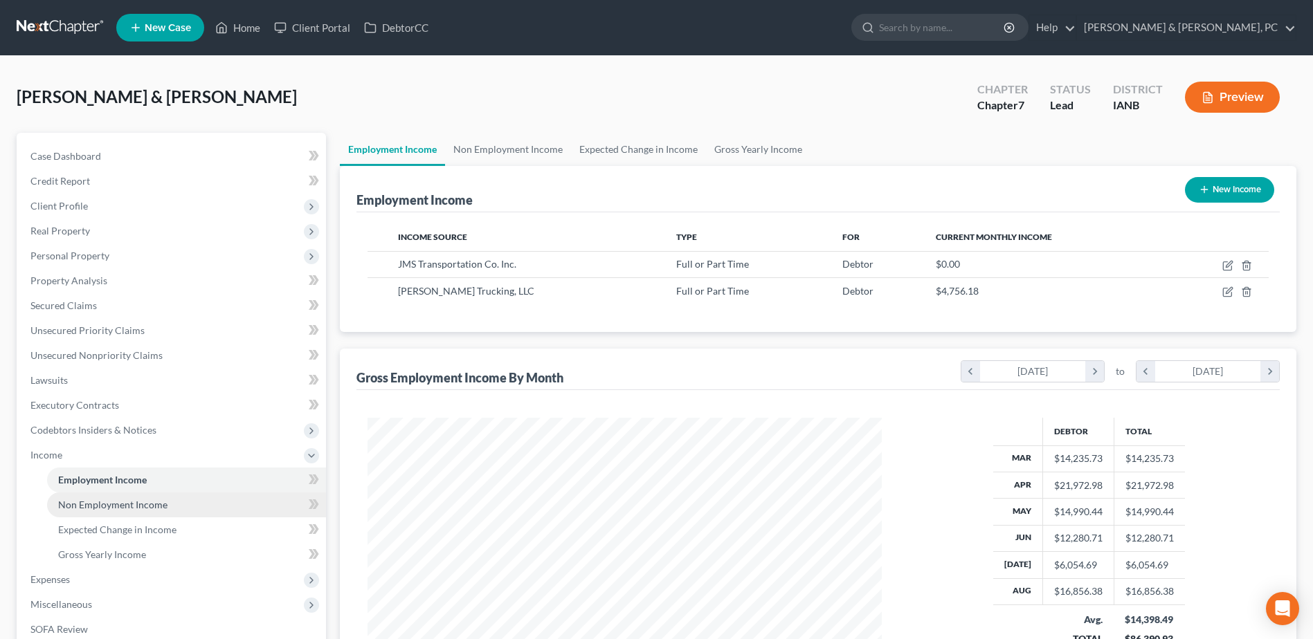
scroll to position [257, 541]
click at [156, 502] on span "Non Employment Income" at bounding box center [112, 505] width 109 height 12
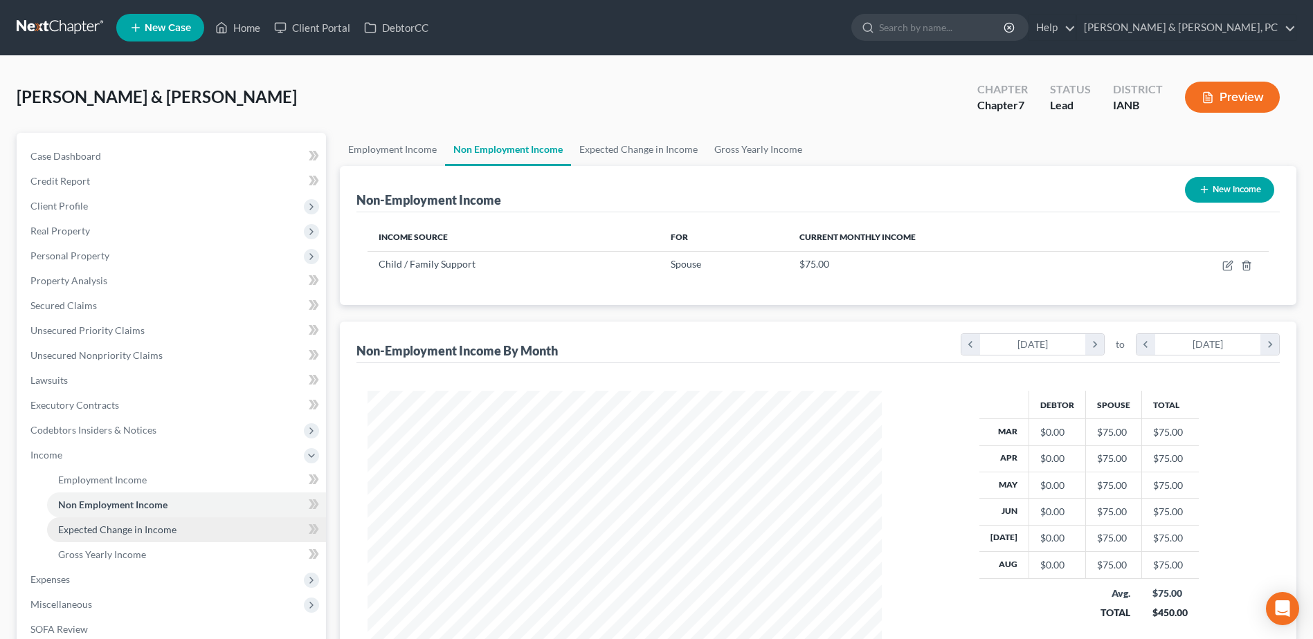
scroll to position [257, 541]
click at [164, 534] on span "Expected Change in Income" at bounding box center [117, 530] width 118 height 12
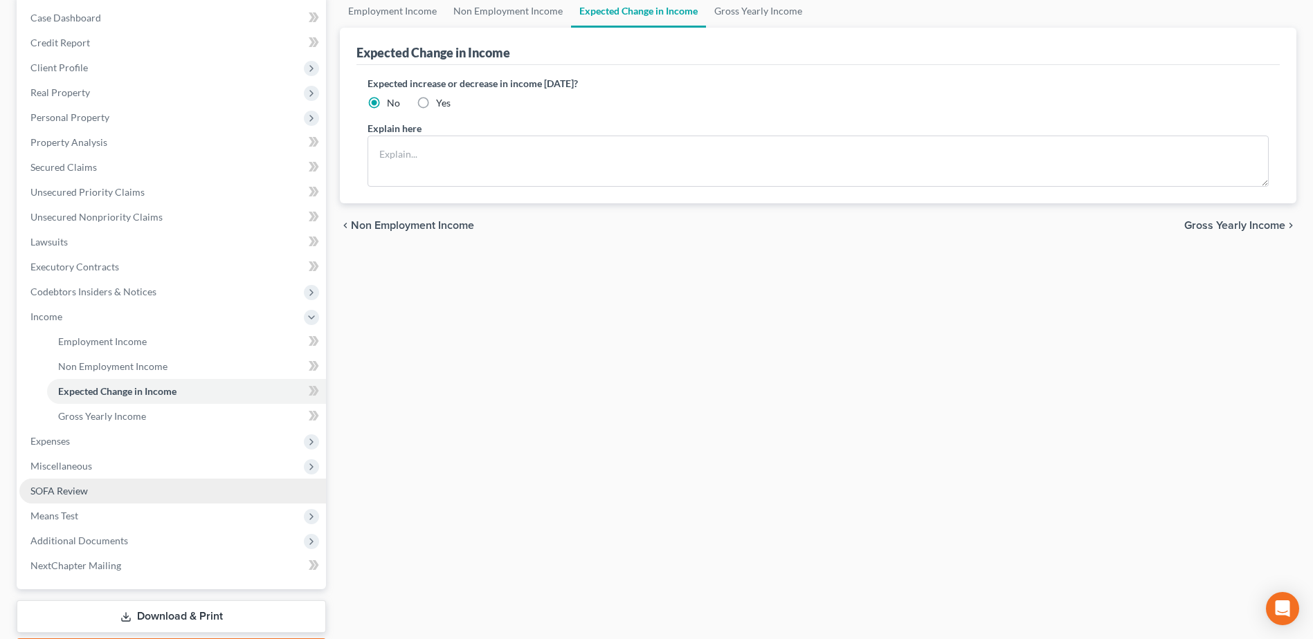
click at [64, 502] on link "SOFA Review" at bounding box center [172, 491] width 307 height 25
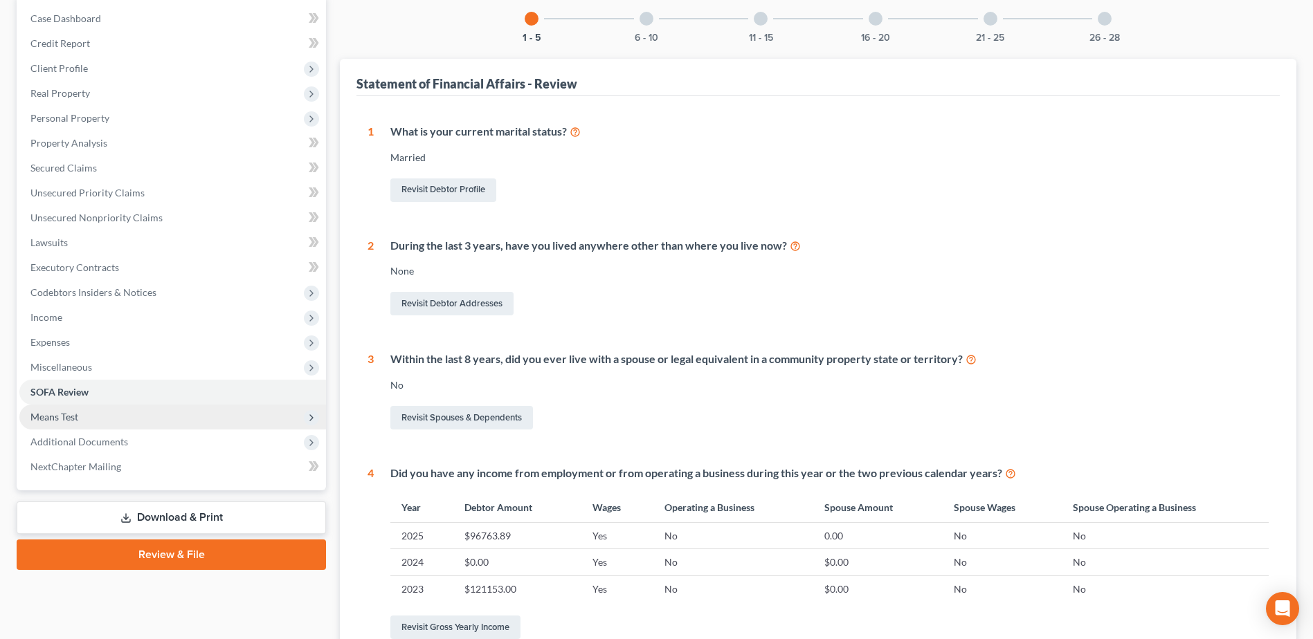
scroll to position [138, 0]
click at [64, 415] on span "Means Test" at bounding box center [54, 416] width 48 height 12
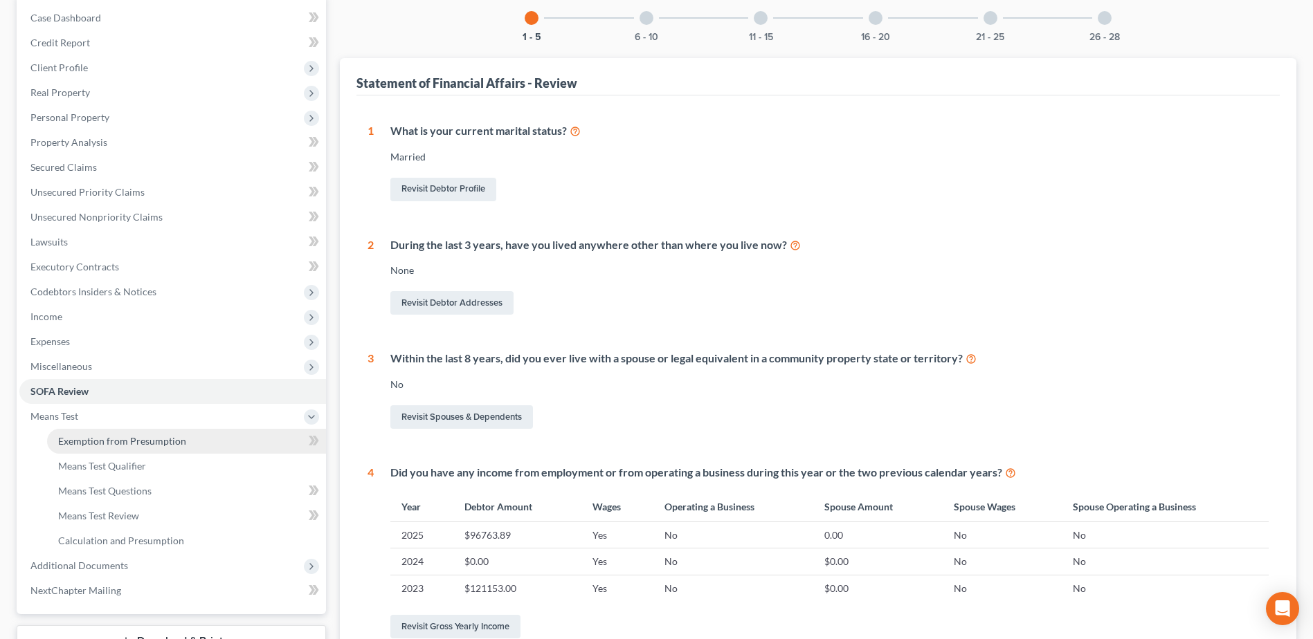
click at [98, 440] on span "Exemption from Presumption" at bounding box center [122, 441] width 128 height 12
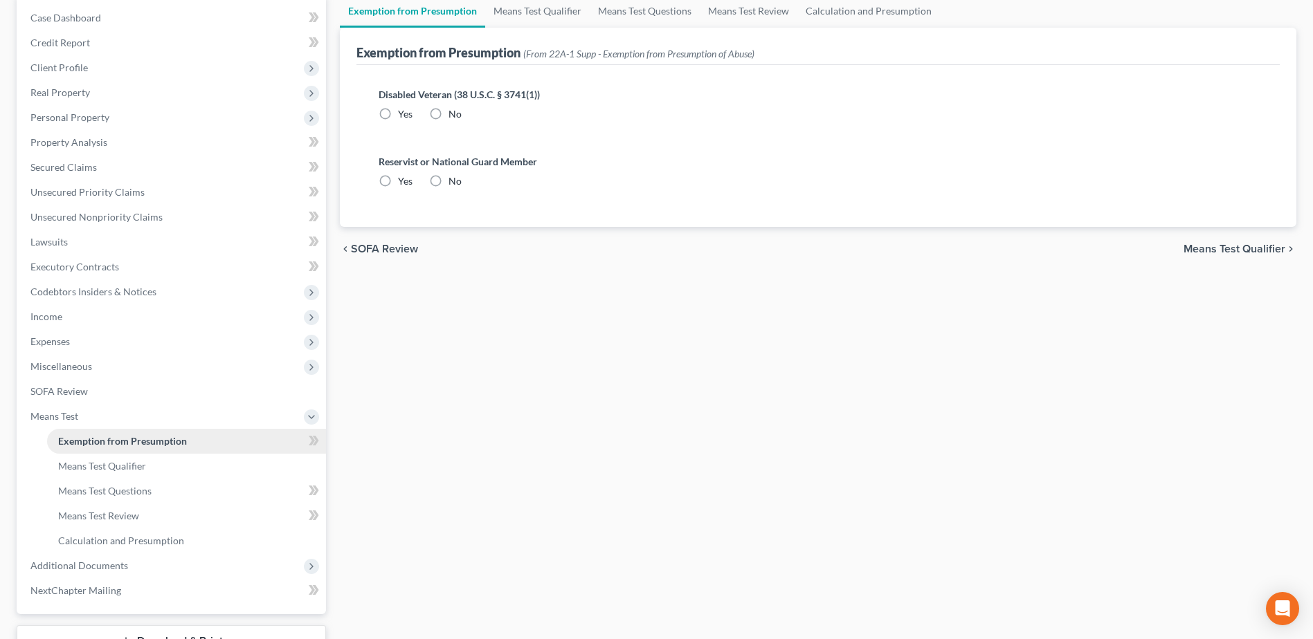
radio input "true"
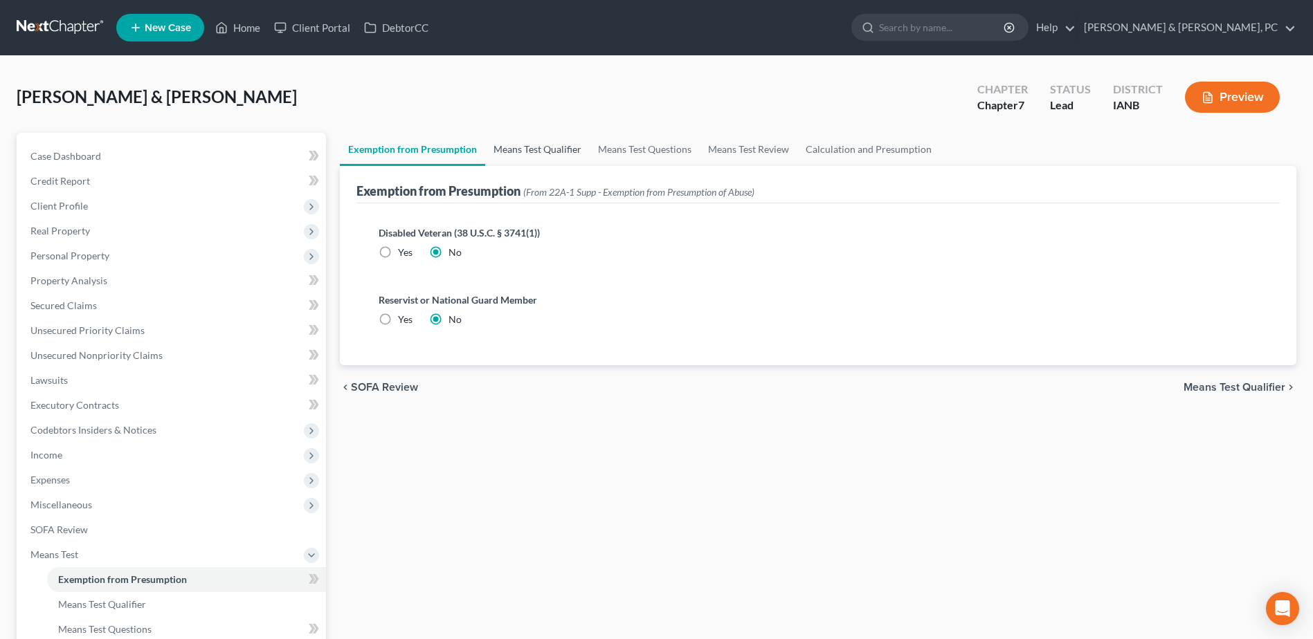
click at [509, 152] on link "Means Test Qualifier" at bounding box center [537, 149] width 104 height 33
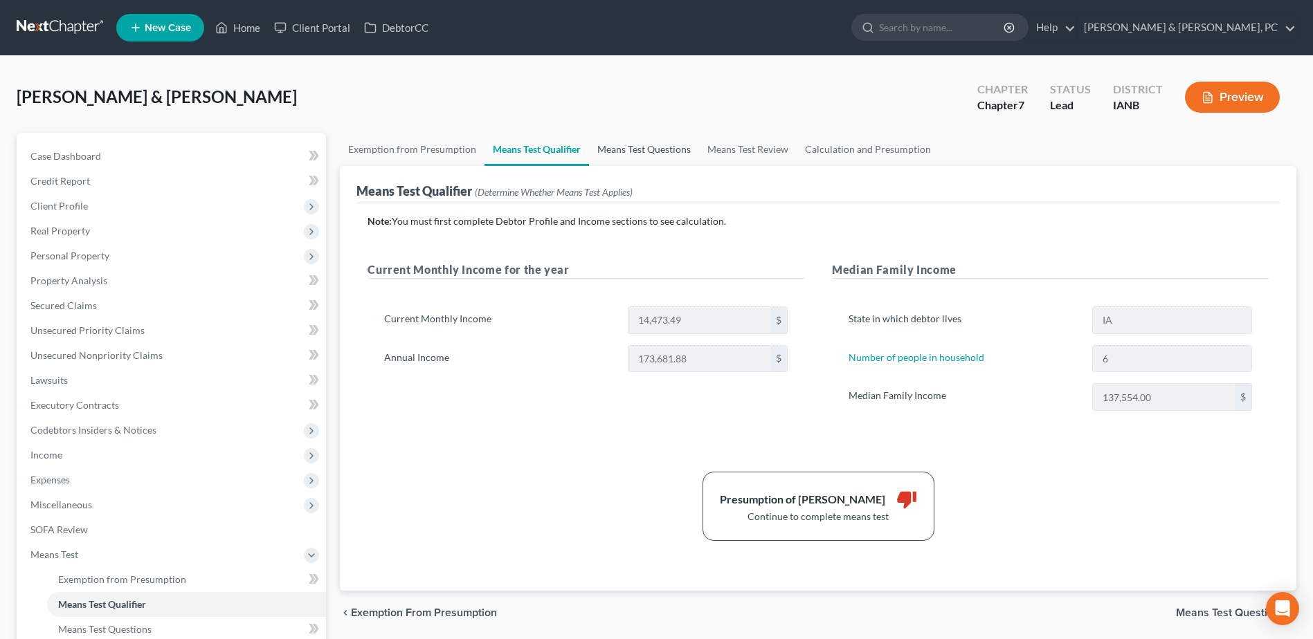
click at [634, 141] on link "Means Test Questions" at bounding box center [644, 149] width 110 height 33
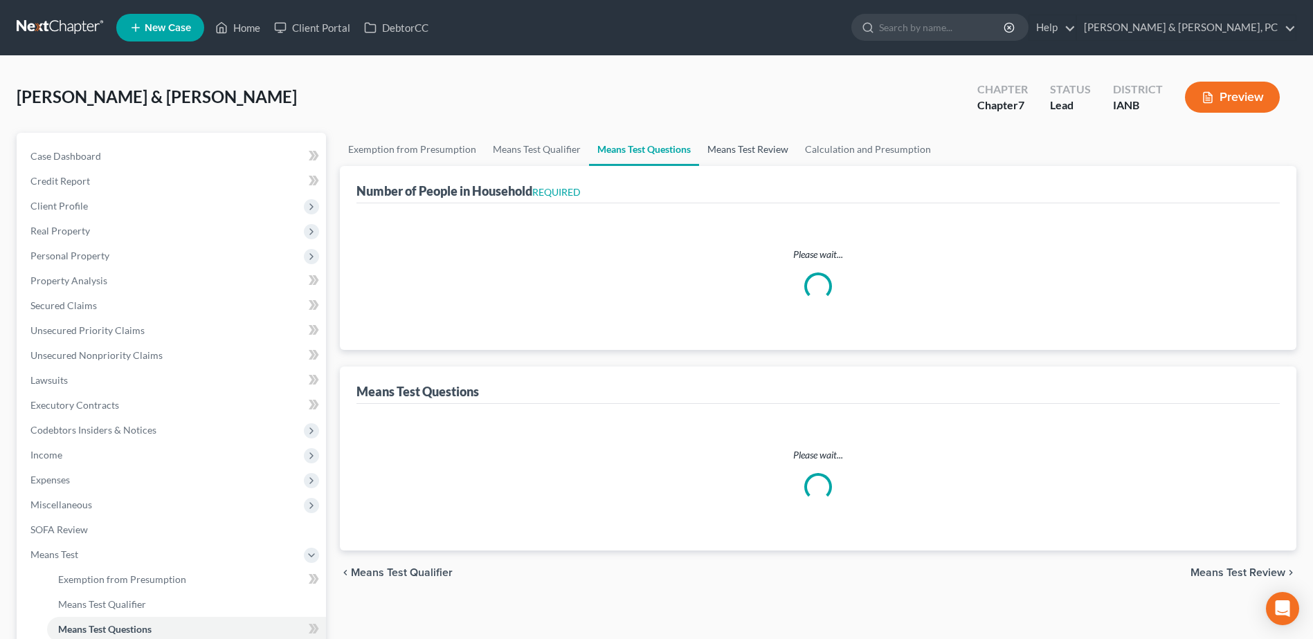
select select "0"
select select "60"
select select "1"
select select "60"
select select "6"
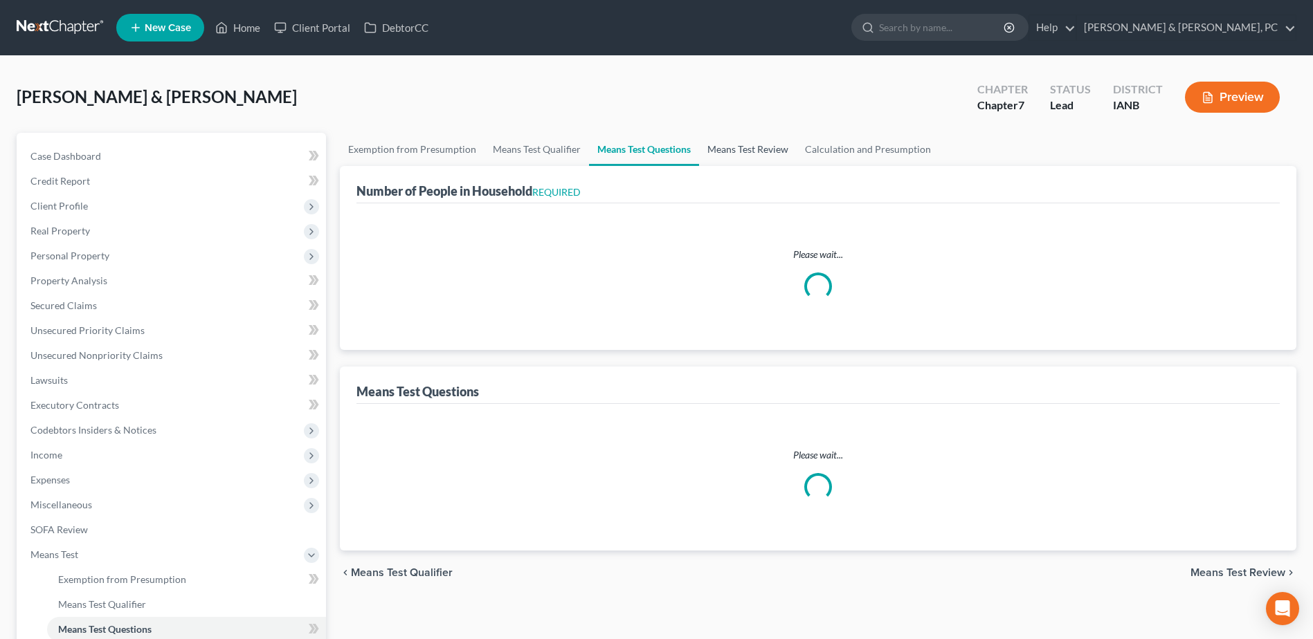
select select "2"
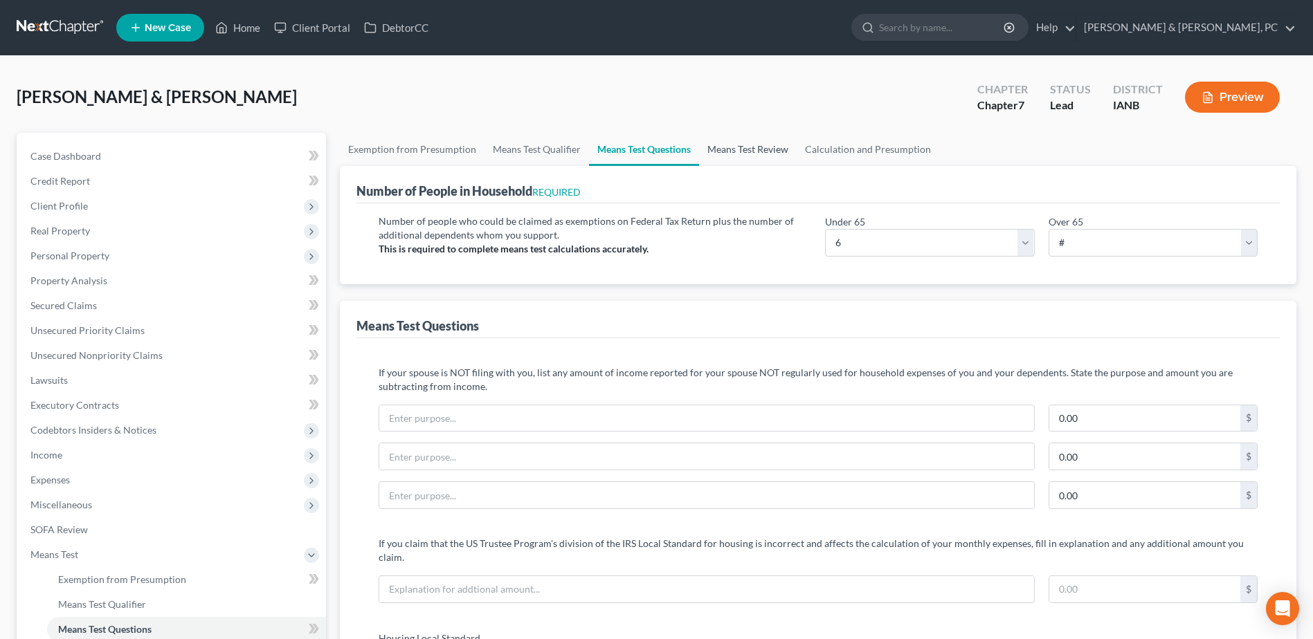
click at [763, 138] on link "Means Test Review" at bounding box center [748, 149] width 98 height 33
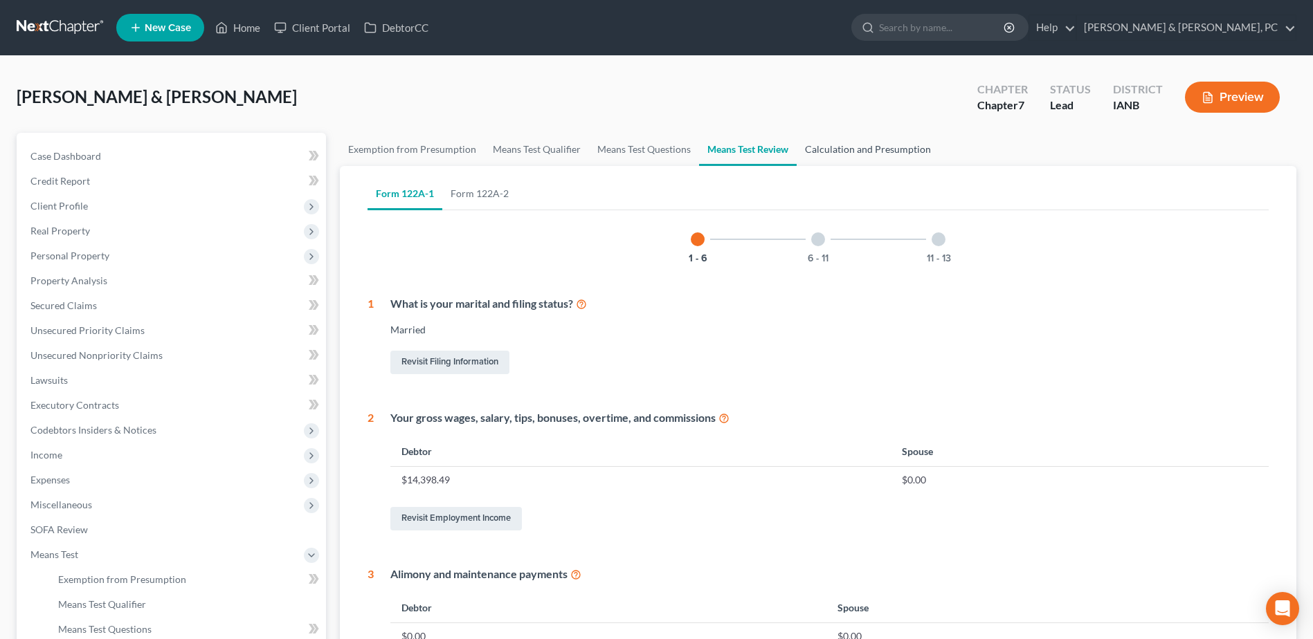
click at [846, 152] on link "Calculation and Presumption" at bounding box center [868, 149] width 143 height 33
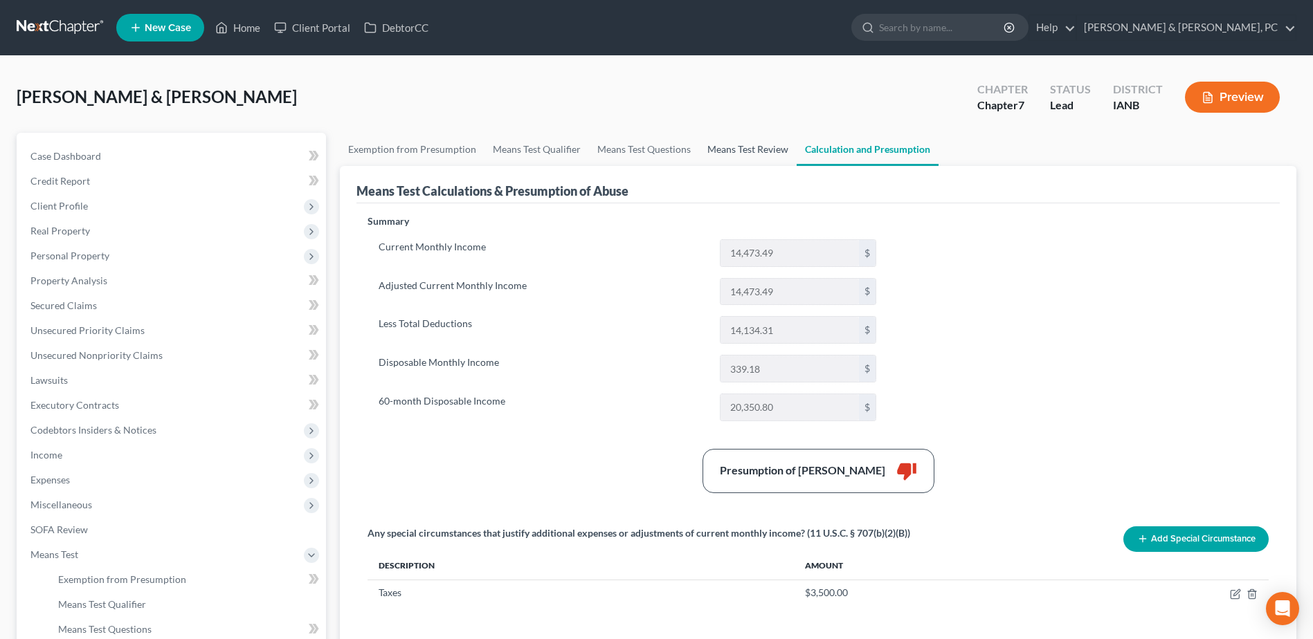
click at [727, 147] on link "Means Test Review" at bounding box center [748, 149] width 98 height 33
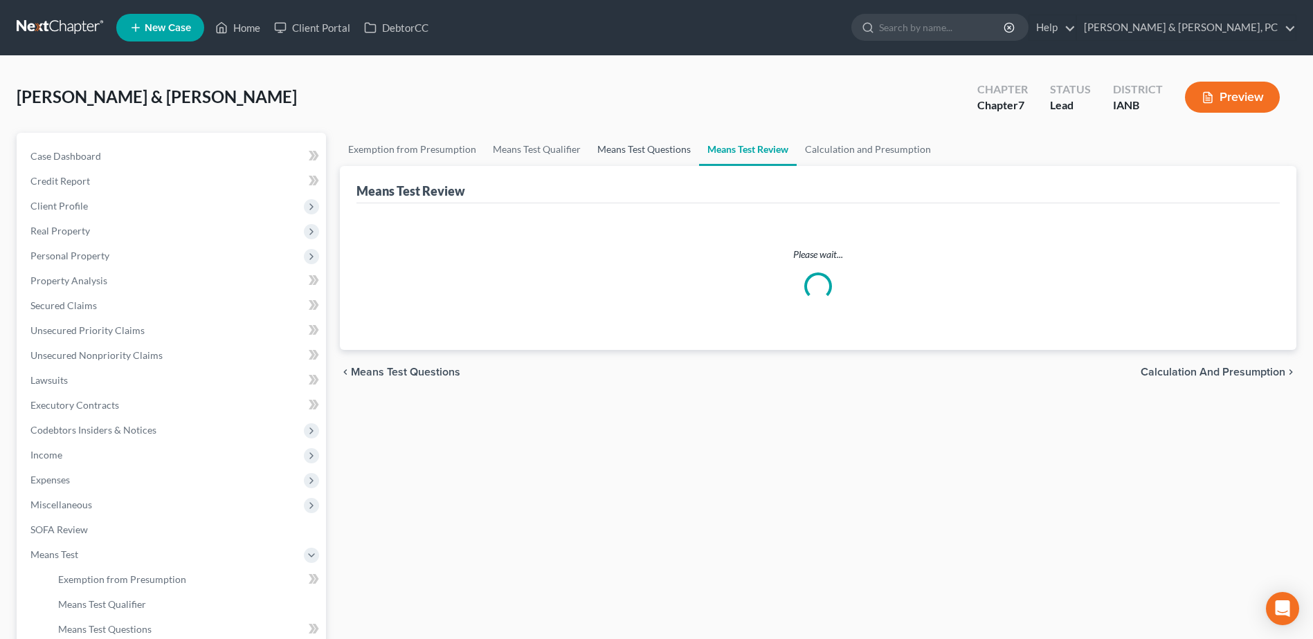
click at [653, 156] on link "Means Test Questions" at bounding box center [644, 149] width 110 height 33
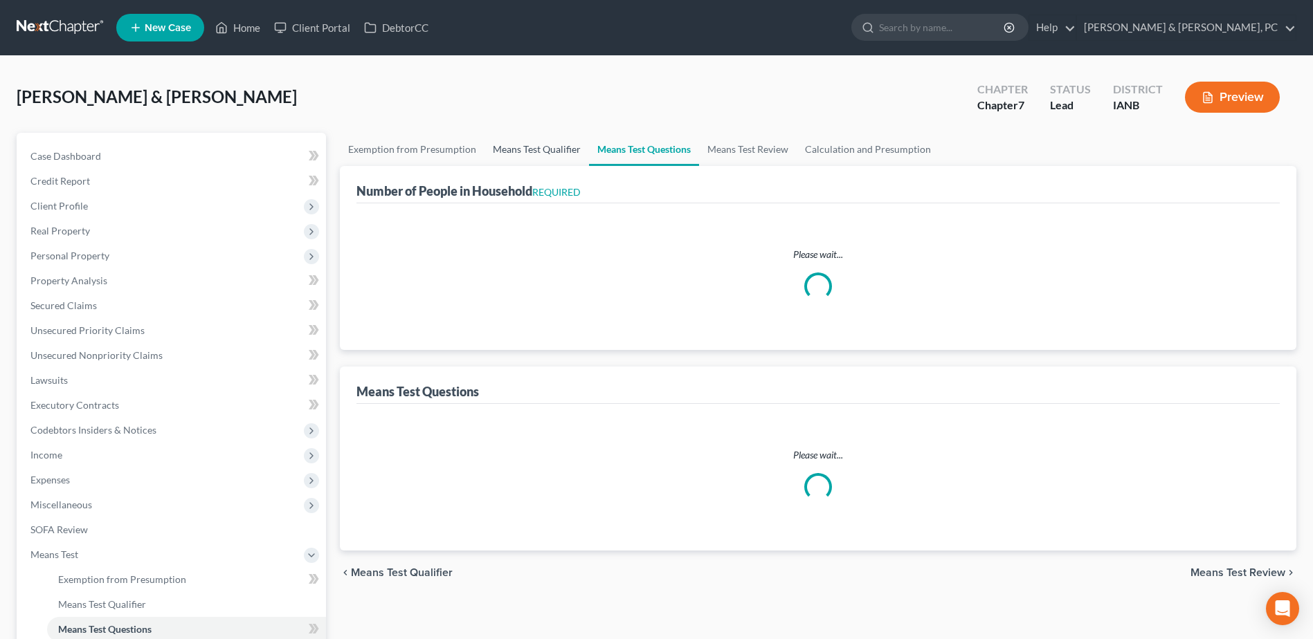
select select "0"
select select "60"
select select "1"
select select "60"
select select "6"
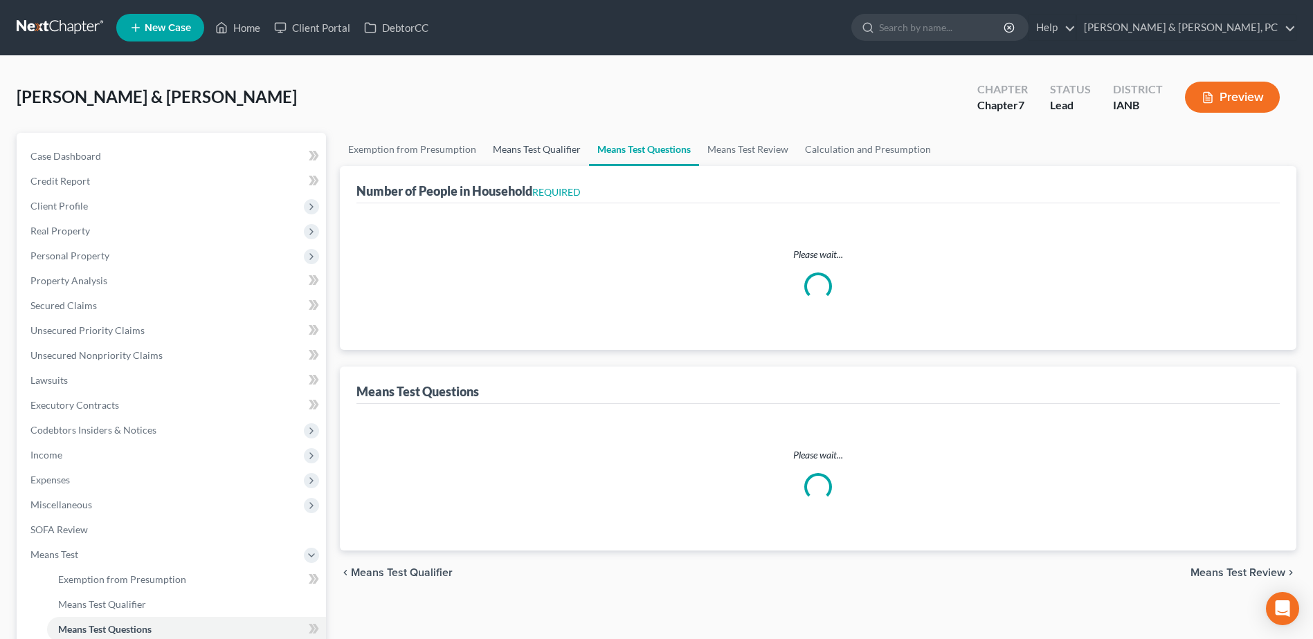
select select "2"
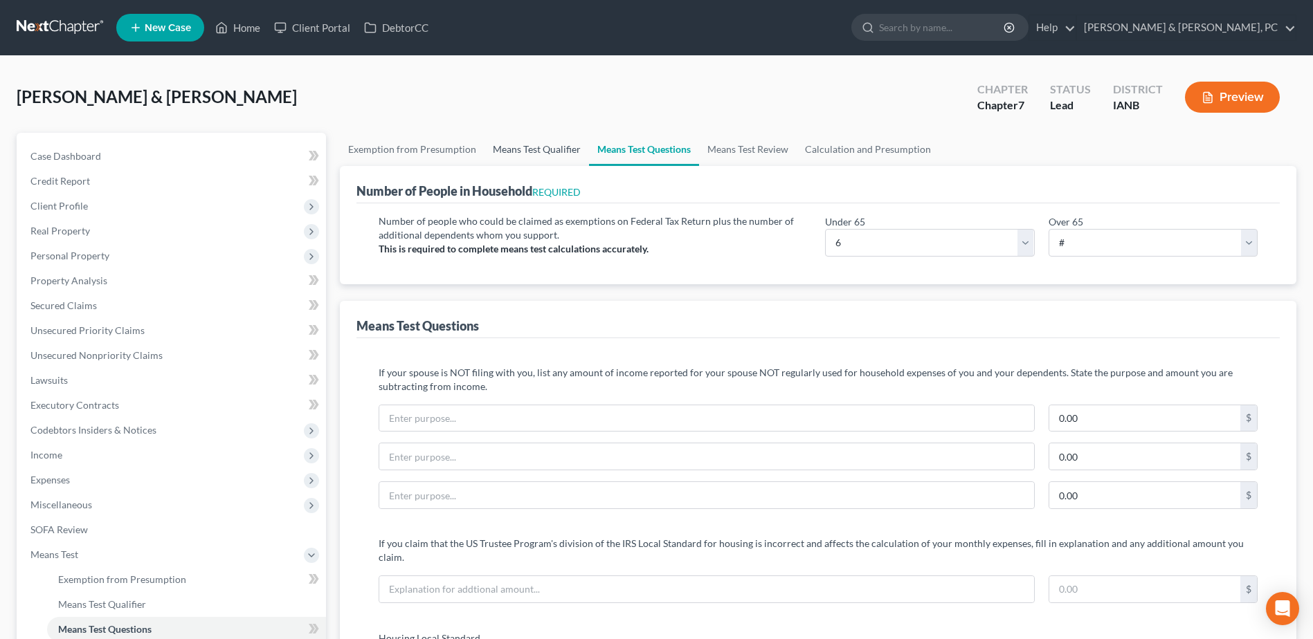
click at [541, 149] on link "Means Test Qualifier" at bounding box center [536, 149] width 104 height 33
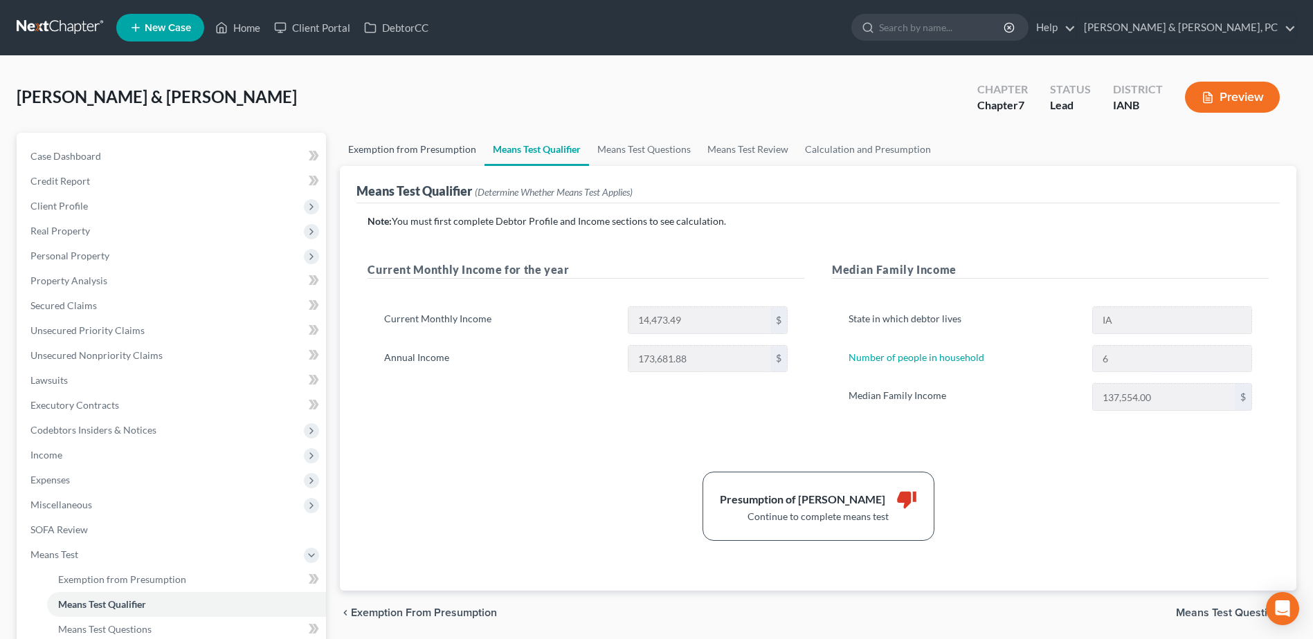
click at [435, 148] on link "Exemption from Presumption" at bounding box center [412, 149] width 145 height 33
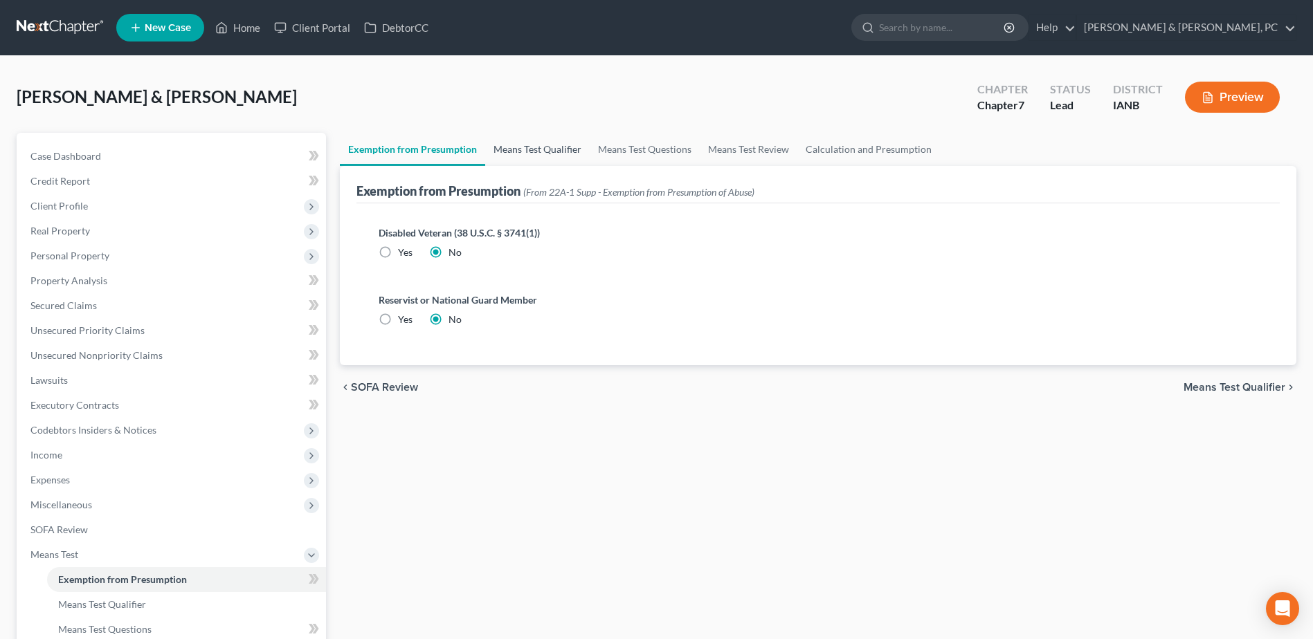
click at [543, 140] on link "Means Test Qualifier" at bounding box center [537, 149] width 104 height 33
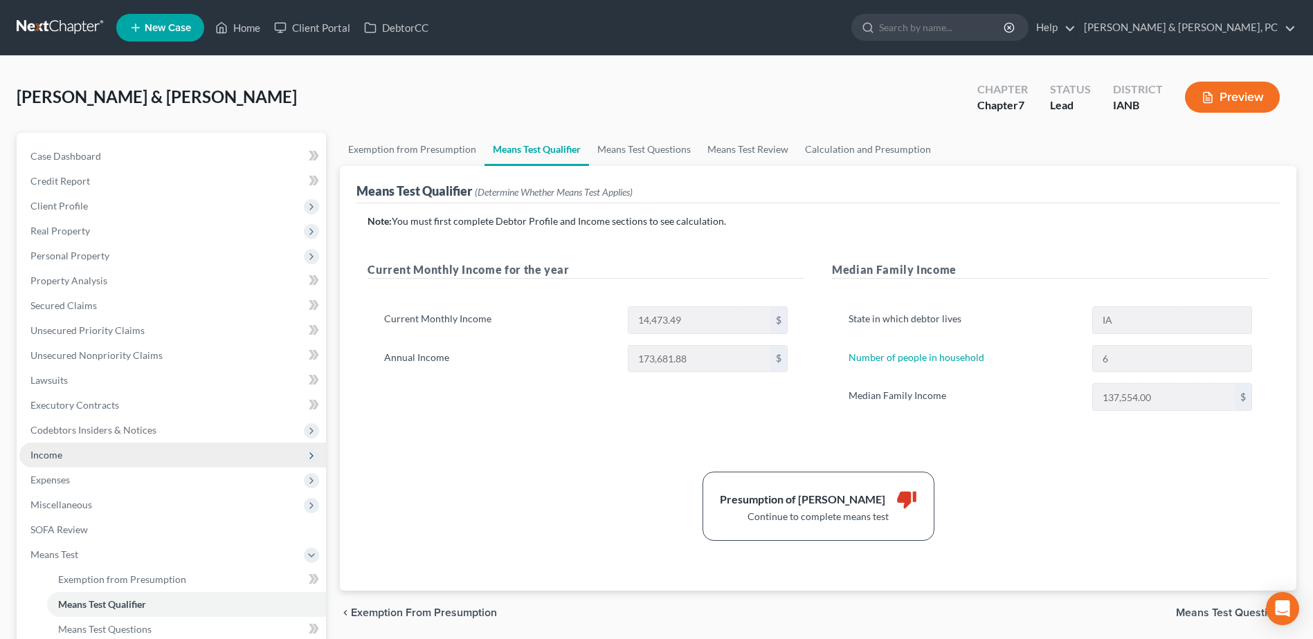
click at [77, 464] on span "Income" at bounding box center [172, 455] width 307 height 25
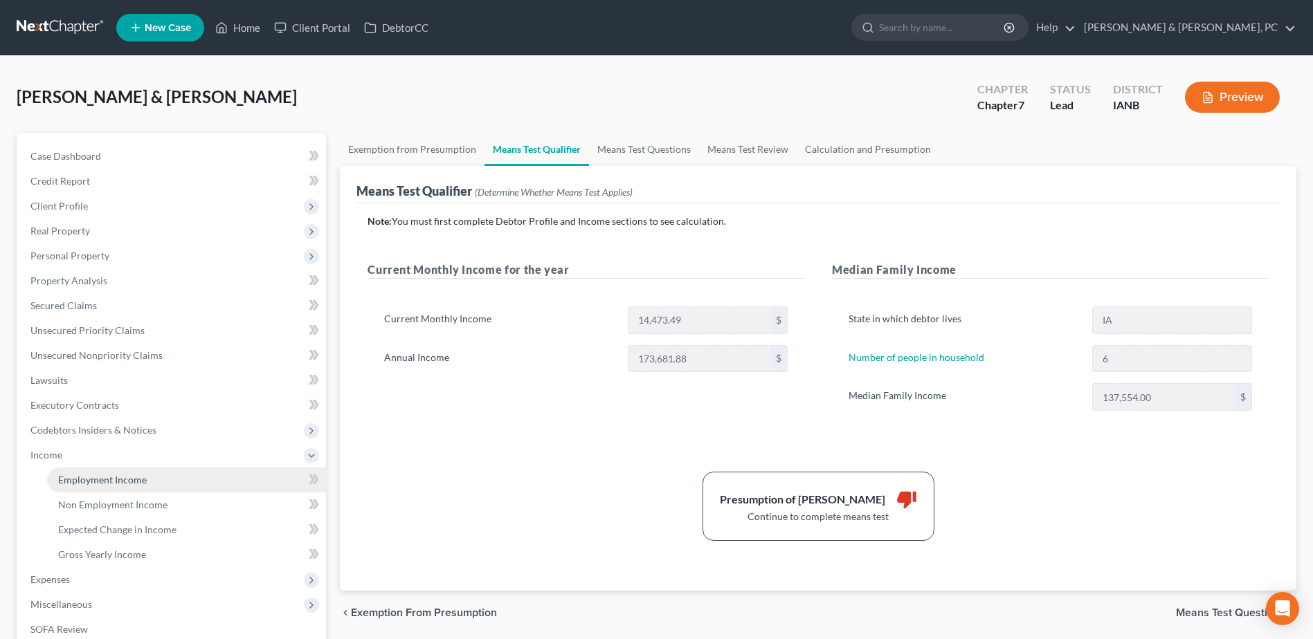
click at [79, 484] on span "Employment Income" at bounding box center [102, 480] width 89 height 12
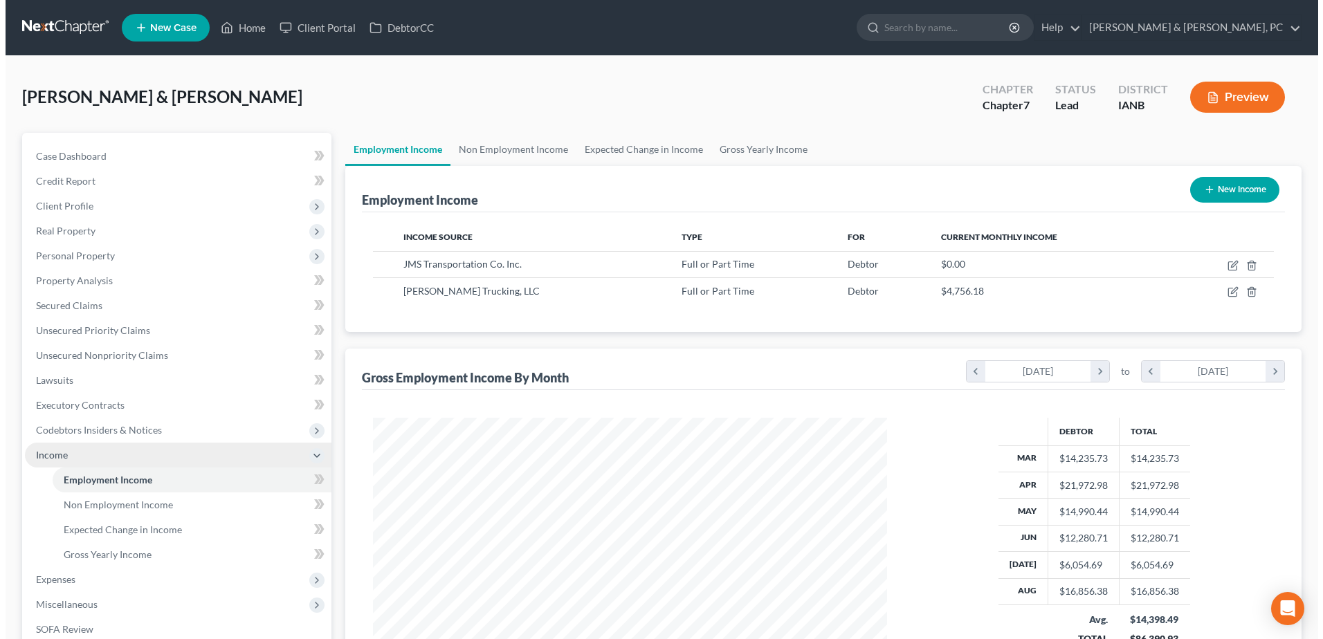
scroll to position [257, 541]
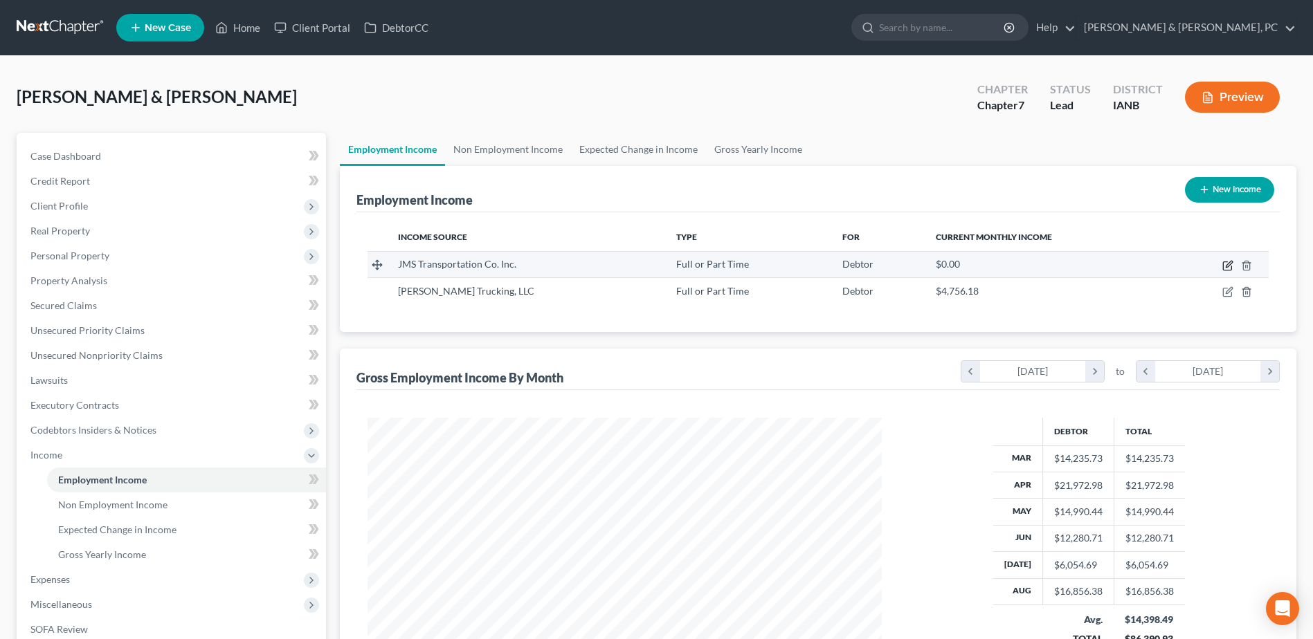
click at [1228, 261] on icon "button" at bounding box center [1227, 265] width 11 height 11
select select "0"
select select "16"
select select "3"
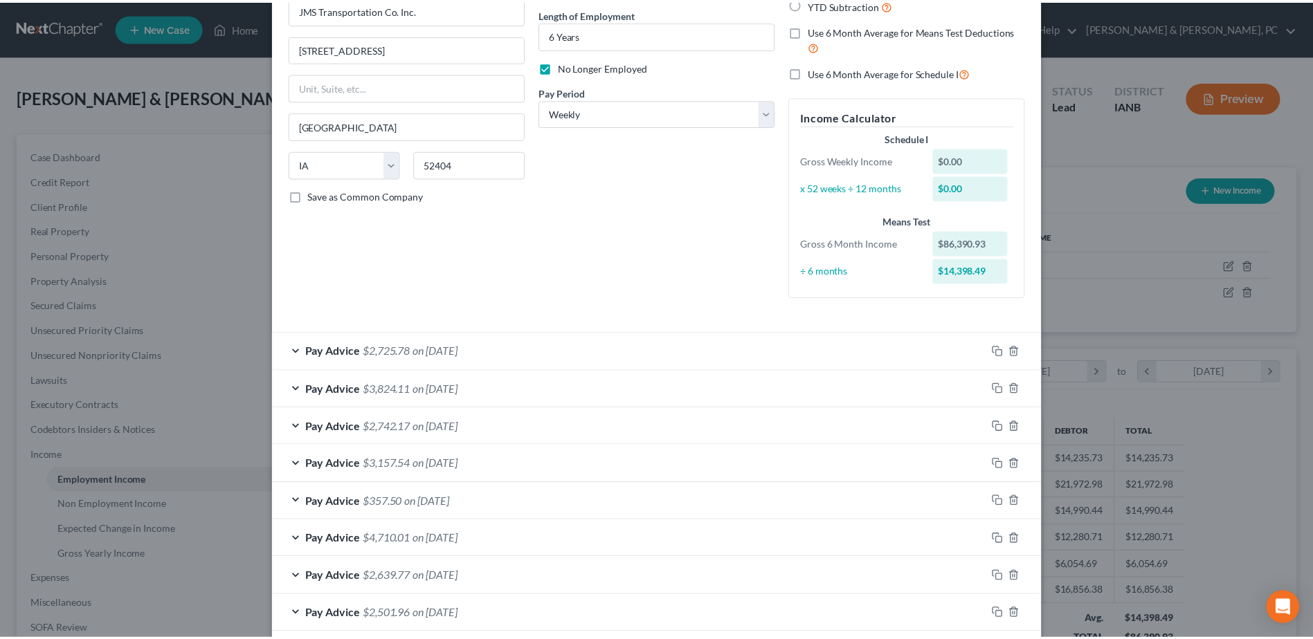
scroll to position [0, 0]
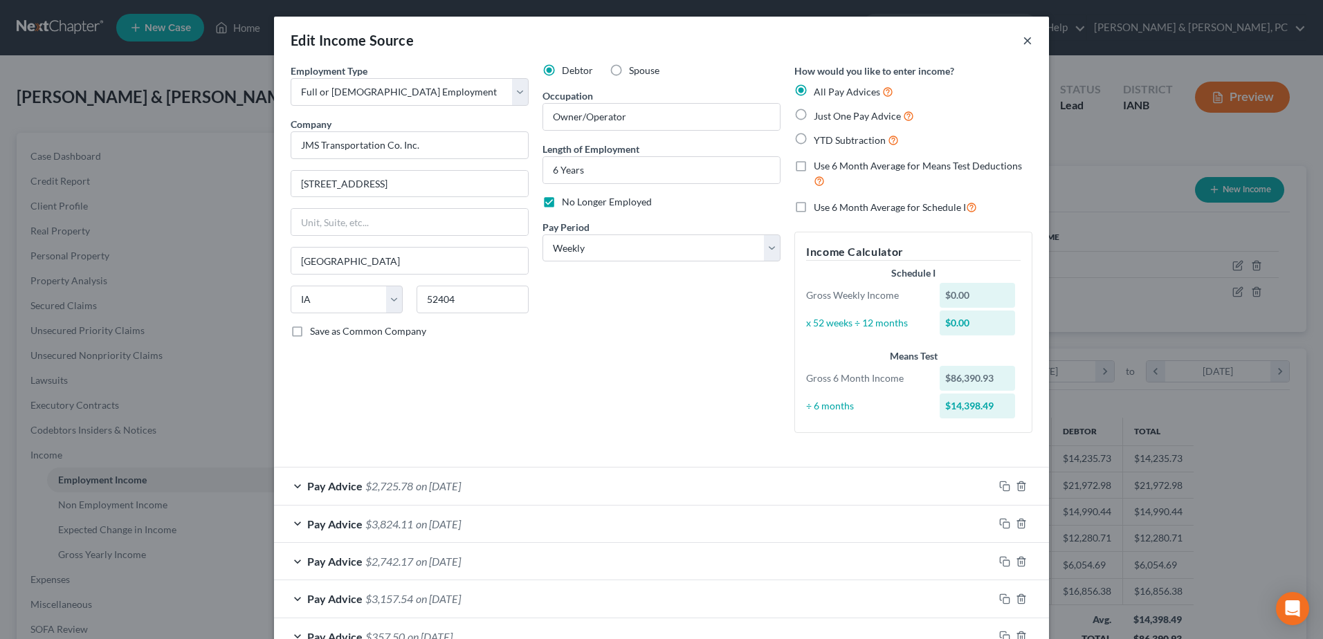
click at [1023, 38] on button "×" at bounding box center [1028, 40] width 10 height 17
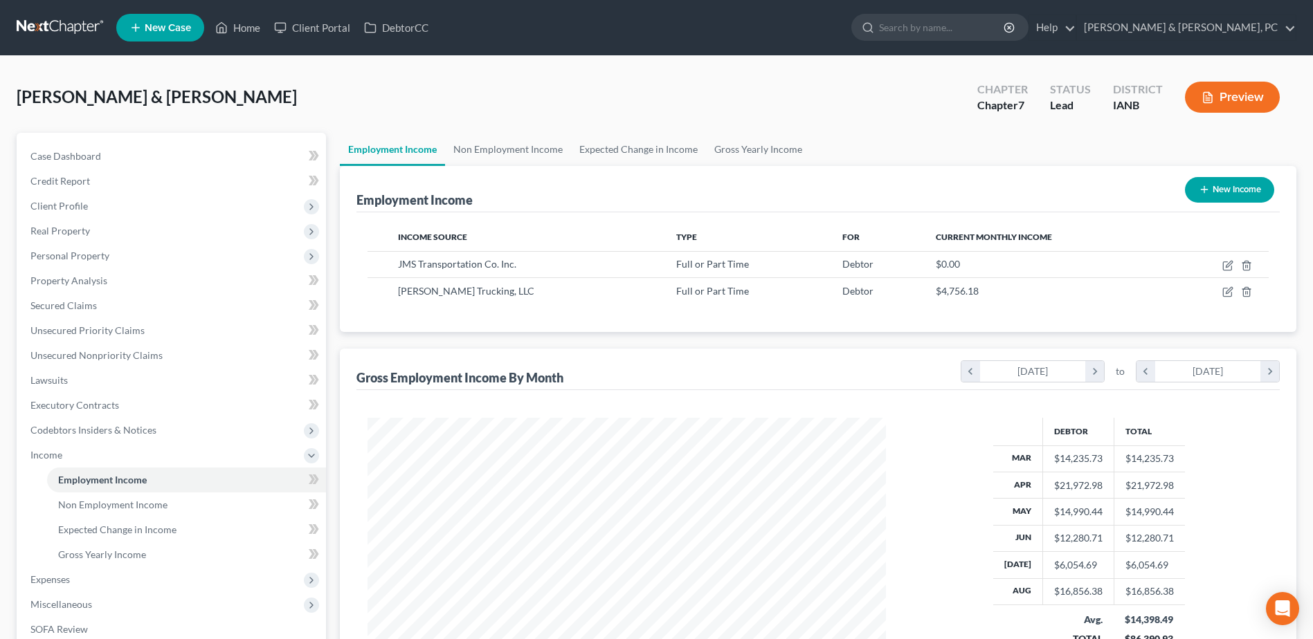
scroll to position [691789, 691503]
click at [228, 28] on icon at bounding box center [221, 27] width 12 height 17
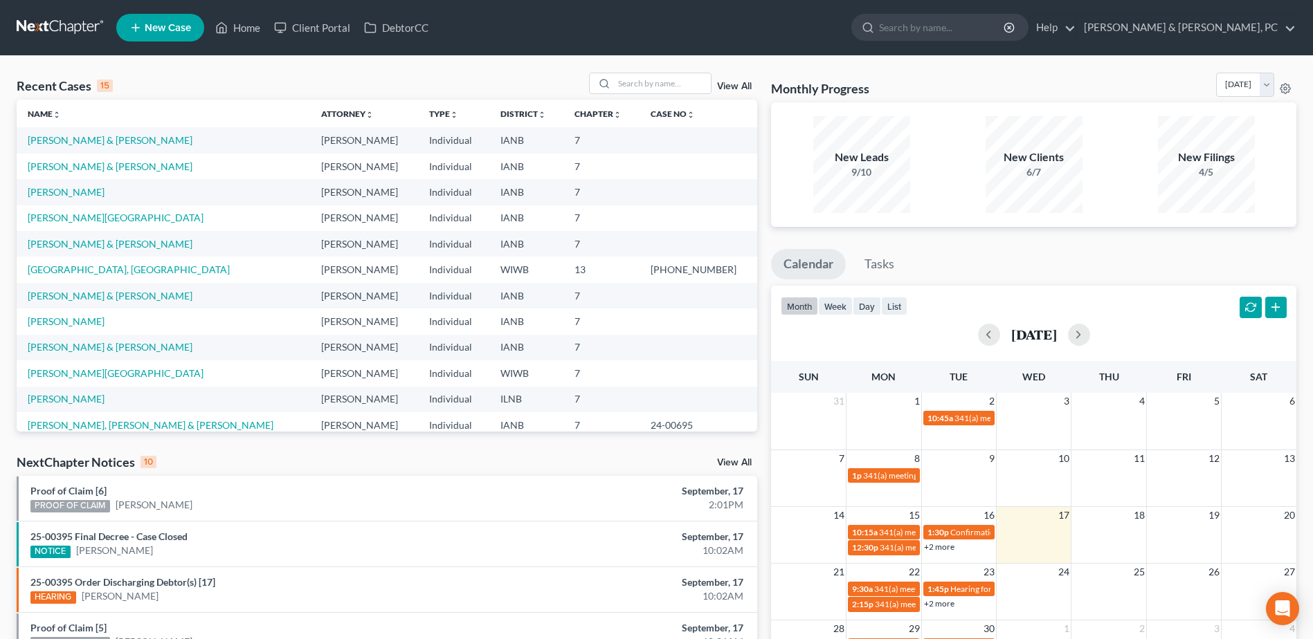
click at [235, 40] on ul "New Case Home Client Portal DebtorCC - No Result - See all results Or Press Ent…" at bounding box center [706, 28] width 1180 height 36
click at [303, 34] on link "Client Portal" at bounding box center [312, 27] width 90 height 25
click at [73, 162] on link "[PERSON_NAME] & [PERSON_NAME]" at bounding box center [110, 167] width 165 height 12
